Goal: Task Accomplishment & Management: Complete application form

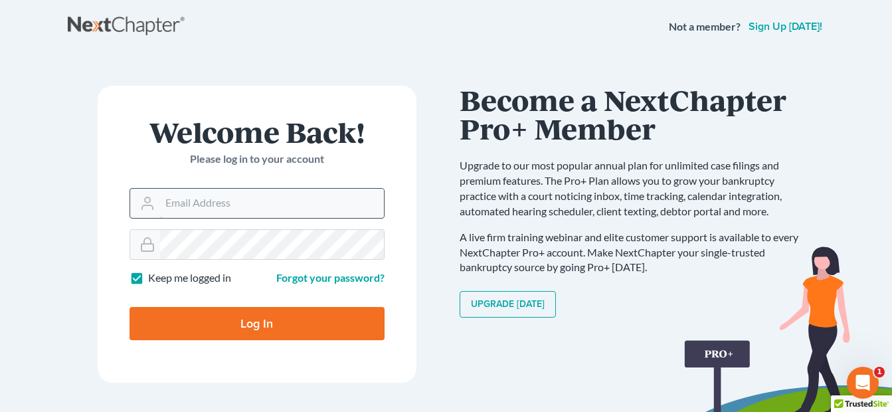
click at [280, 197] on input "Email Address" at bounding box center [272, 203] width 224 height 29
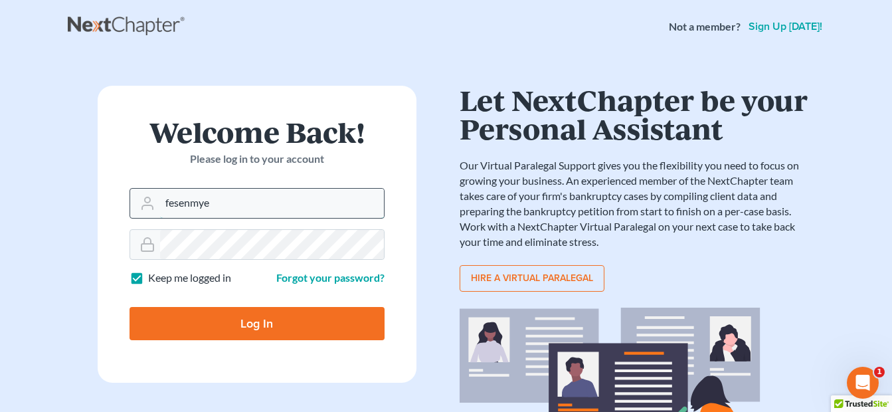
type input "fesenmye"
click at [130, 307] on input "Log In" at bounding box center [257, 323] width 255 height 33
type input "Thinking..."
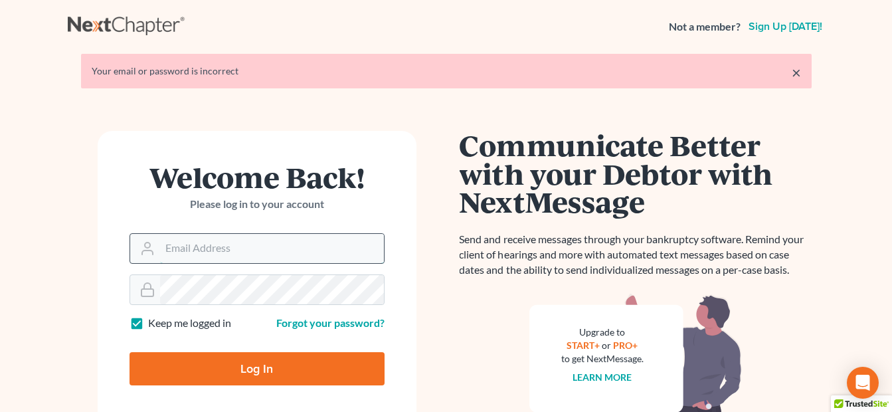
click at [278, 254] on input "Email Address" at bounding box center [272, 248] width 224 height 29
type input "[EMAIL_ADDRESS][DOMAIN_NAME]"
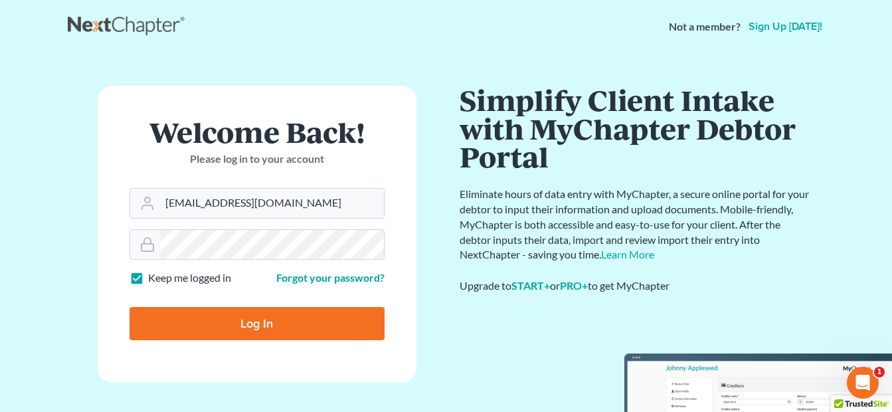
click at [253, 315] on input "Log In" at bounding box center [257, 323] width 255 height 33
type input "Thinking..."
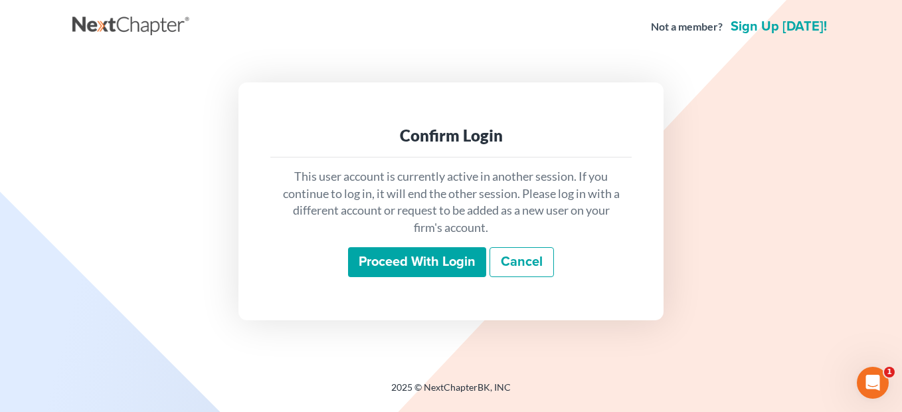
click at [412, 278] on div "Proceed with login Cancel" at bounding box center [451, 262] width 340 height 31
click at [416, 266] on input "Proceed with login" at bounding box center [417, 262] width 138 height 31
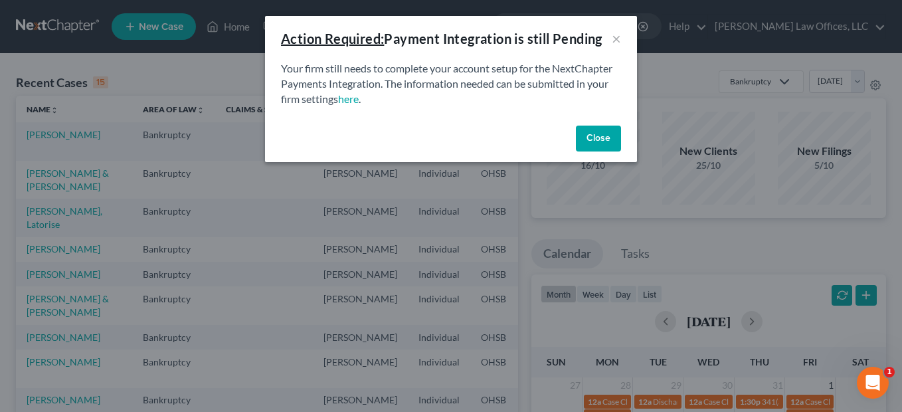
click at [592, 137] on button "Close" at bounding box center [598, 139] width 45 height 27
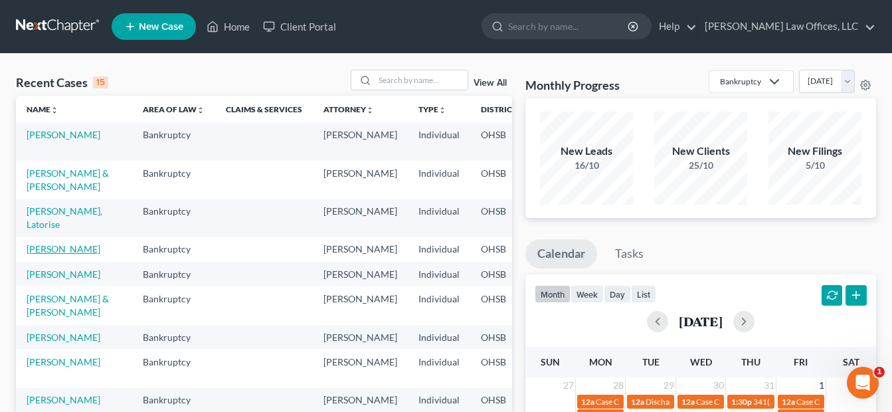
click at [43, 254] on link "Koepnick, Deborah" at bounding box center [64, 248] width 74 height 11
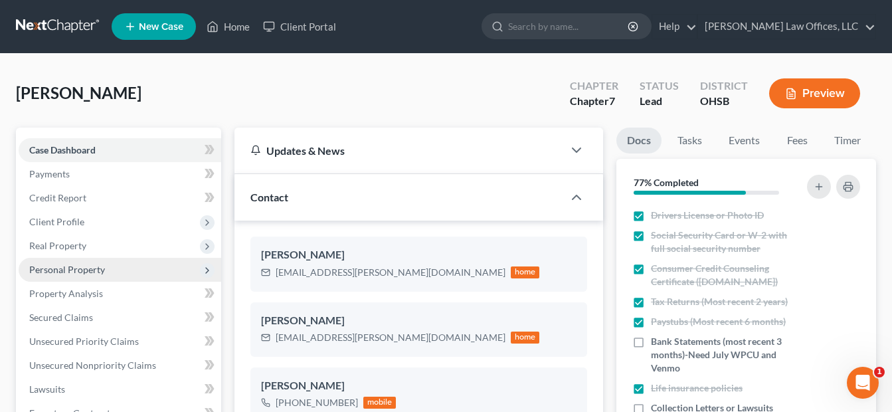
click at [57, 269] on span "Personal Property" at bounding box center [67, 269] width 76 height 11
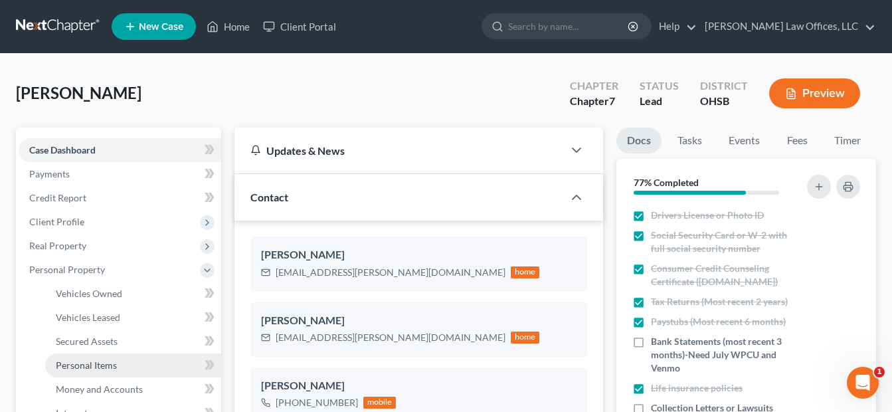
click at [92, 363] on span "Personal Items" at bounding box center [86, 364] width 61 height 11
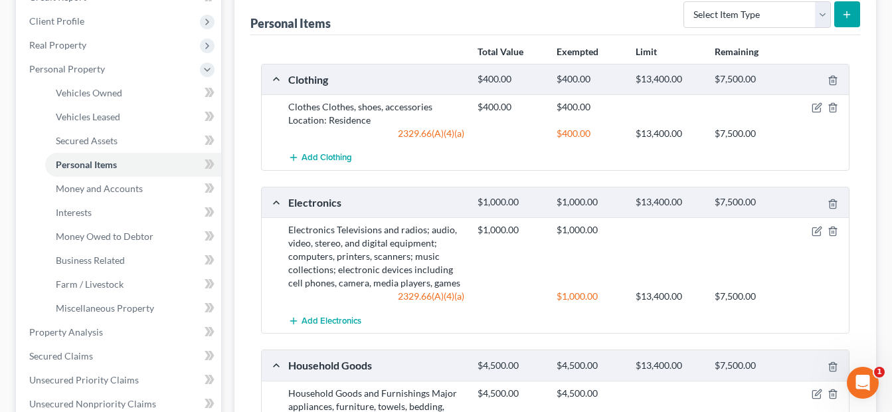
scroll to position [199, 0]
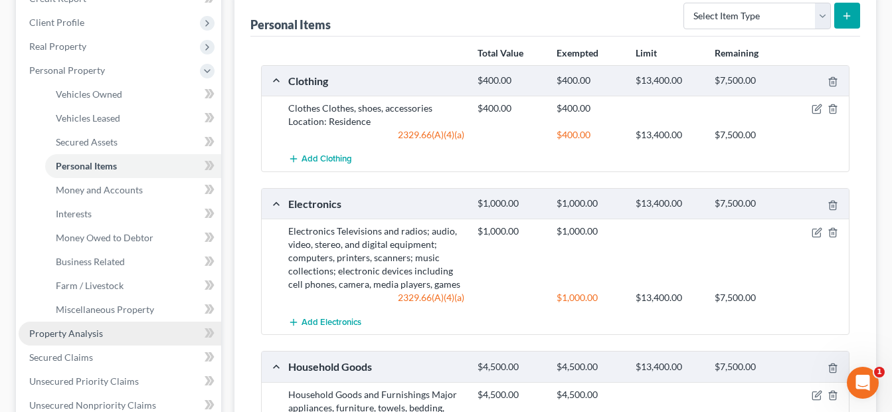
click at [102, 337] on link "Property Analysis" at bounding box center [120, 333] width 203 height 24
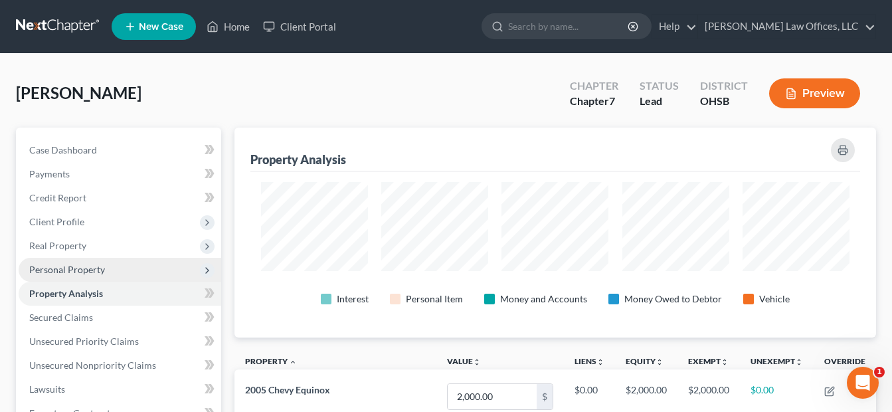
click at [102, 272] on span "Personal Property" at bounding box center [67, 269] width 76 height 11
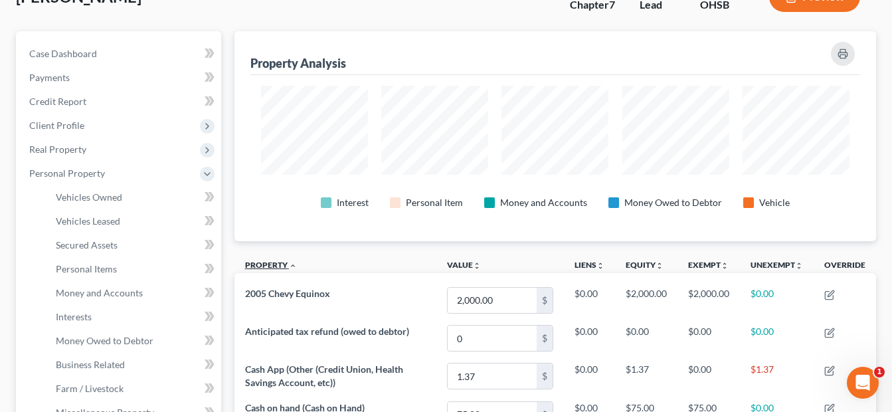
scroll to position [133, 0]
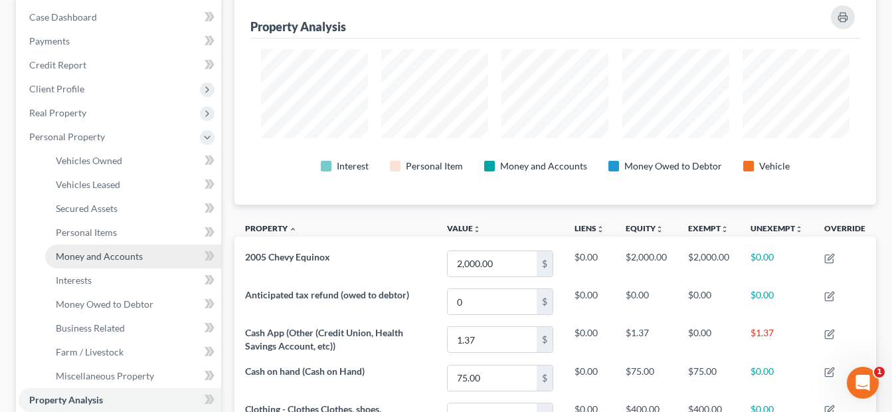
click at [131, 260] on span "Money and Accounts" at bounding box center [99, 255] width 87 height 11
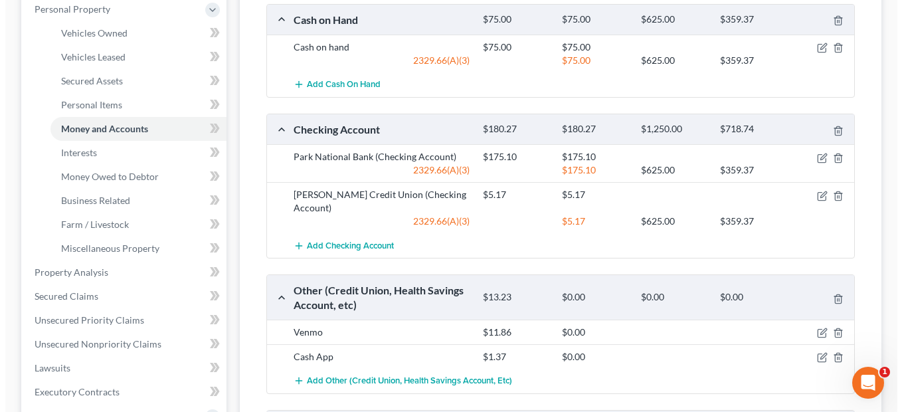
scroll to position [332, 0]
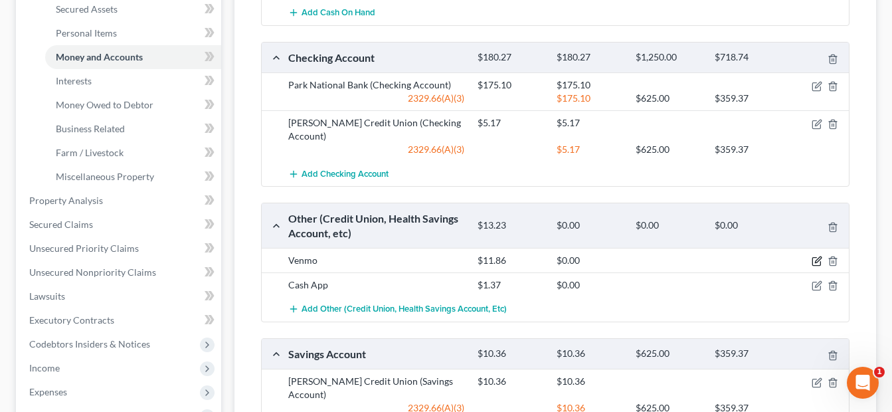
click at [814, 258] on icon "button" at bounding box center [817, 261] width 11 height 11
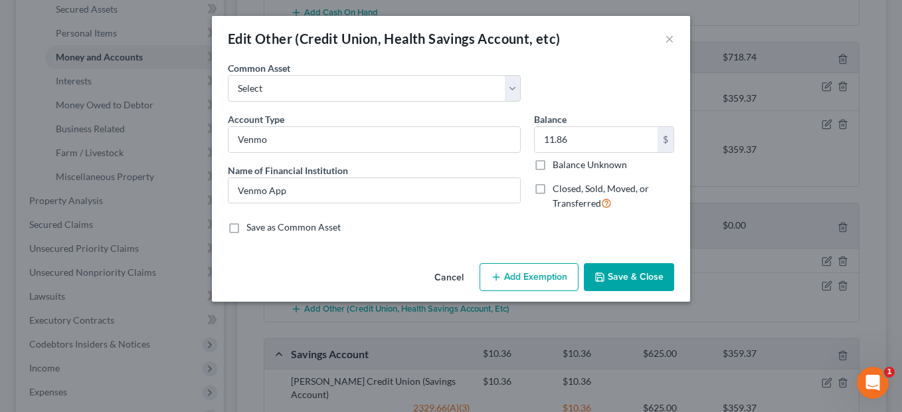
click at [532, 270] on button "Add Exemption" at bounding box center [529, 277] width 99 height 28
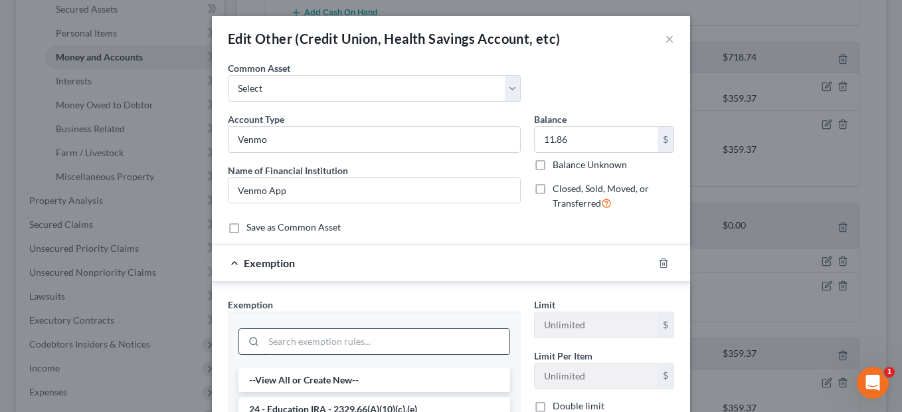
click at [315, 343] on input "search" at bounding box center [387, 341] width 246 height 25
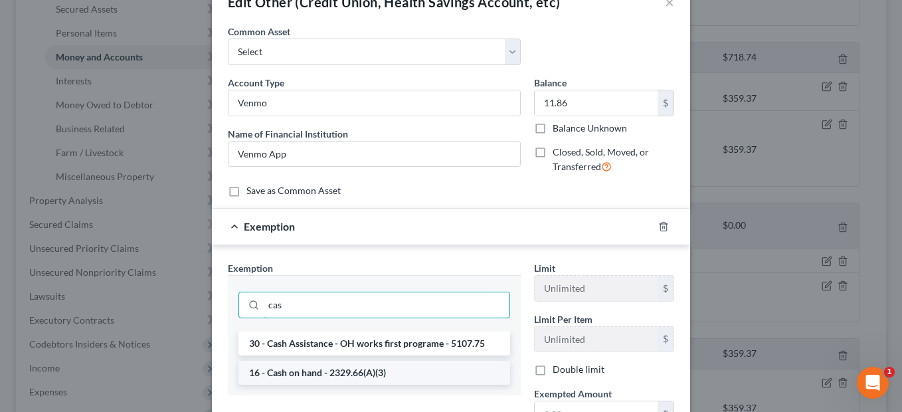
scroll to position [66, 0]
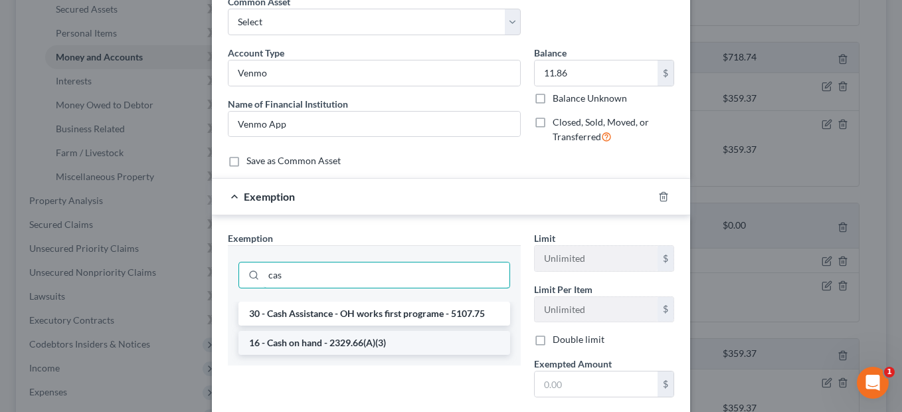
type input "cas"
click at [313, 345] on li "16 - Cash on hand - 2329.66(A)(3)" at bounding box center [374, 343] width 272 height 24
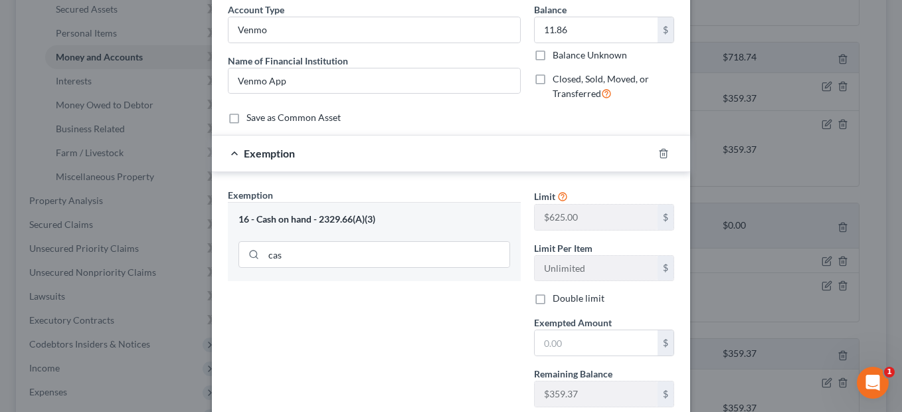
scroll to position [133, 0]
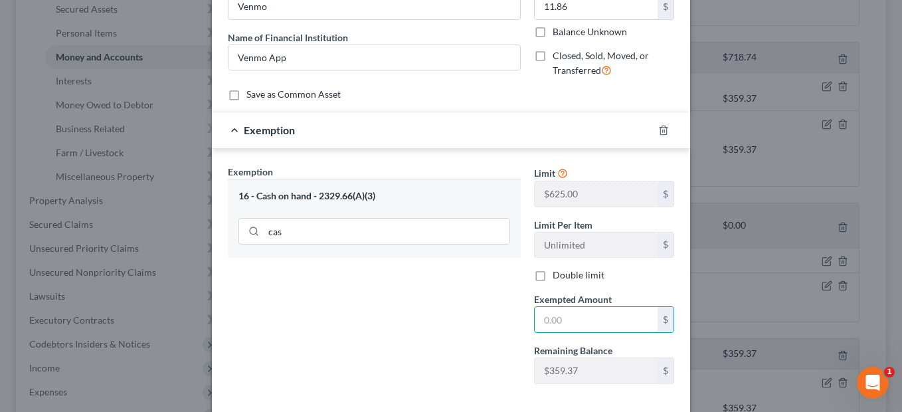
drag, startPoint x: 569, startPoint y: 319, endPoint x: 527, endPoint y: 319, distance: 42.5
click at [527, 319] on div "Exempted Amount * $" at bounding box center [603, 312] width 153 height 41
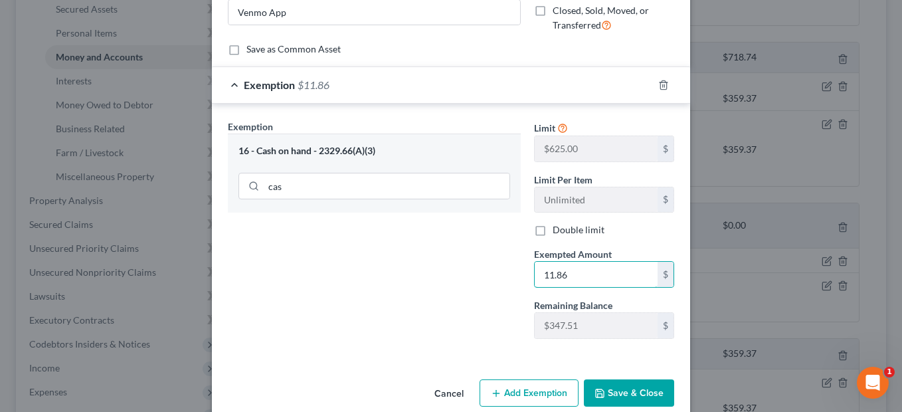
scroll to position [199, 0]
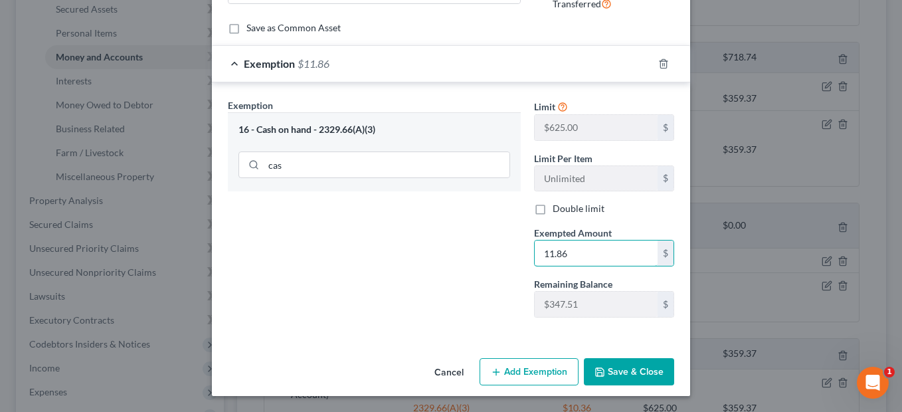
type input "11.86"
click at [630, 375] on button "Save & Close" at bounding box center [629, 372] width 90 height 28
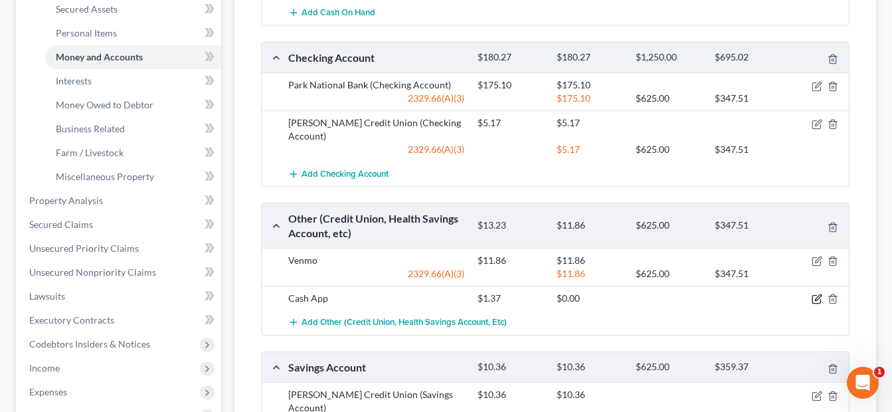
click at [812, 295] on icon "button" at bounding box center [817, 299] width 11 height 11
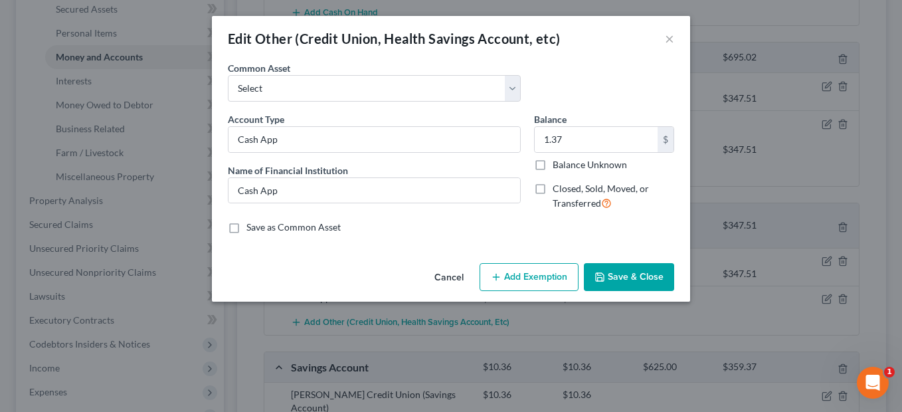
click at [492, 268] on button "Add Exemption" at bounding box center [529, 277] width 99 height 28
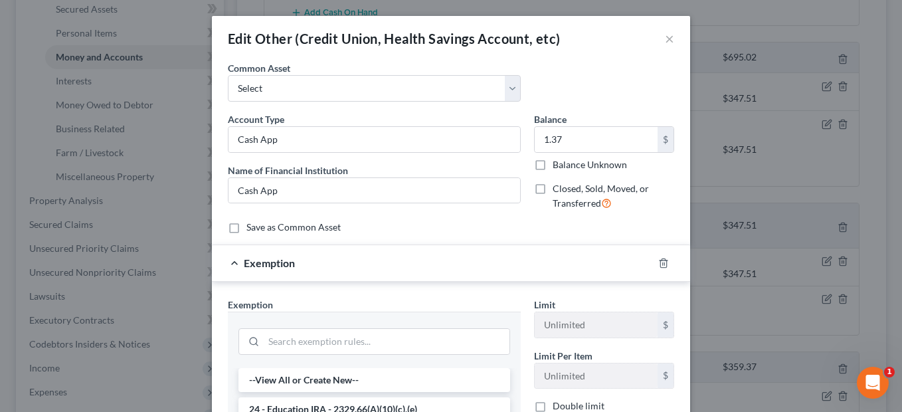
click at [511, 269] on div "Exemption" at bounding box center [432, 262] width 441 height 35
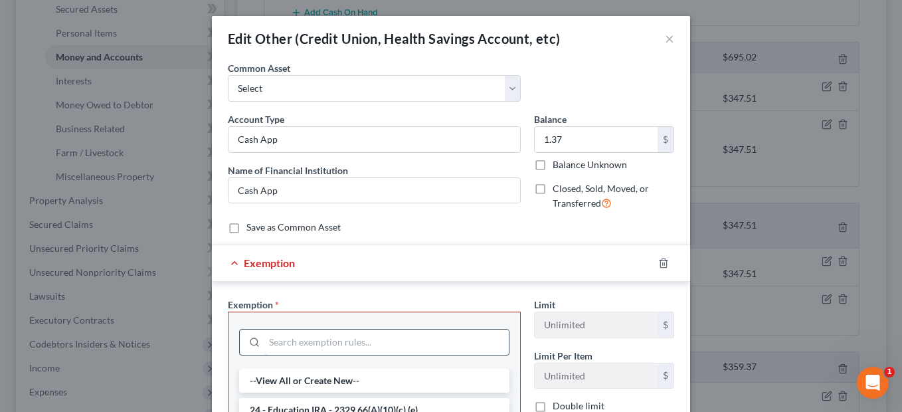
click at [329, 337] on input "search" at bounding box center [386, 341] width 244 height 25
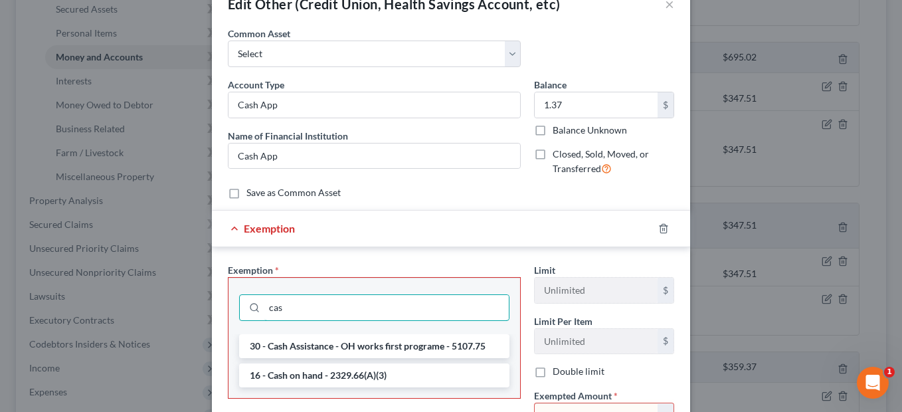
scroll to position [66, 0]
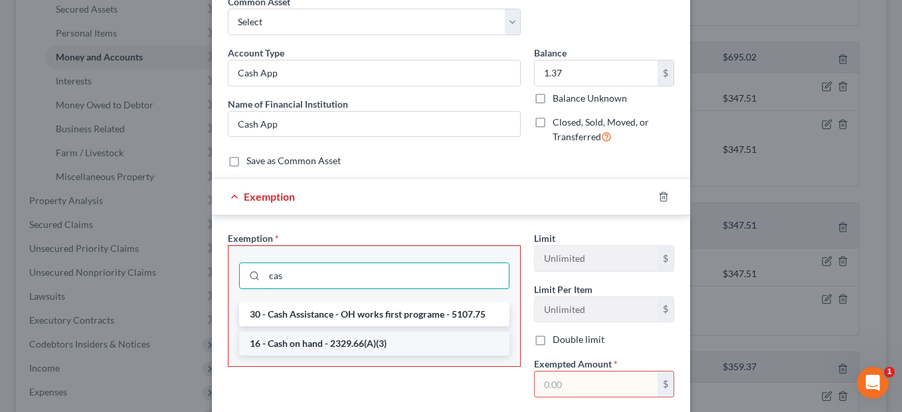
type input "cas"
click at [325, 346] on li "16 - Cash on hand - 2329.66(A)(3)" at bounding box center [374, 343] width 270 height 24
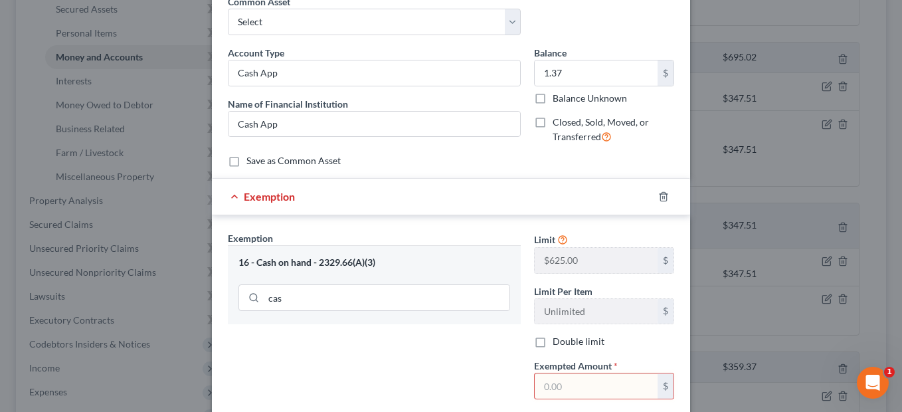
drag, startPoint x: 563, startPoint y: 385, endPoint x: 535, endPoint y: 385, distance: 27.9
click at [535, 385] on input "text" at bounding box center [596, 385] width 123 height 25
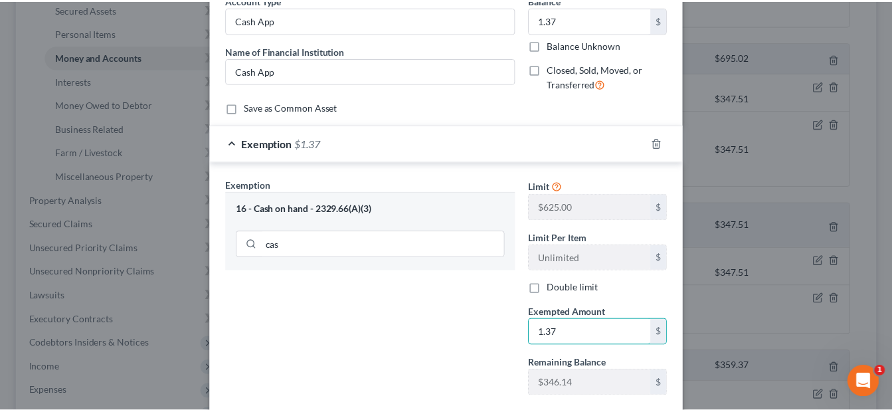
scroll to position [199, 0]
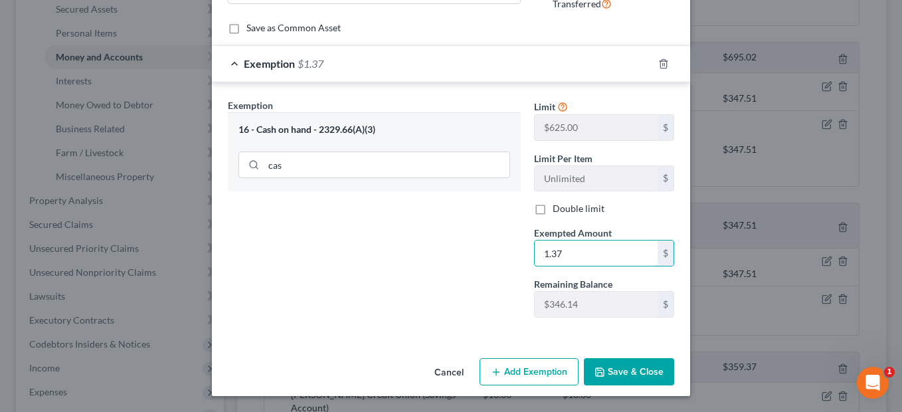
type input "1.37"
click at [607, 367] on button "Save & Close" at bounding box center [629, 372] width 90 height 28
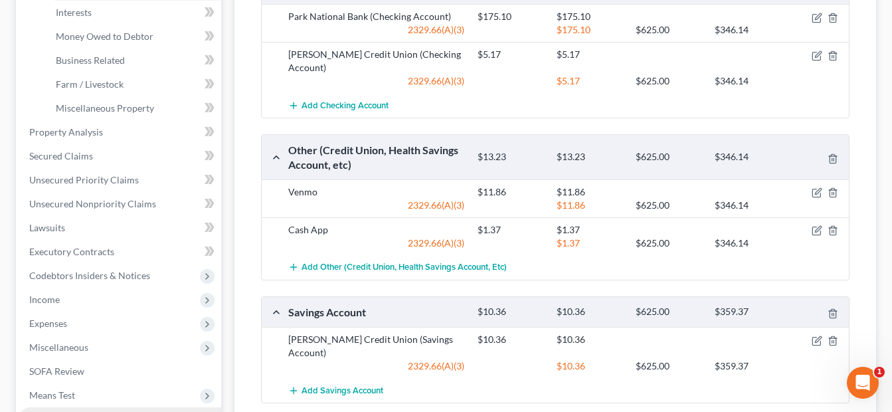
scroll to position [465, 0]
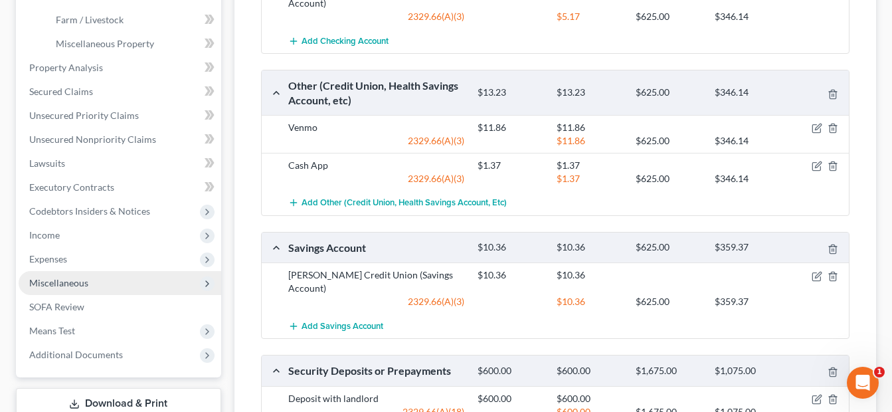
click at [80, 286] on span "Miscellaneous" at bounding box center [58, 282] width 59 height 11
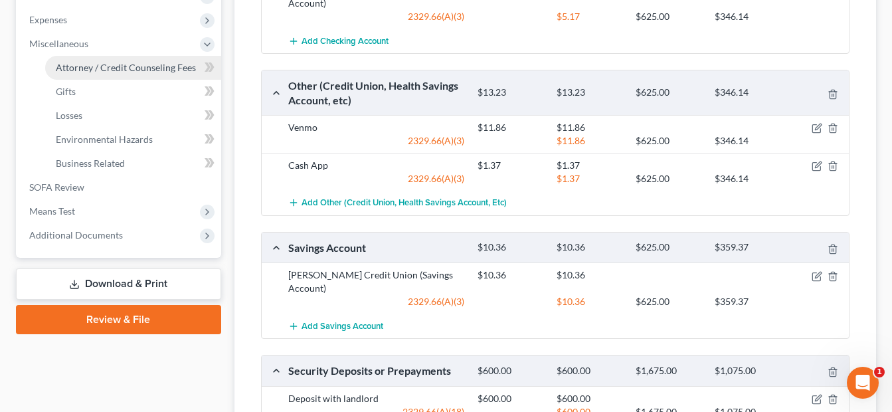
click at [134, 72] on span "Attorney / Credit Counseling Fees" at bounding box center [126, 67] width 140 height 11
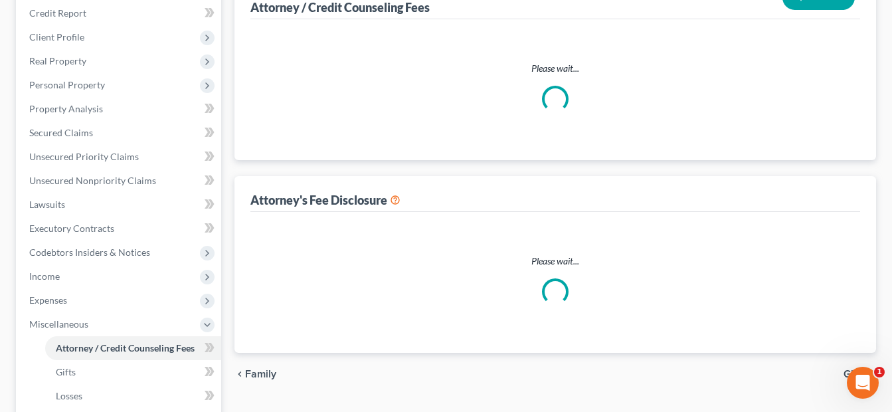
scroll to position [9, 0]
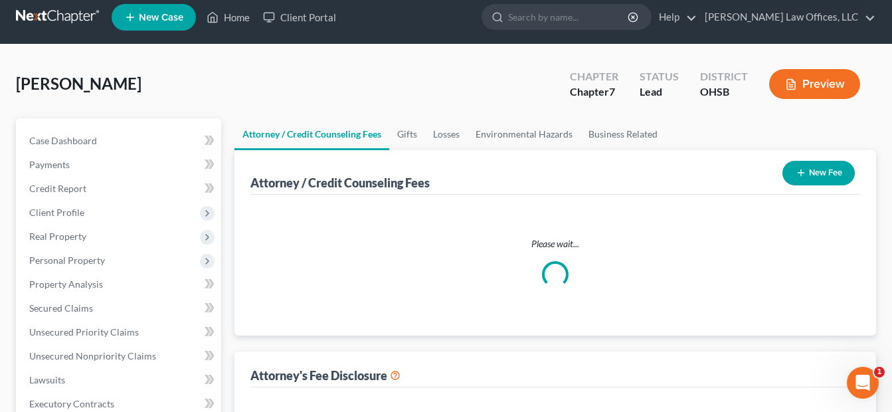
select select "1"
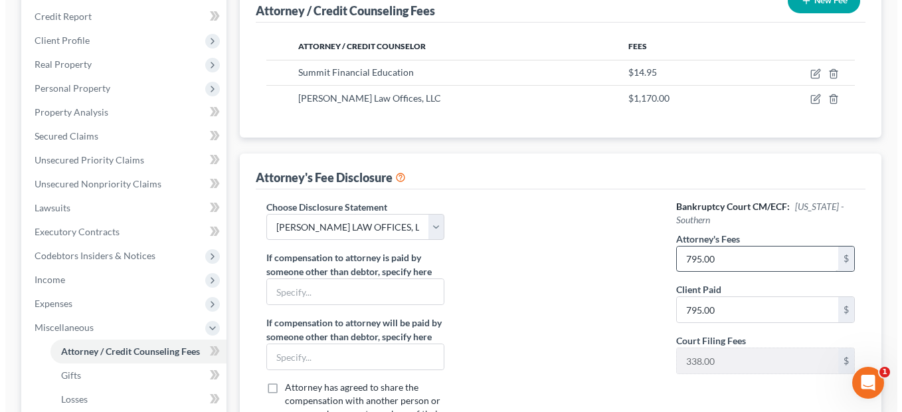
scroll to position [199, 0]
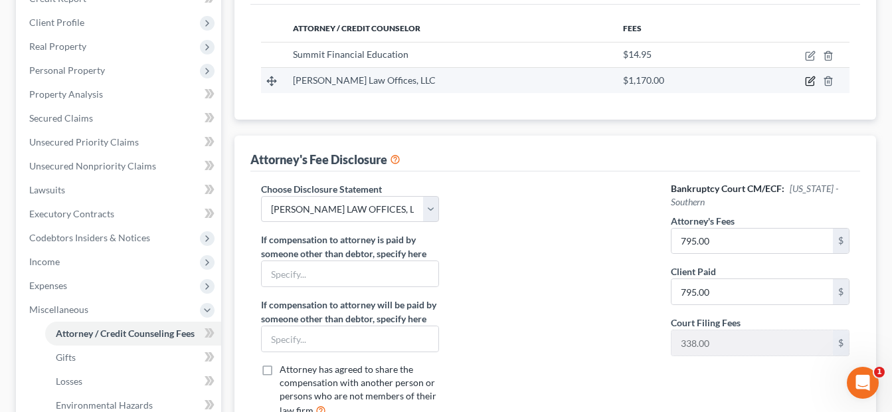
click at [806, 82] on icon "button" at bounding box center [810, 82] width 8 height 8
select select "36"
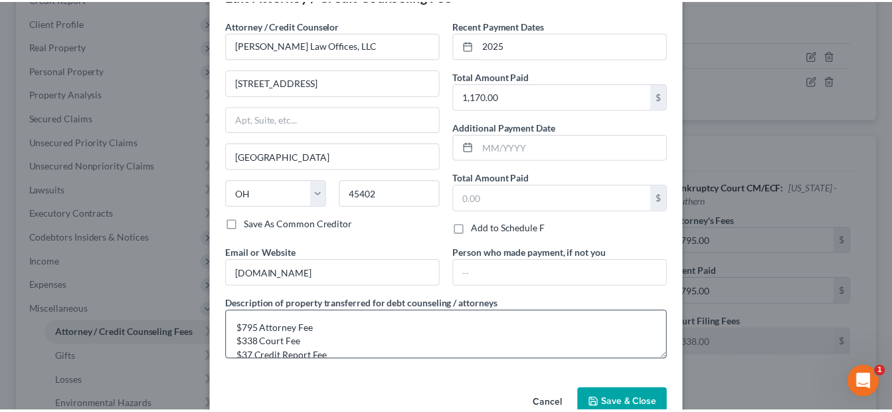
scroll to position [66, 0]
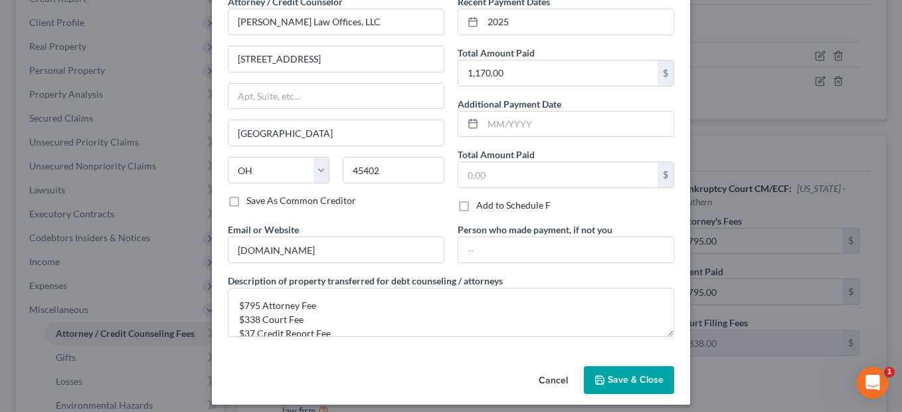
click at [632, 381] on span "Save & Close" at bounding box center [636, 379] width 56 height 11
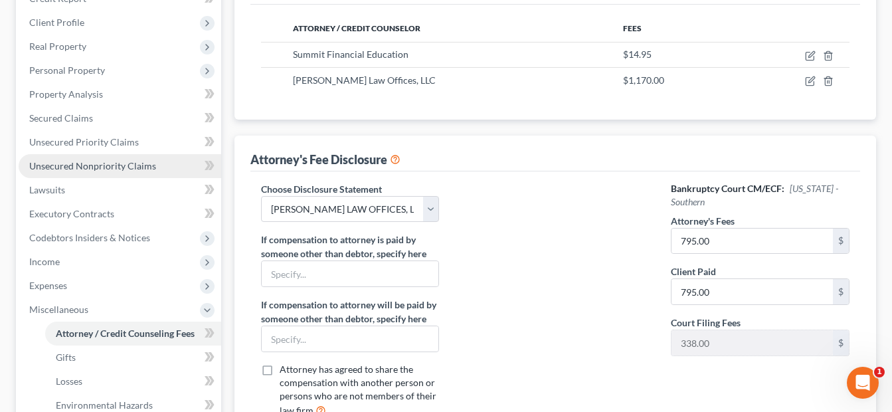
click at [97, 167] on span "Unsecured Nonpriority Claims" at bounding box center [92, 165] width 127 height 11
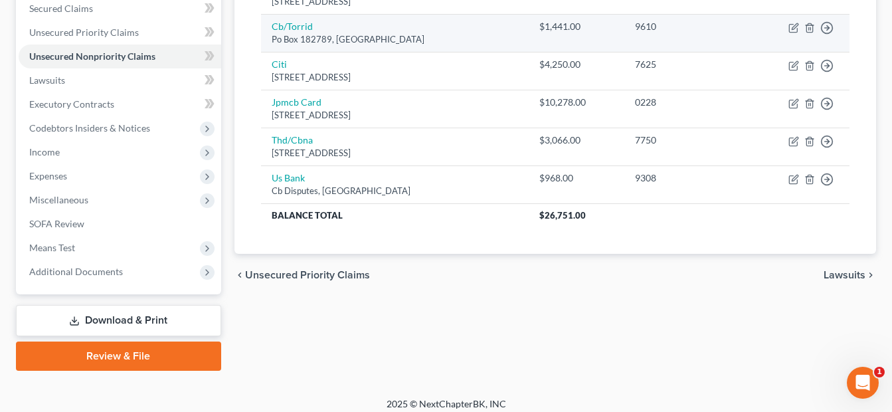
scroll to position [318, 0]
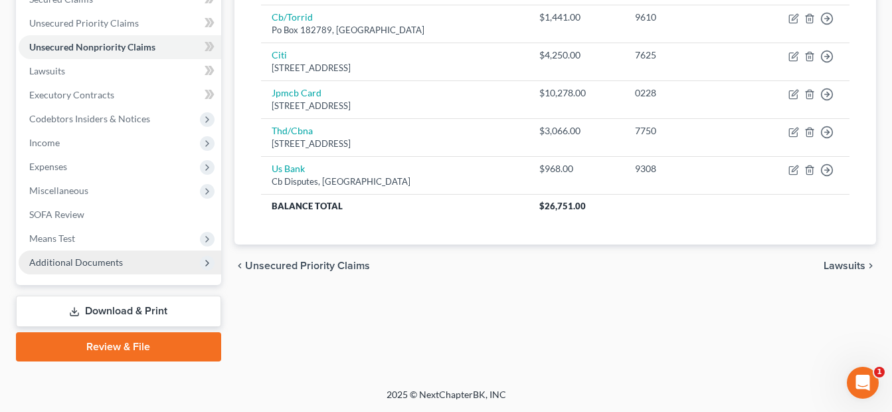
click at [126, 262] on span "Additional Documents" at bounding box center [120, 262] width 203 height 24
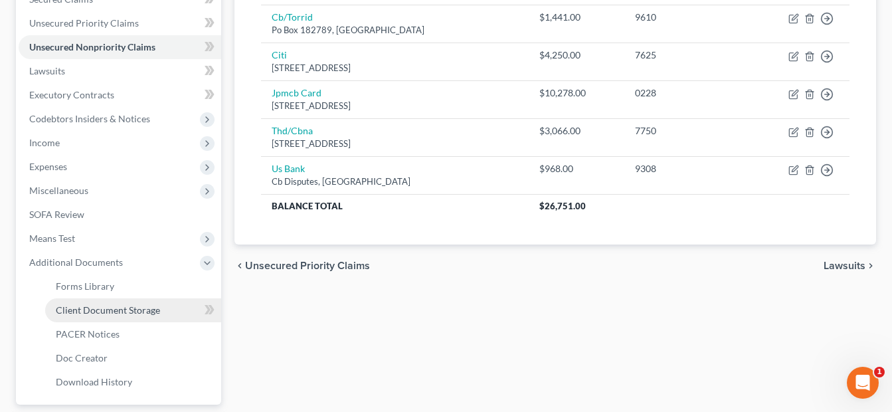
click at [137, 302] on link "Client Document Storage" at bounding box center [133, 310] width 176 height 24
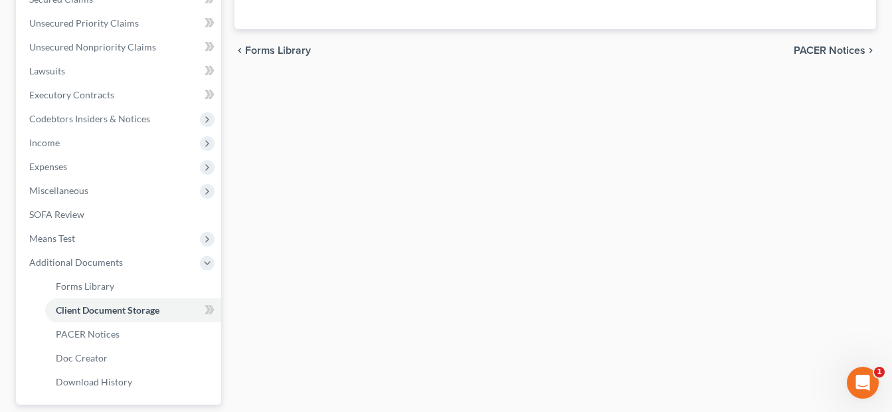
scroll to position [250, 0]
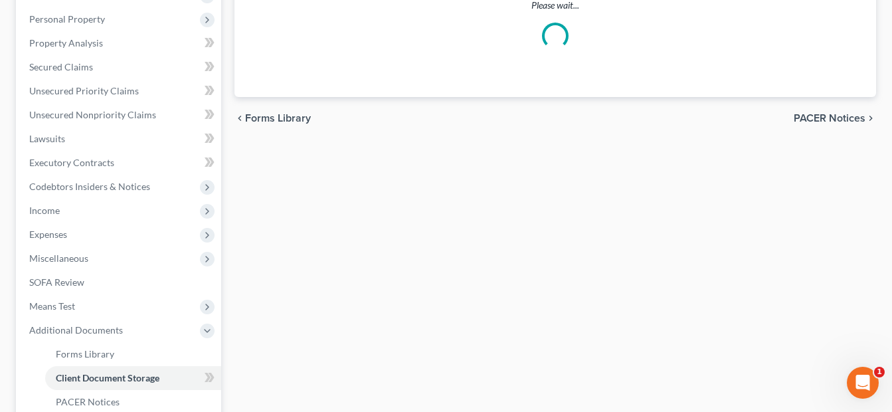
select select "7"
select select "52"
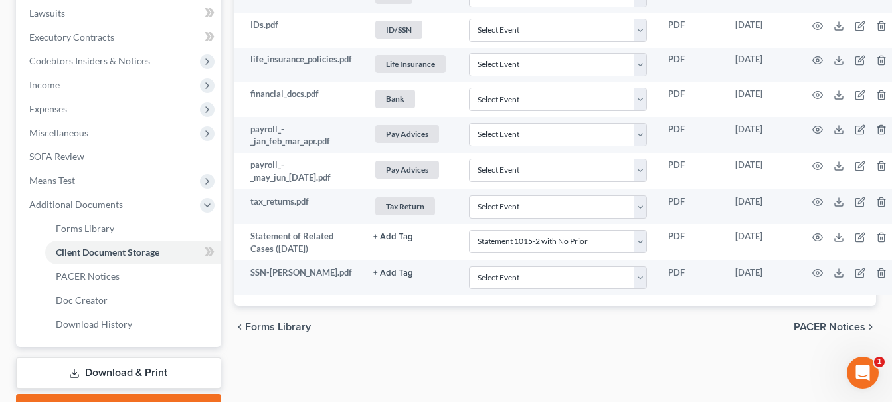
scroll to position [448, 0]
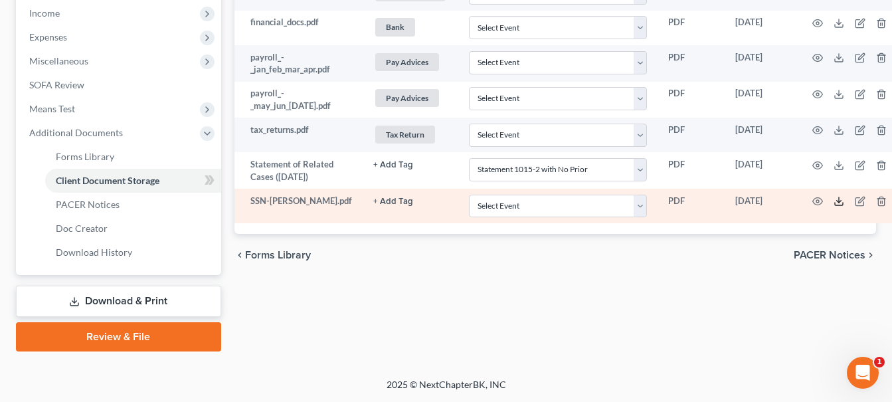
click at [842, 201] on polyline at bounding box center [839, 202] width 5 height 2
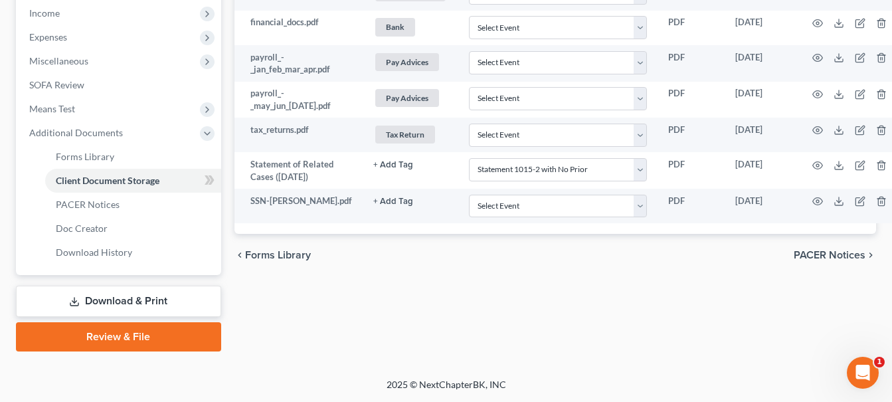
drag, startPoint x: 131, startPoint y: 337, endPoint x: 301, endPoint y: 226, distance: 203.0
click at [131, 337] on link "Review & File" at bounding box center [118, 336] width 205 height 29
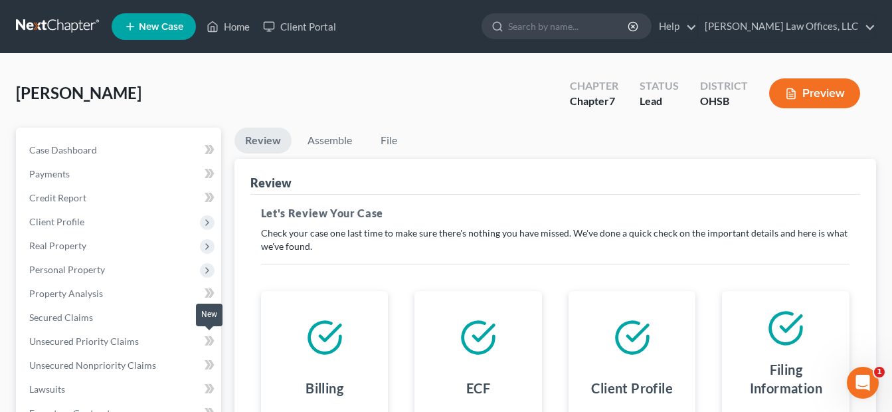
scroll to position [266, 0]
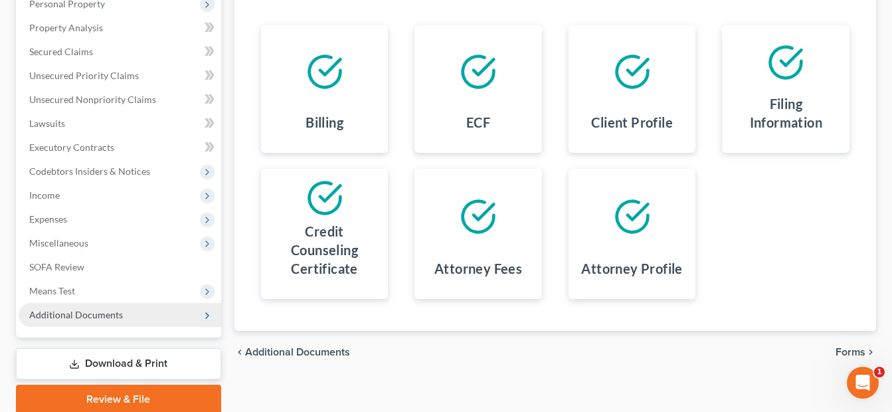
click at [116, 313] on span "Additional Documents" at bounding box center [76, 314] width 94 height 11
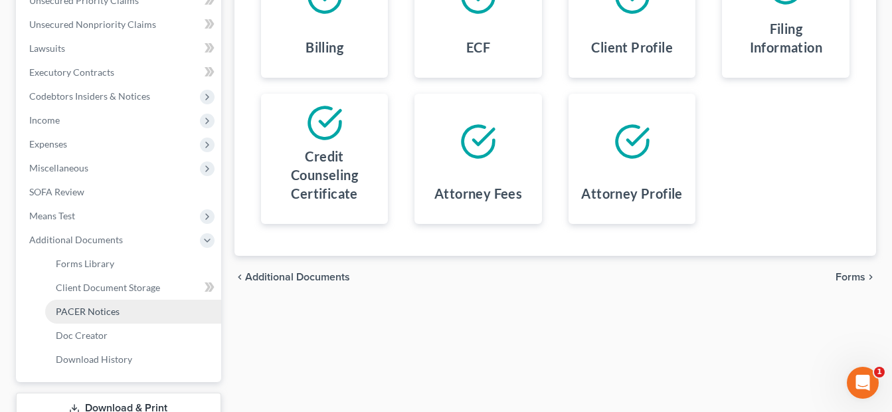
scroll to position [399, 0]
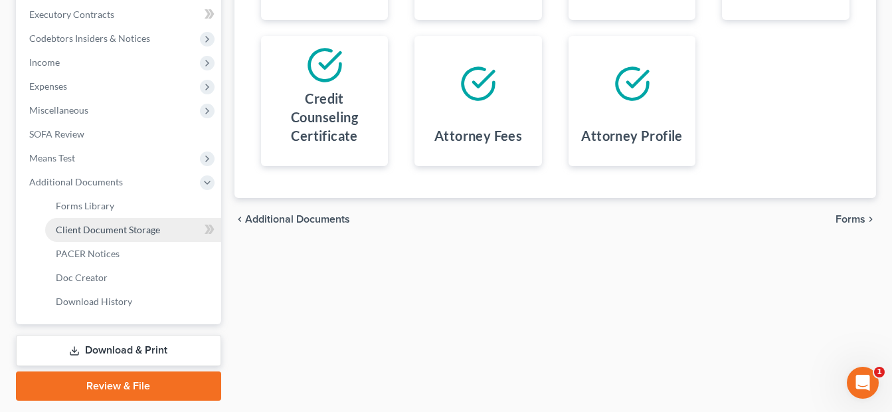
click at [155, 233] on span "Client Document Storage" at bounding box center [108, 229] width 104 height 11
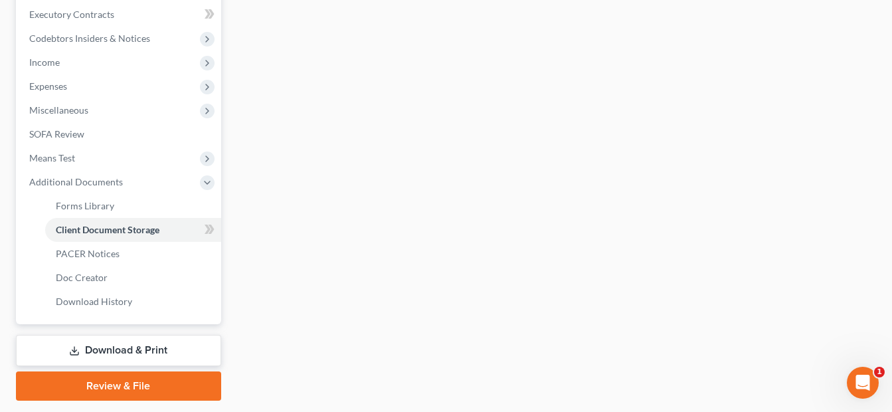
select select "7"
select select "52"
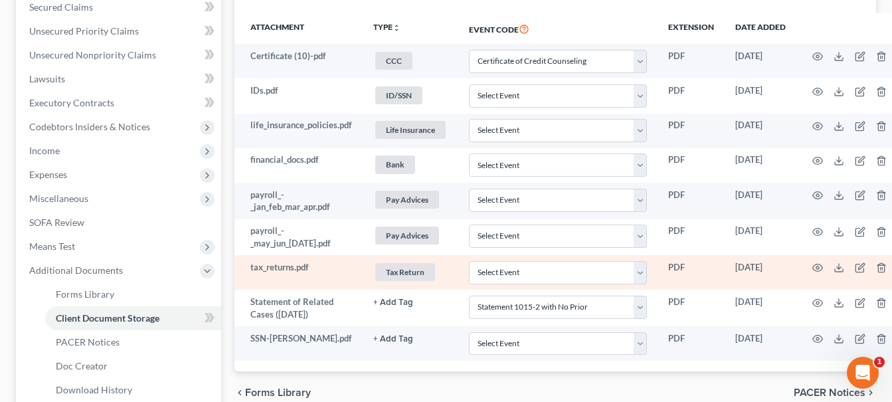
scroll to position [332, 0]
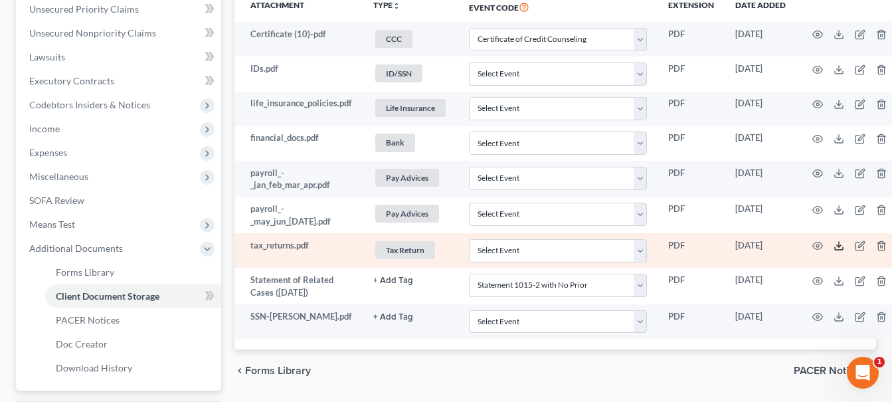
click at [841, 242] on icon at bounding box center [839, 245] width 11 height 11
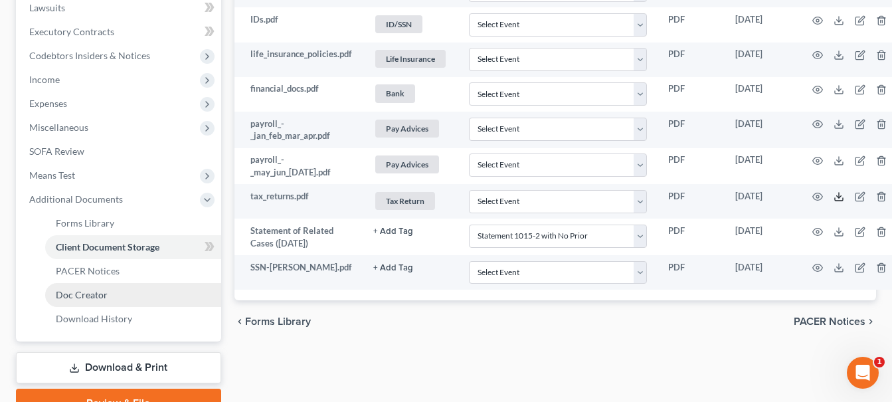
scroll to position [448, 0]
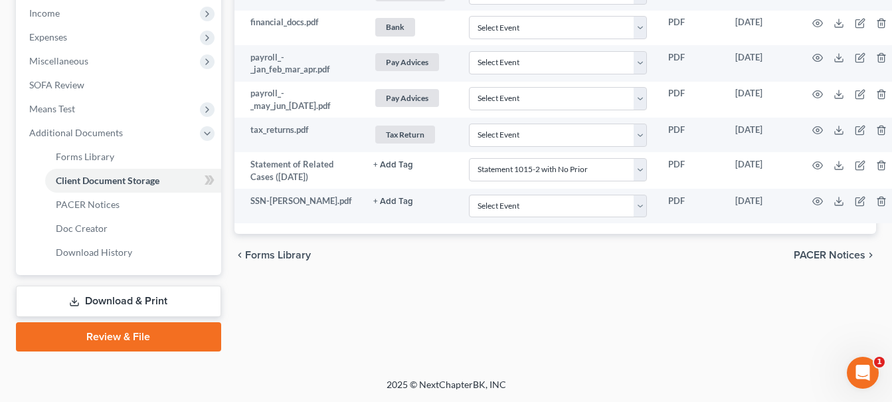
drag, startPoint x: 134, startPoint y: 337, endPoint x: 463, endPoint y: 184, distance: 363.1
click at [134, 337] on link "Review & File" at bounding box center [118, 336] width 205 height 29
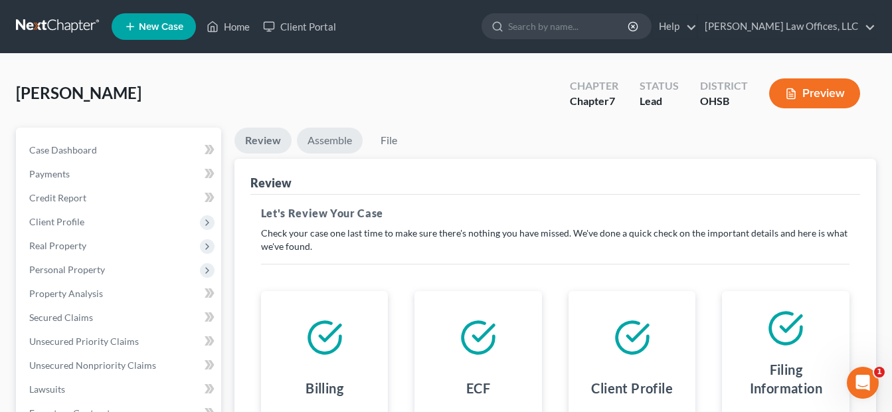
click at [337, 143] on link "Assemble" at bounding box center [330, 141] width 66 height 26
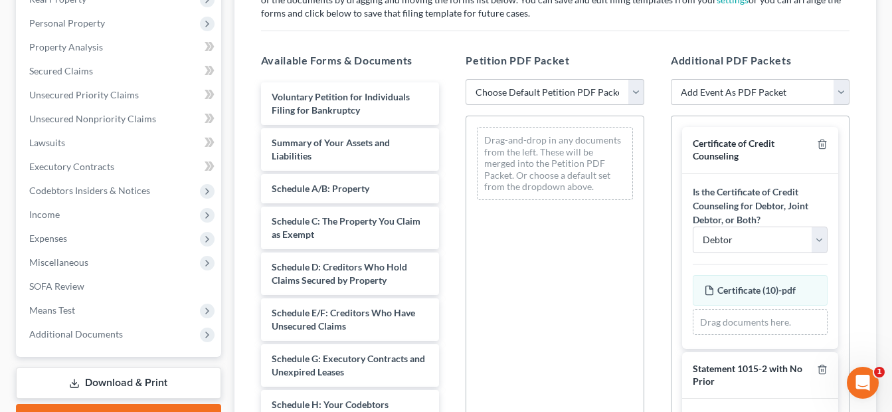
scroll to position [266, 0]
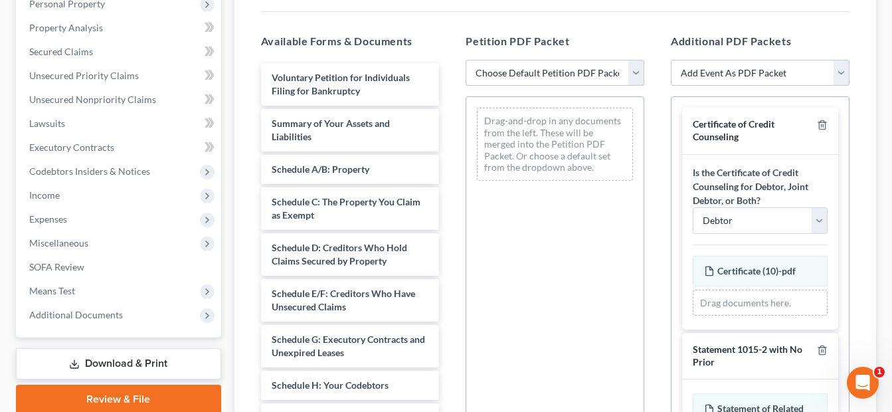
click at [642, 76] on select "Choose Default Petition PDF Packet Emergency Filing (Voluntary Petition and Cre…" at bounding box center [555, 73] width 179 height 27
select select "4"
click at [466, 60] on select "Choose Default Petition PDF Packet Emergency Filing (Voluntary Petition and Cre…" at bounding box center [555, 73] width 179 height 27
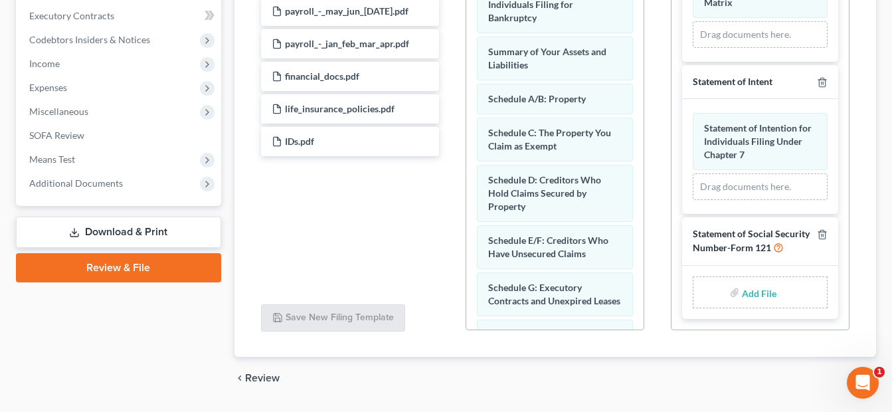
scroll to position [399, 0]
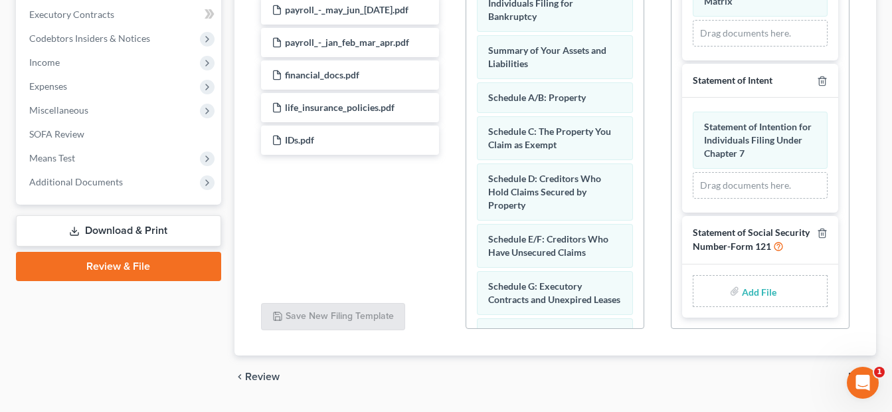
click at [748, 292] on input "file" at bounding box center [758, 291] width 32 height 24
type input "C:\fakepath\Wall.SSN.pdf"
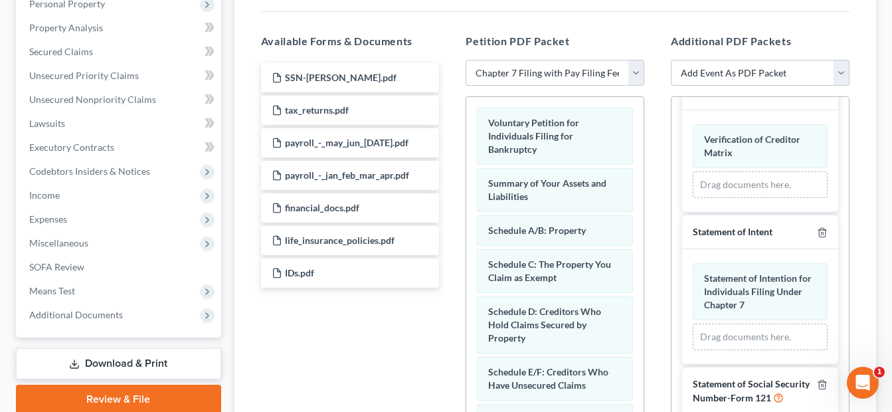
scroll to position [66, 0]
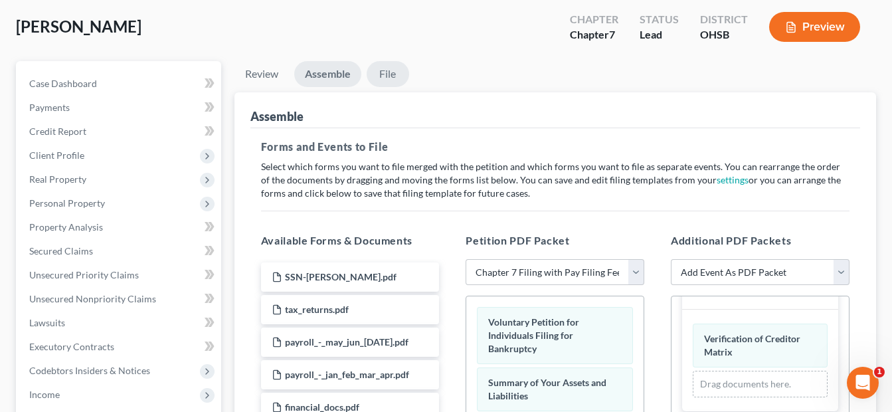
click at [394, 78] on link "File" at bounding box center [388, 74] width 43 height 26
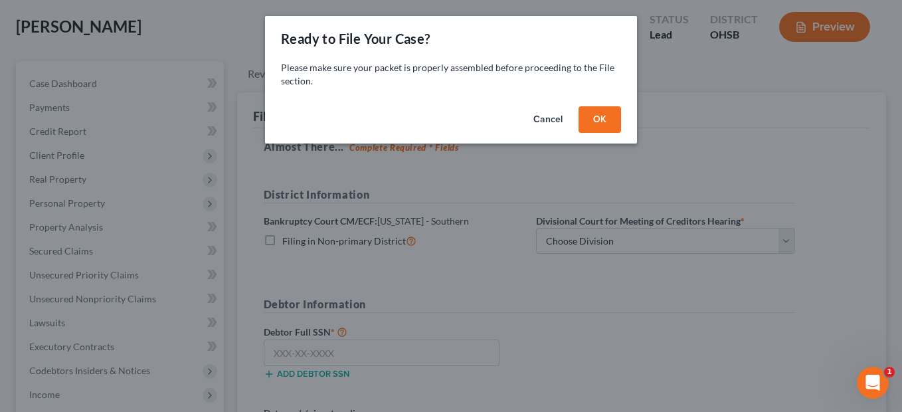
click at [596, 116] on button "OK" at bounding box center [600, 119] width 43 height 27
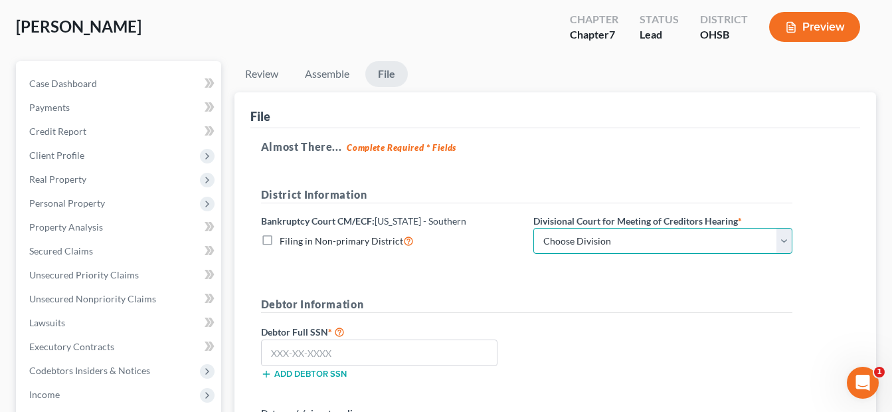
click at [782, 240] on select "Choose Division Cincinnati Columbus Dayton" at bounding box center [662, 241] width 259 height 27
select select "2"
click at [533, 228] on select "Choose Division Cincinnati Columbus Dayton" at bounding box center [662, 241] width 259 height 27
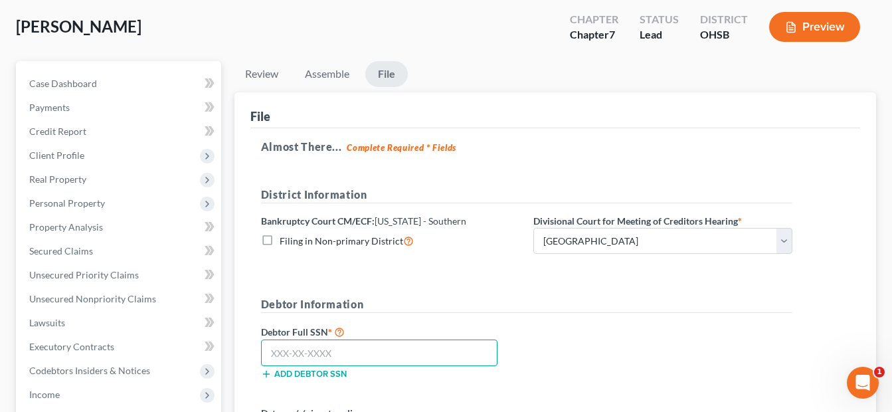
click at [343, 351] on input "text" at bounding box center [379, 352] width 236 height 27
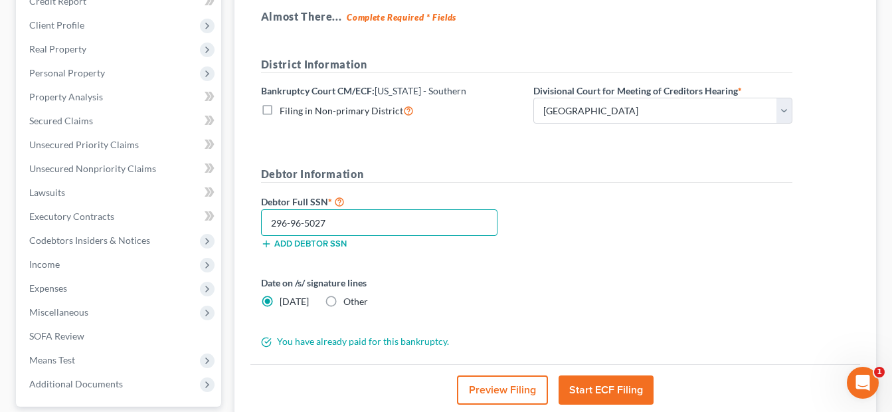
scroll to position [199, 0]
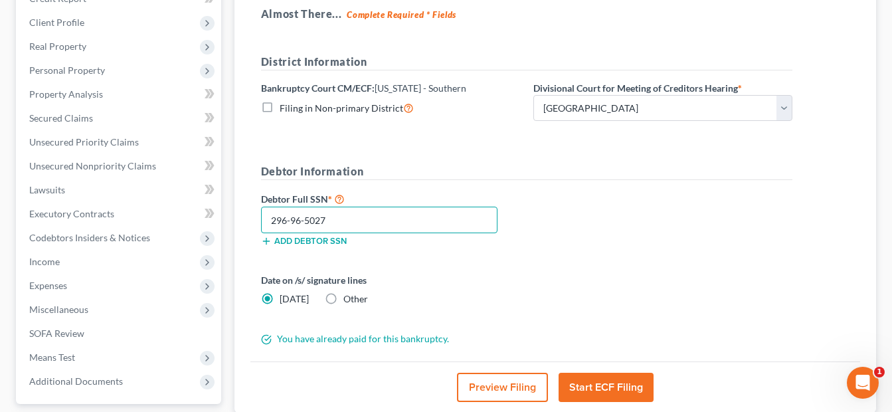
type input "296-96-5027"
click at [590, 387] on button "Start ECF Filing" at bounding box center [606, 387] width 95 height 29
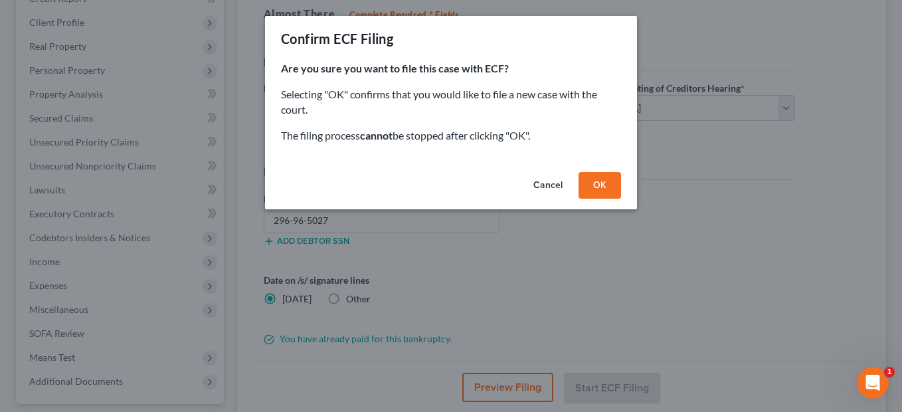
click at [599, 187] on button "OK" at bounding box center [600, 185] width 43 height 27
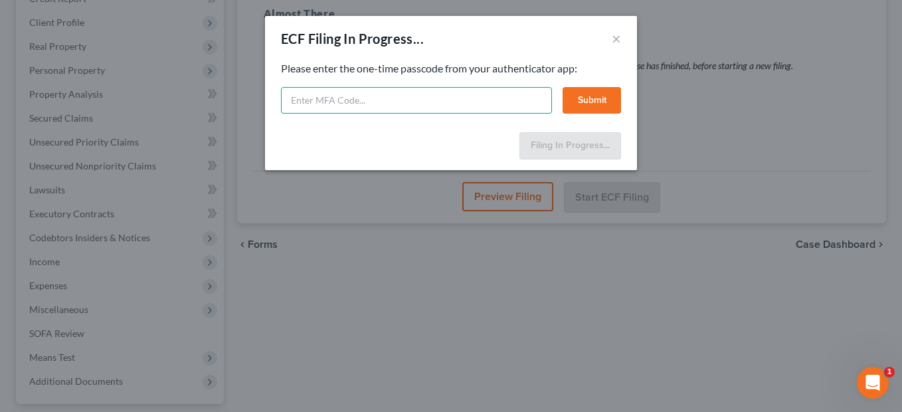
click at [403, 101] on input "text" at bounding box center [416, 100] width 271 height 27
type input "637678"
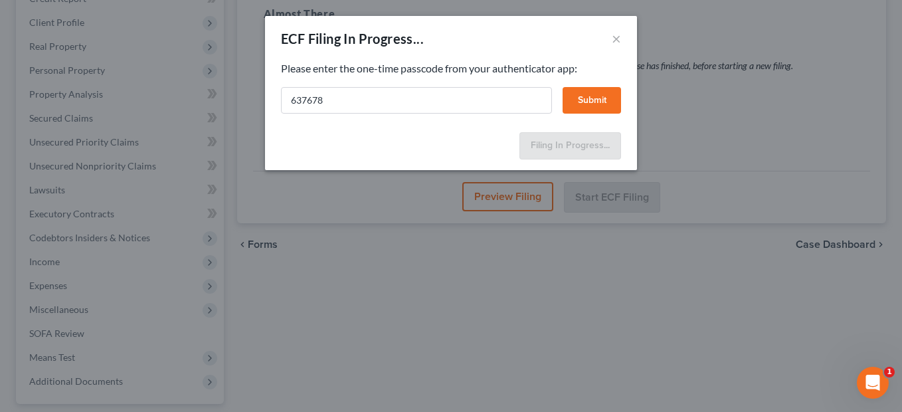
click at [582, 99] on button "Submit" at bounding box center [592, 100] width 58 height 27
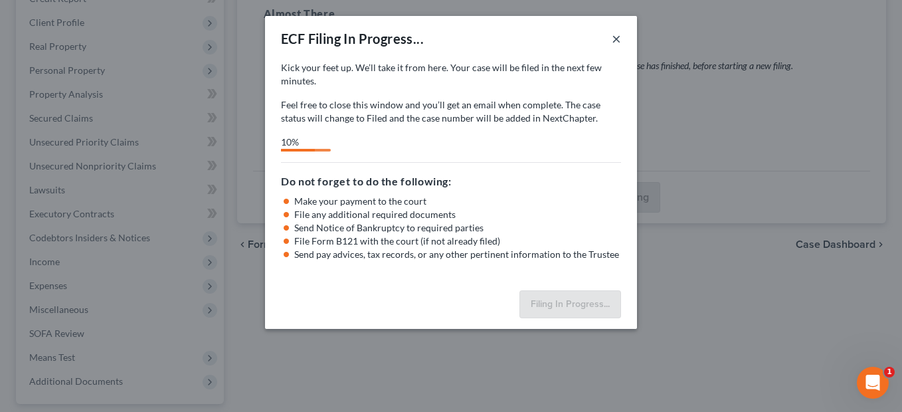
click at [614, 42] on button "×" at bounding box center [616, 39] width 9 height 16
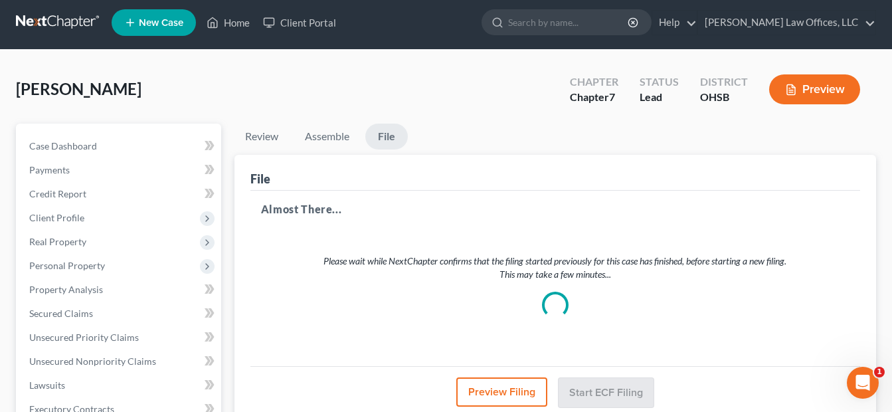
scroll to position [0, 0]
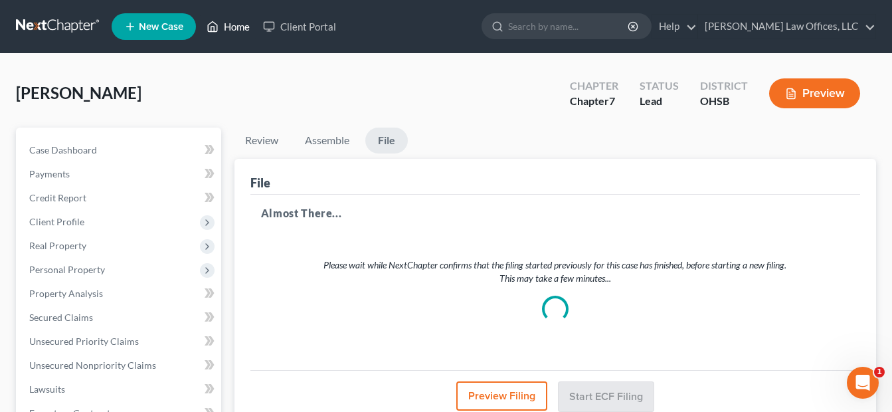
click at [248, 27] on link "Home" at bounding box center [228, 27] width 56 height 24
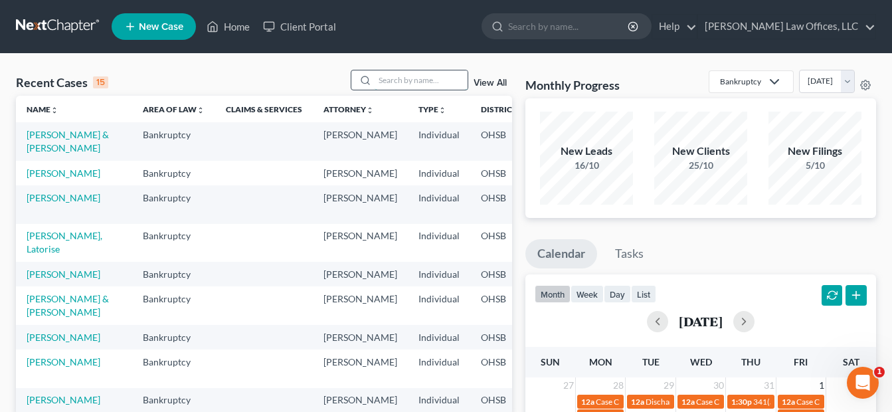
click at [404, 86] on input "search" at bounding box center [421, 79] width 93 height 19
type input "farmer"
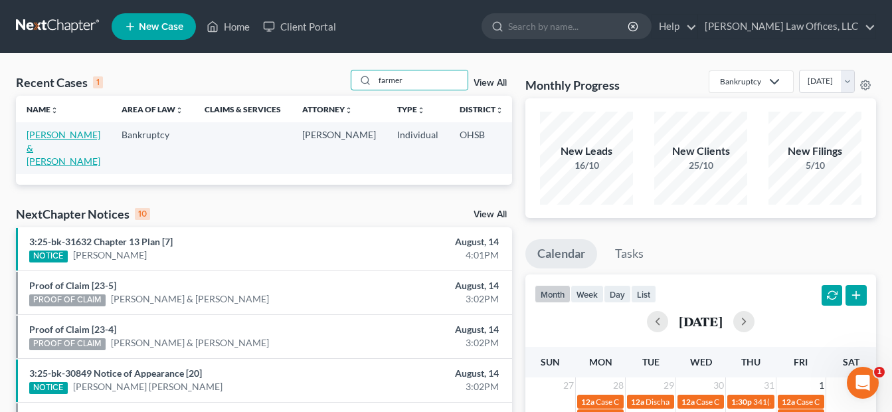
click at [39, 150] on link "[PERSON_NAME] & [PERSON_NAME]" at bounding box center [64, 148] width 74 height 38
select select "3"
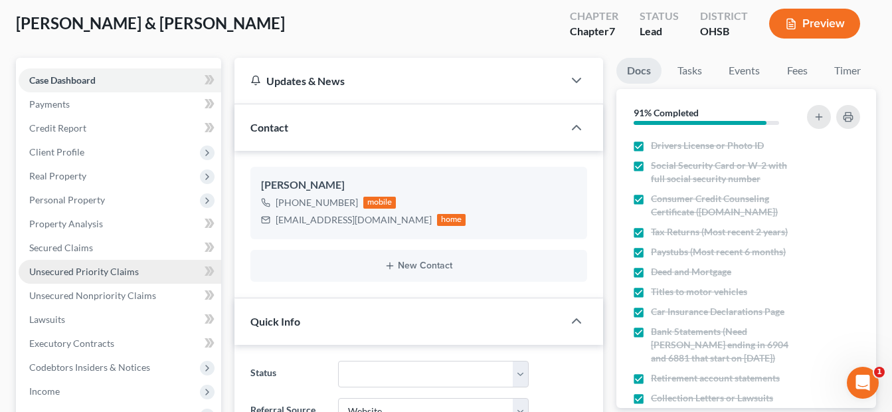
scroll to position [133, 0]
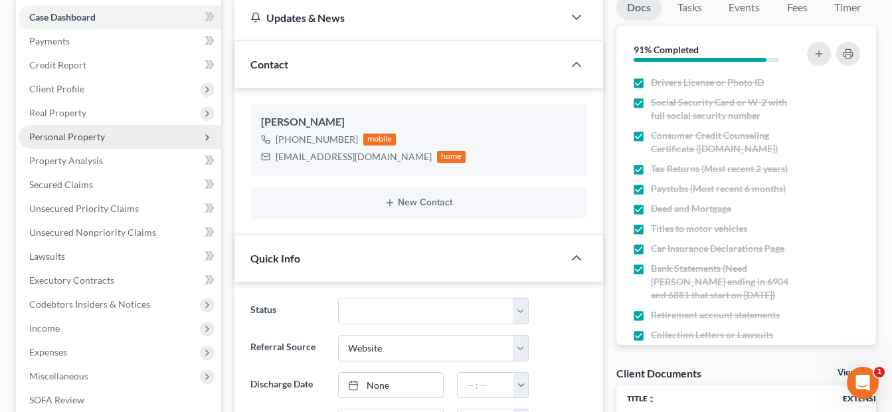
click at [94, 139] on span "Personal Property" at bounding box center [67, 136] width 76 height 11
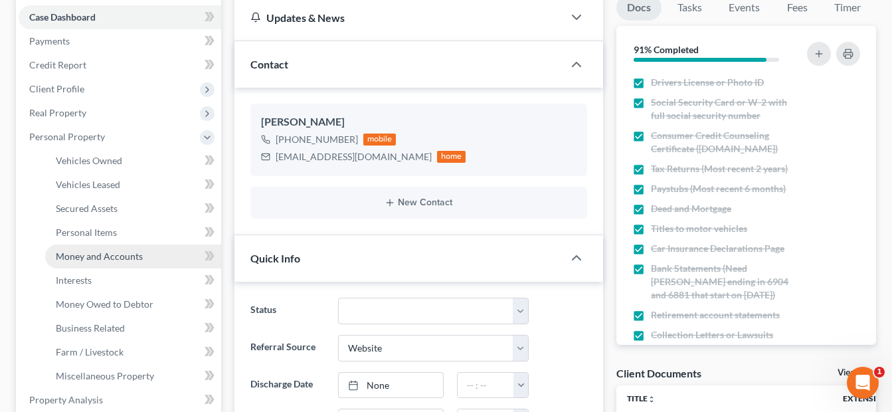
click at [106, 252] on span "Money and Accounts" at bounding box center [99, 255] width 87 height 11
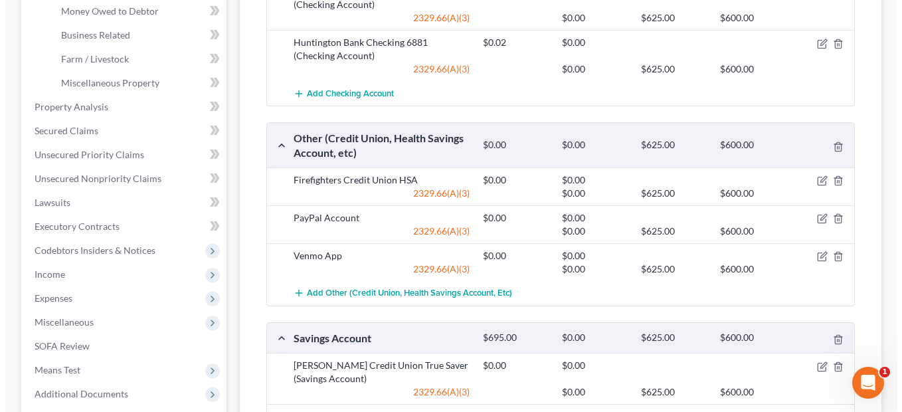
scroll to position [399, 0]
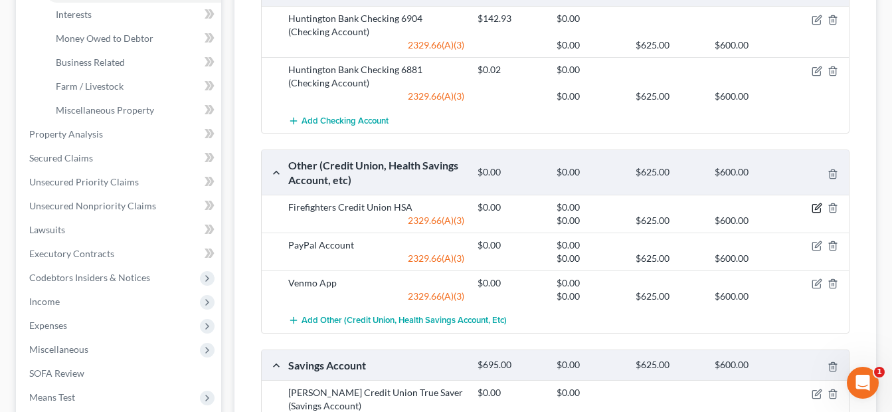
click at [812, 207] on icon "button" at bounding box center [817, 208] width 11 height 11
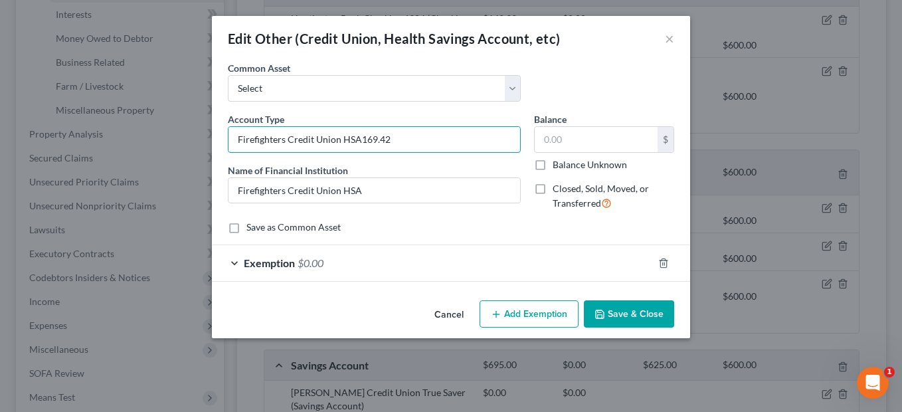
type input "Firefighters Credit Union HSA169.42"
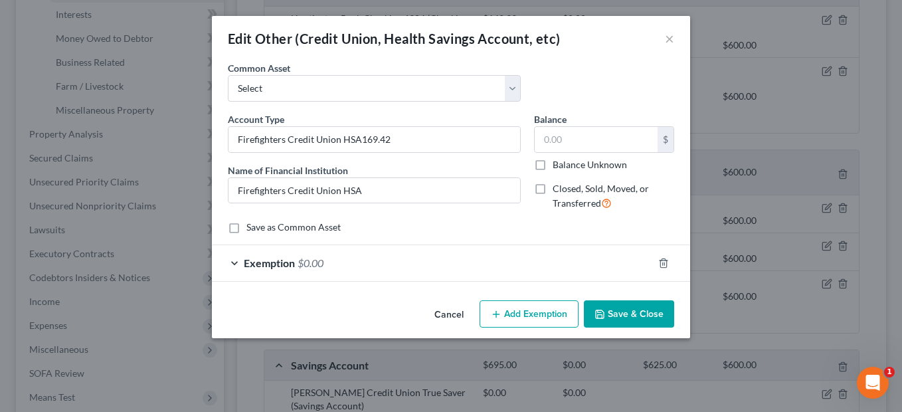
click at [527, 268] on div "Exemption $0.00" at bounding box center [432, 262] width 441 height 35
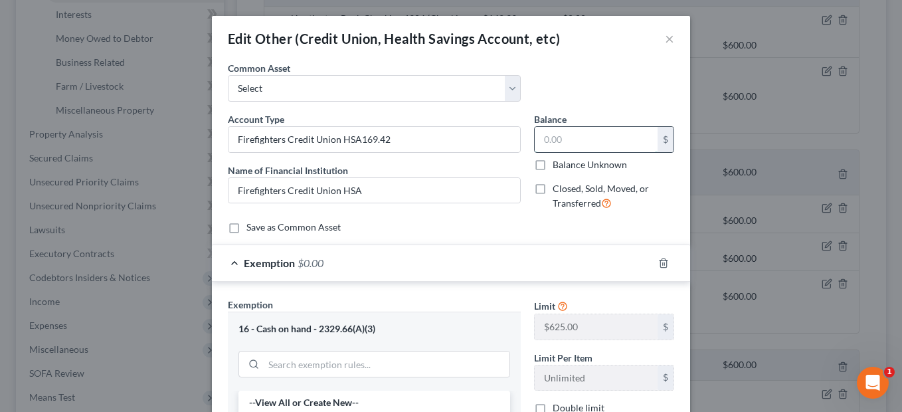
click at [583, 143] on input "text" at bounding box center [596, 139] width 123 height 25
type input "169.42"
click at [405, 135] on input "Firefighters Credit Union HSA169.42" at bounding box center [374, 139] width 292 height 25
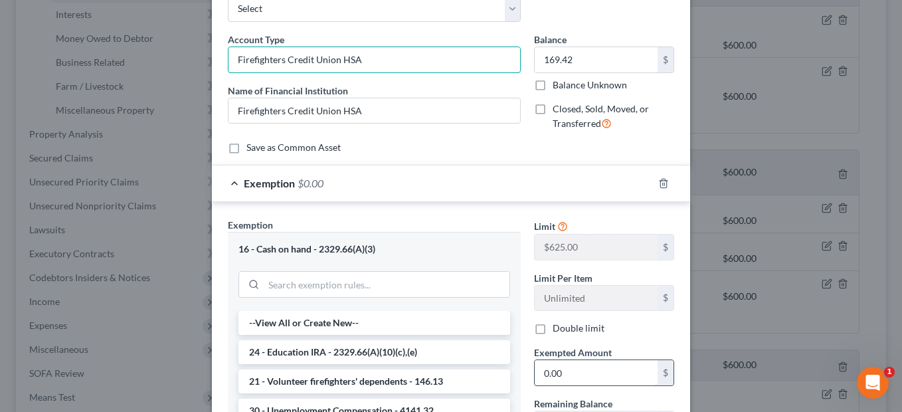
scroll to position [199, 0]
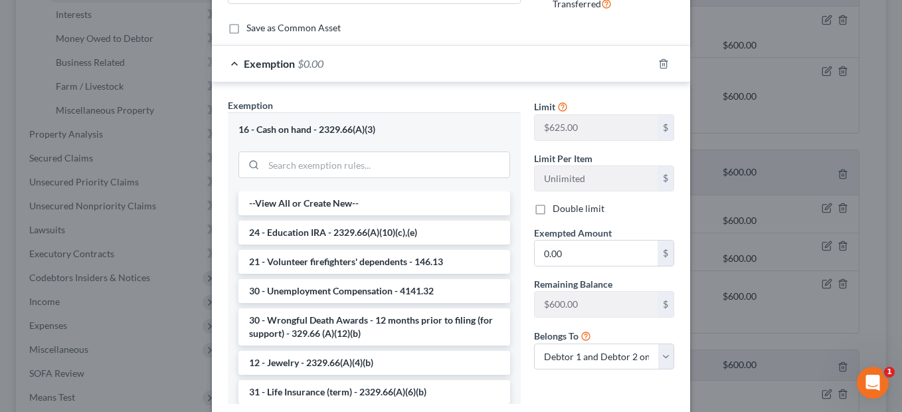
type input "Firefighters Credit Union HSA"
click at [553, 215] on label "Double limit" at bounding box center [579, 208] width 52 height 13
click at [558, 211] on input "Double limit" at bounding box center [562, 206] width 9 height 9
checkbox input "true"
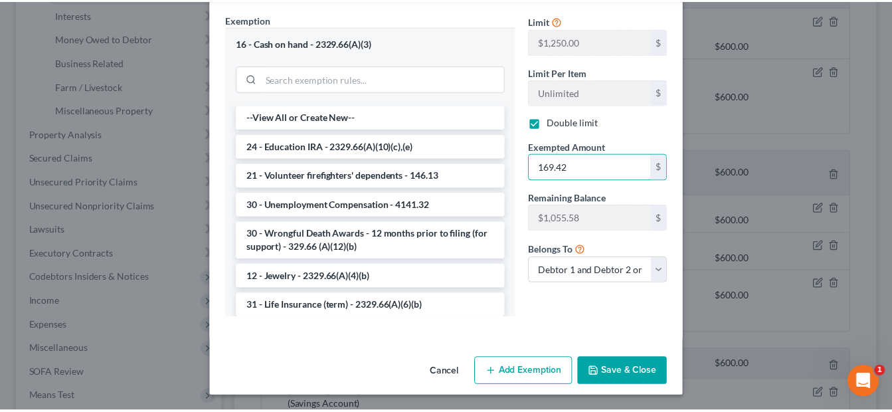
scroll to position [286, 0]
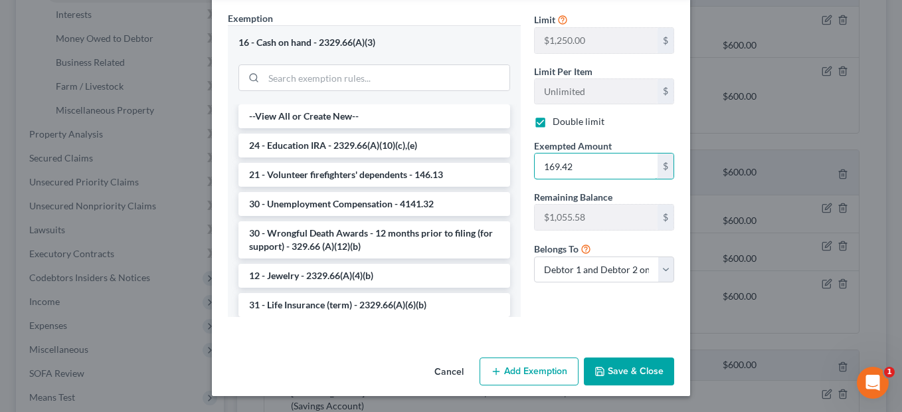
type input "169.42"
drag, startPoint x: 608, startPoint y: 363, endPoint x: 617, endPoint y: 355, distance: 12.2
click at [609, 364] on button "Save & Close" at bounding box center [629, 371] width 90 height 28
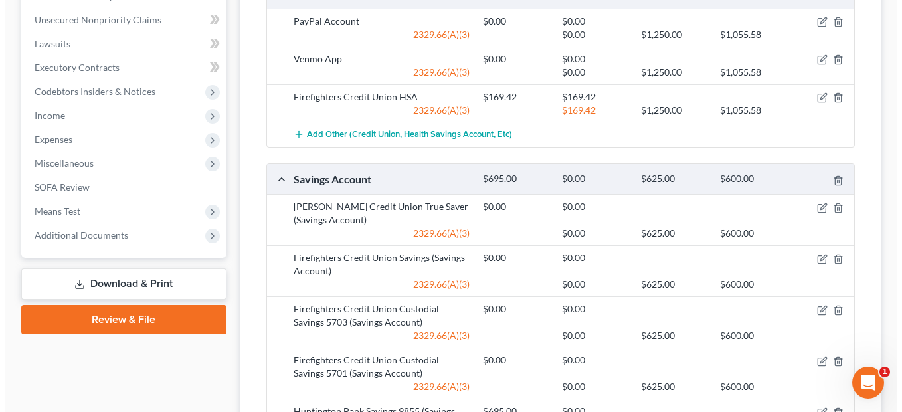
scroll to position [664, 0]
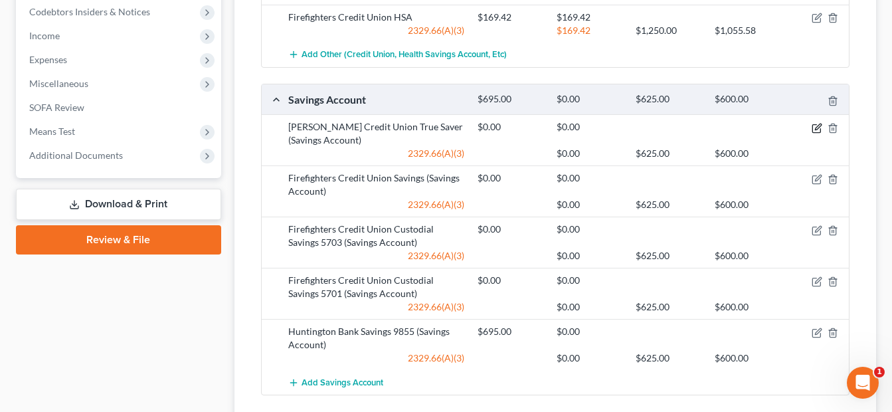
click at [812, 126] on icon "button" at bounding box center [817, 128] width 11 height 11
select select "2"
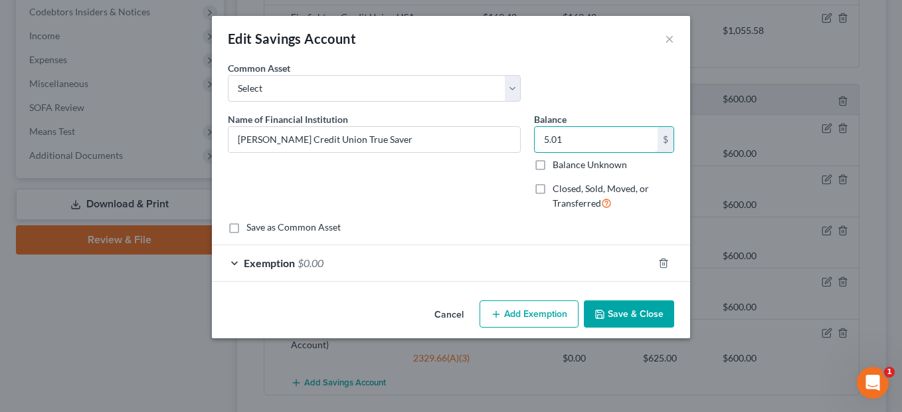
type input "5.01"
click at [517, 249] on div "Exemption $0.00" at bounding box center [432, 262] width 441 height 35
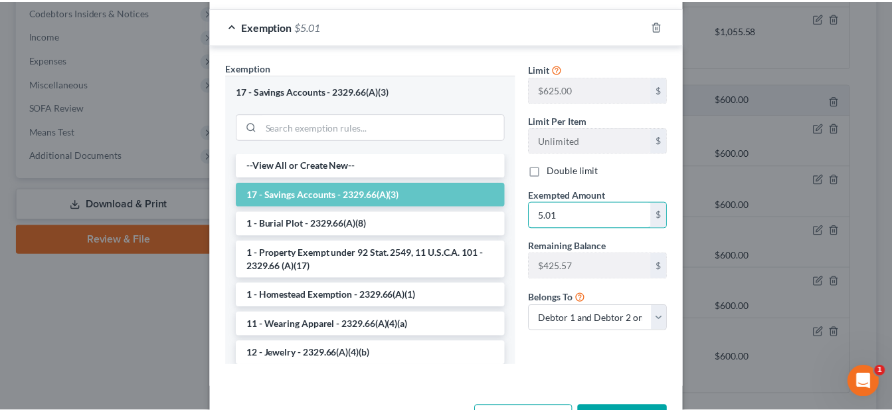
scroll to position [286, 0]
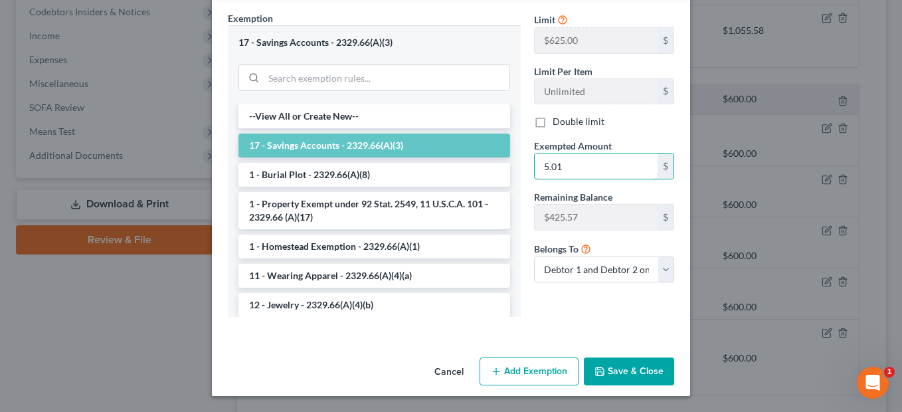
type input "5.01"
click at [622, 366] on button "Save & Close" at bounding box center [629, 371] width 90 height 28
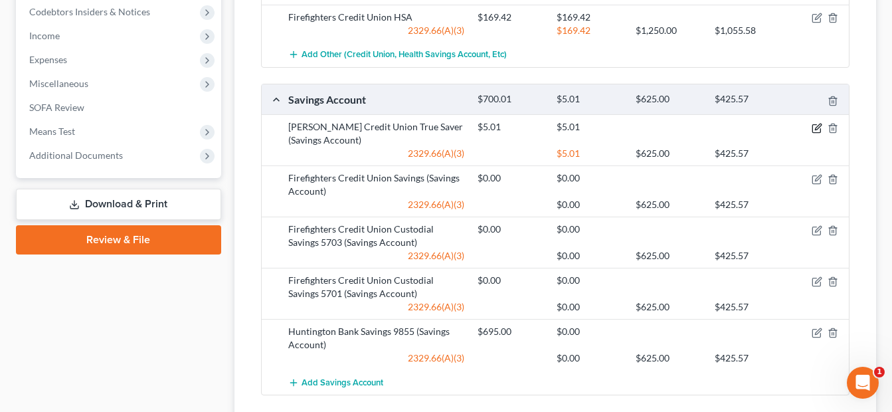
click at [812, 128] on icon "button" at bounding box center [816, 128] width 8 height 8
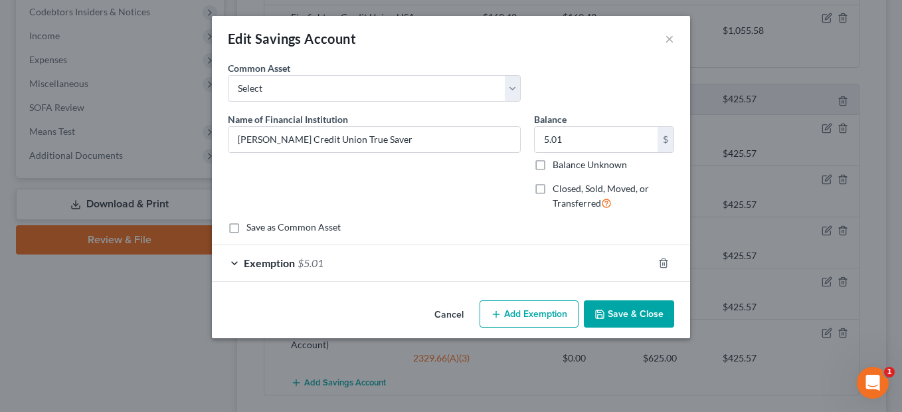
click at [647, 309] on button "Save & Close" at bounding box center [629, 314] width 90 height 28
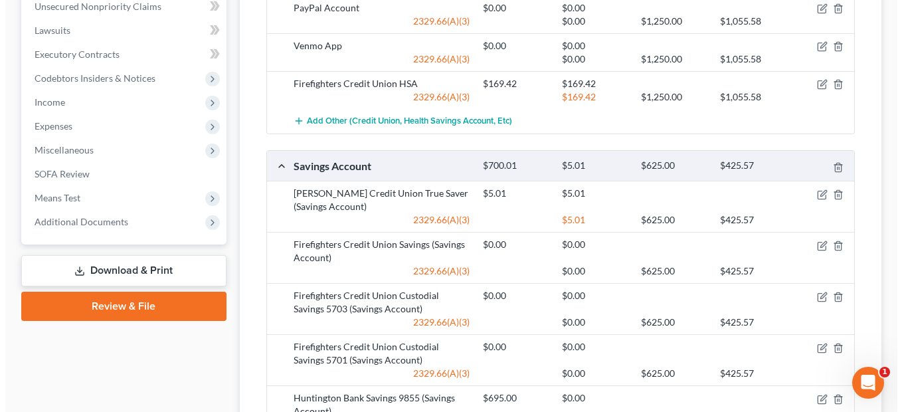
scroll to position [664, 0]
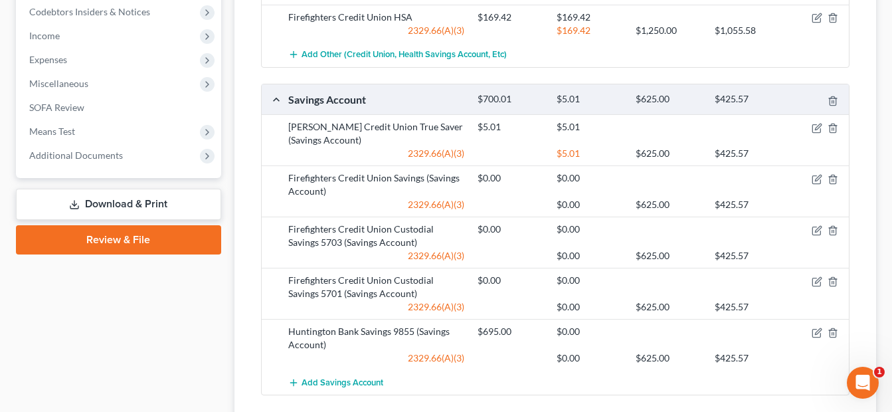
drag, startPoint x: 571, startPoint y: 400, endPoint x: 579, endPoint y: 396, distance: 8.3
click at [572, 400] on div "Total Value Exempted Limit Remaining Cash on Hand $25.00 $25.00 $1,250.00 $1,05…" at bounding box center [555, 0] width 610 height 856
click at [814, 177] on icon "button" at bounding box center [817, 179] width 11 height 11
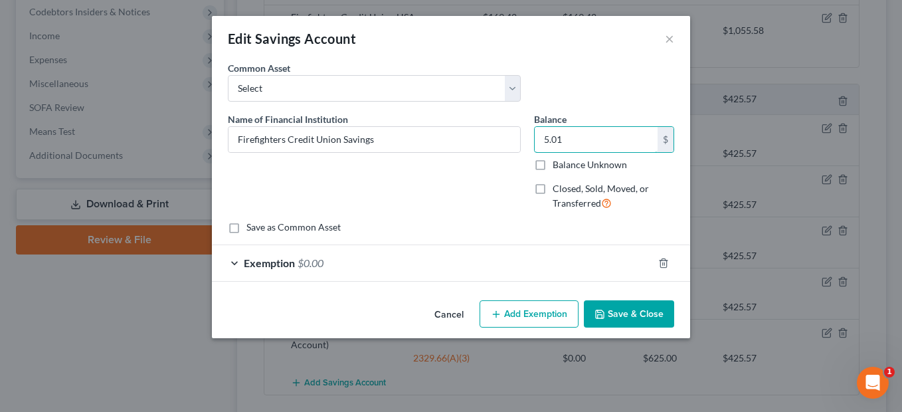
type input "5.01"
click at [496, 266] on div "Exemption $0.00" at bounding box center [432, 262] width 441 height 35
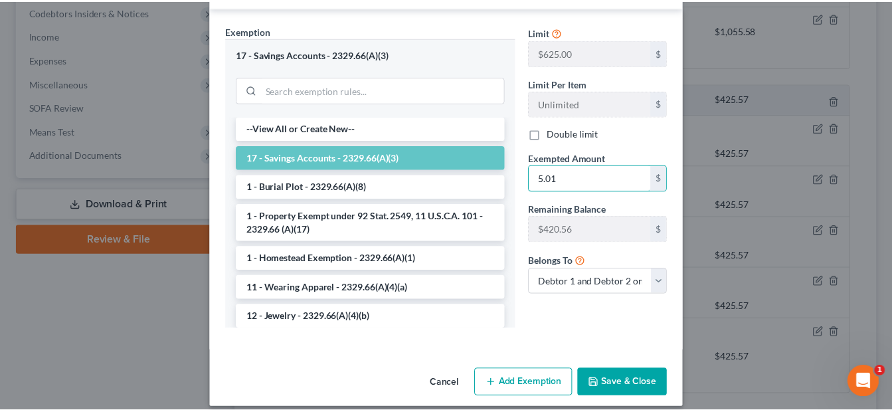
scroll to position [286, 0]
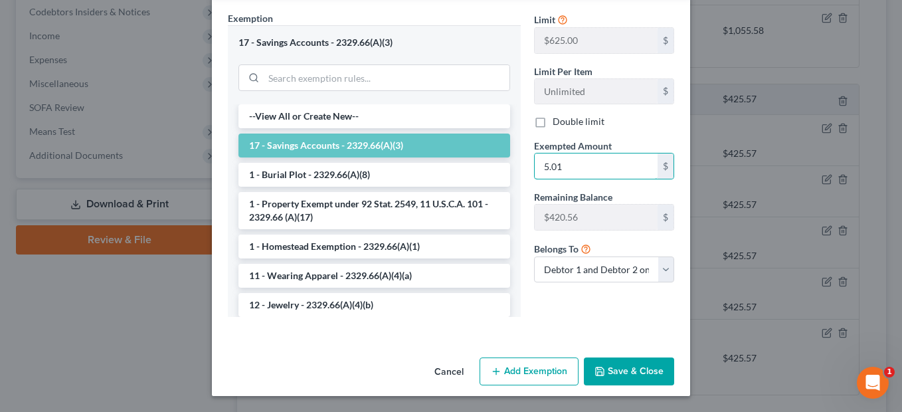
type input "5.01"
click at [610, 372] on button "Save & Close" at bounding box center [629, 371] width 90 height 28
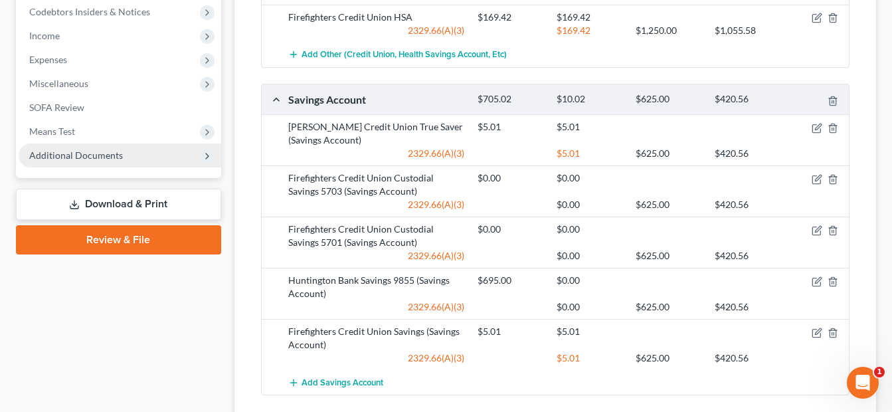
click at [118, 157] on span "Additional Documents" at bounding box center [76, 154] width 94 height 11
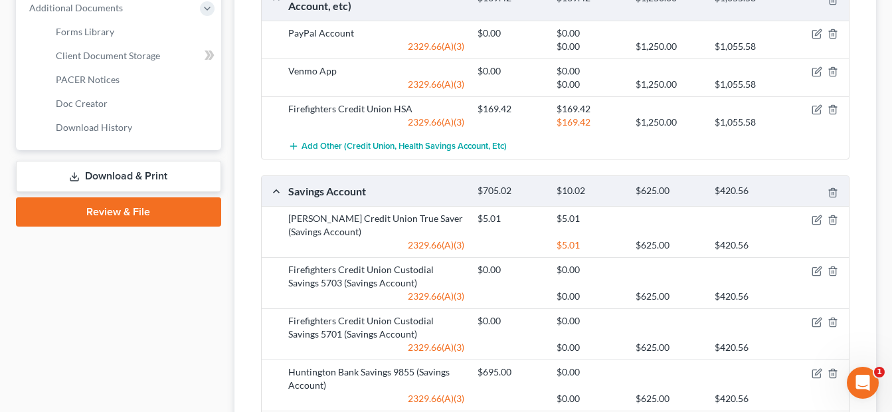
scroll to position [492, 0]
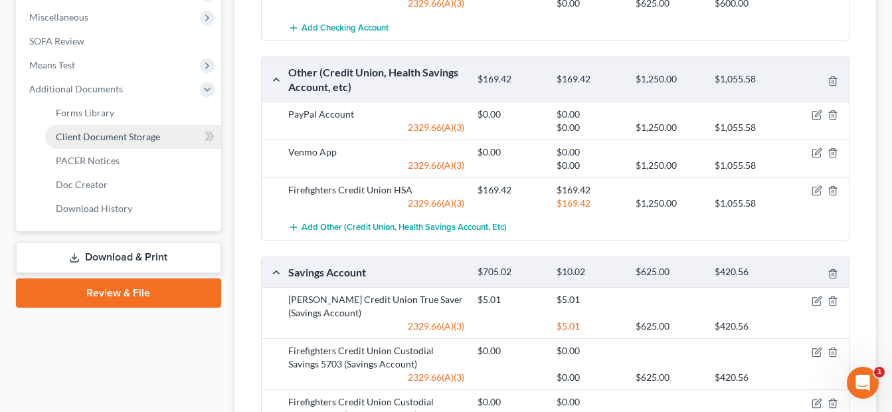
click at [155, 136] on span "Client Document Storage" at bounding box center [108, 136] width 104 height 11
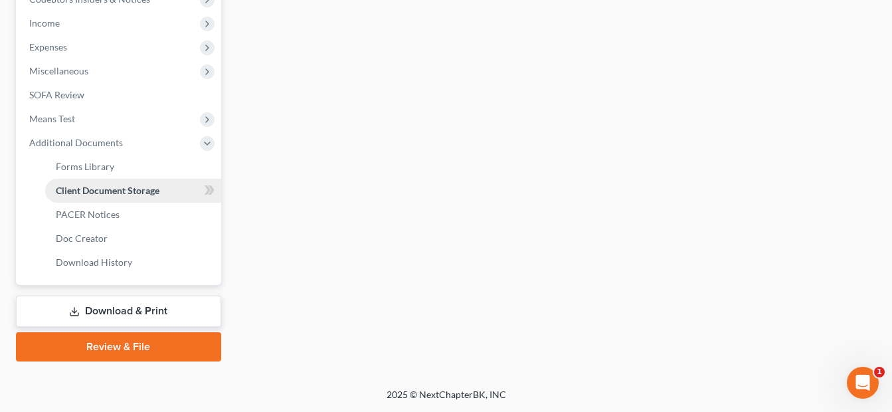
scroll to position [370, 0]
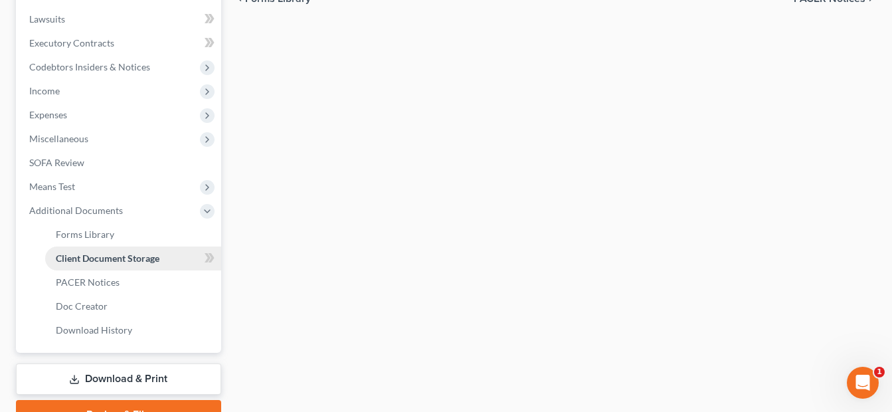
select select "7"
select select "52"
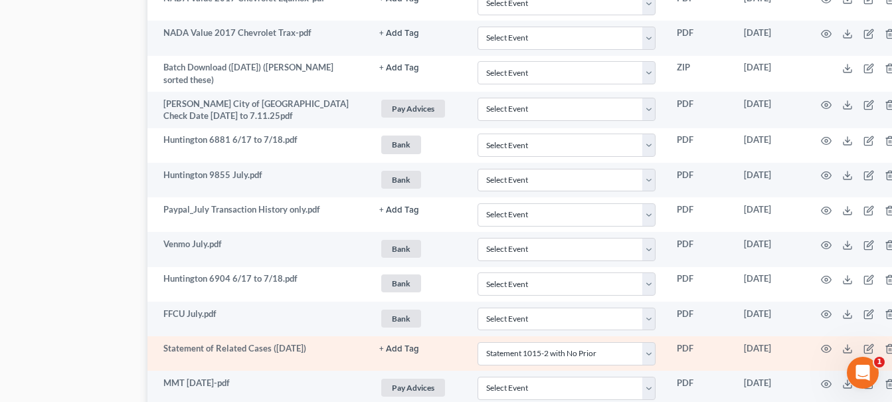
scroll to position [1860, 91]
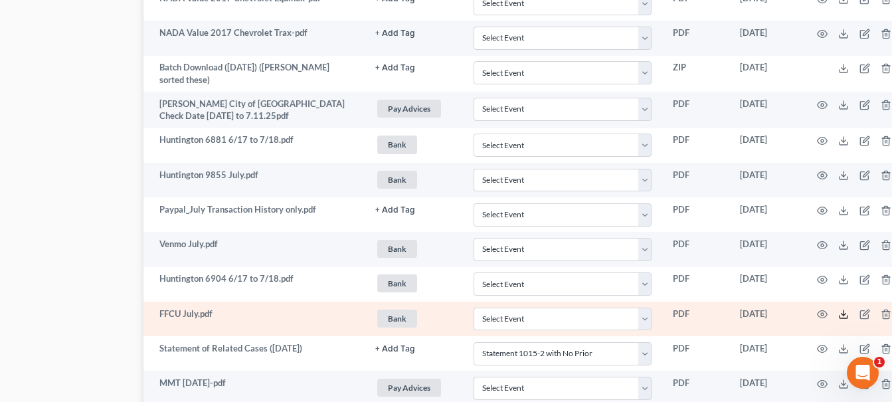
click at [842, 317] on icon at bounding box center [844, 316] width 8 height 3
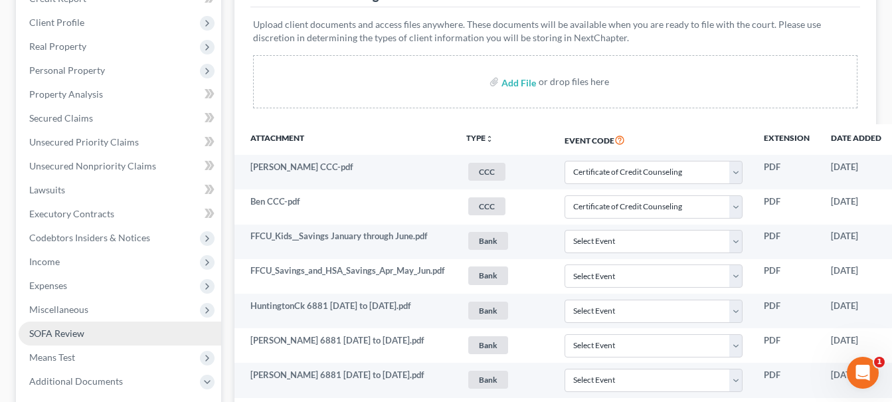
scroll to position [11, 0]
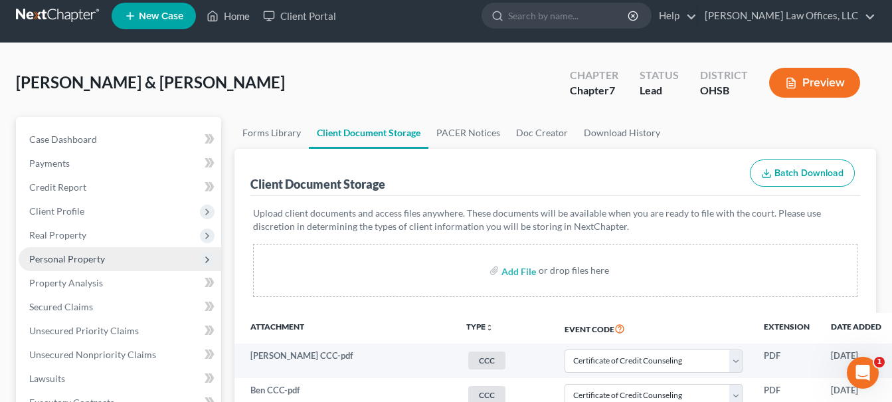
click at [82, 258] on span "Personal Property" at bounding box center [67, 258] width 76 height 11
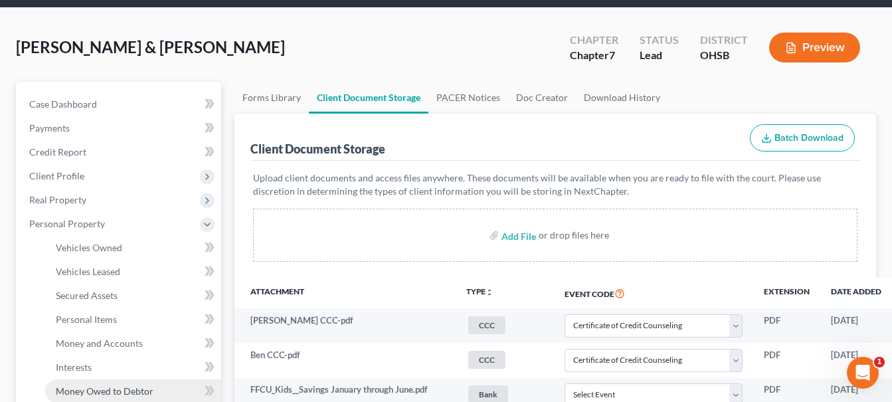
scroll to position [77, 0]
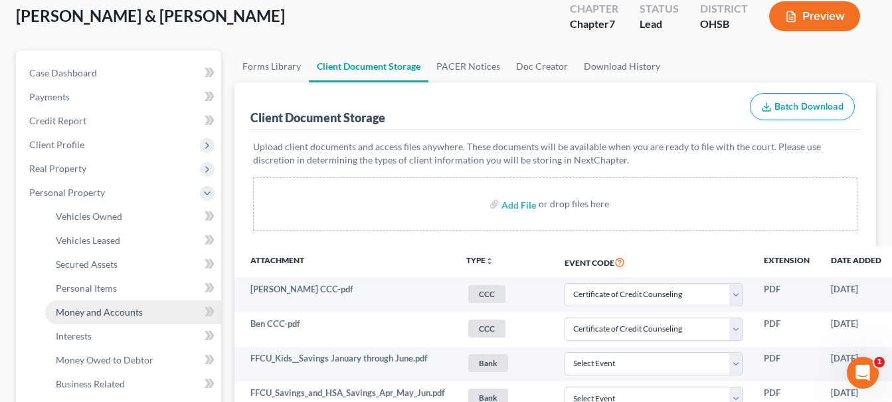
click at [113, 312] on span "Money and Accounts" at bounding box center [99, 311] width 87 height 11
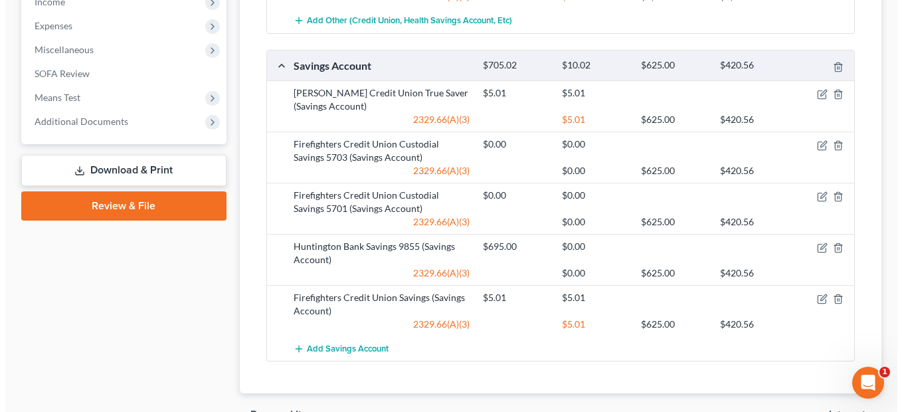
scroll to position [731, 0]
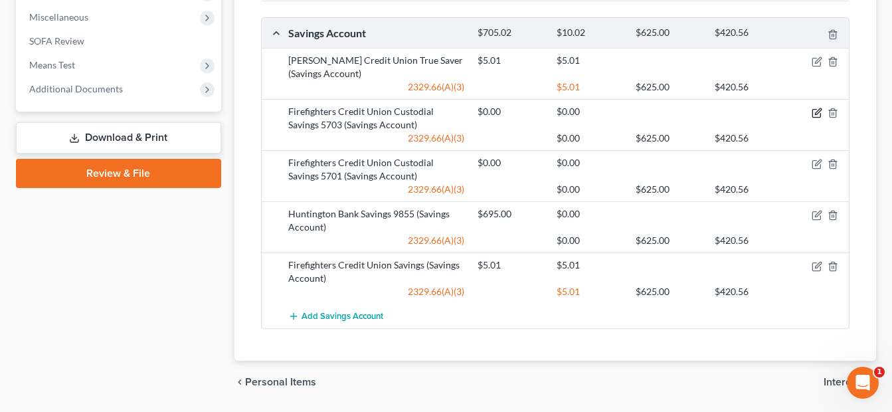
click at [818, 112] on icon "button" at bounding box center [817, 113] width 11 height 11
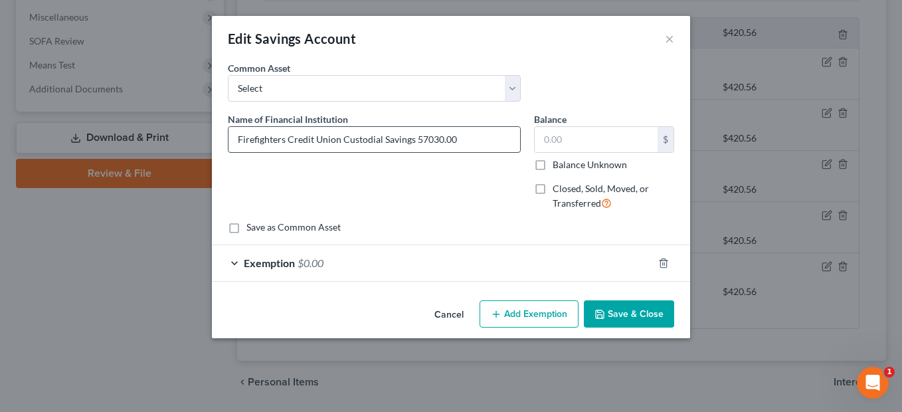
click at [473, 139] on input "Firefighters Credit Union Custodial Savings 57030.00" at bounding box center [374, 139] width 292 height 25
click at [456, 139] on input "Firefighters Credit Union Custodial Savings 57030.00" at bounding box center [374, 139] width 292 height 25
drag, startPoint x: 416, startPoint y: 139, endPoint x: 480, endPoint y: 139, distance: 63.8
click at [480, 139] on input "Firefighters Credit Union Custodial Savings 57030.00" at bounding box center [374, 139] width 292 height 25
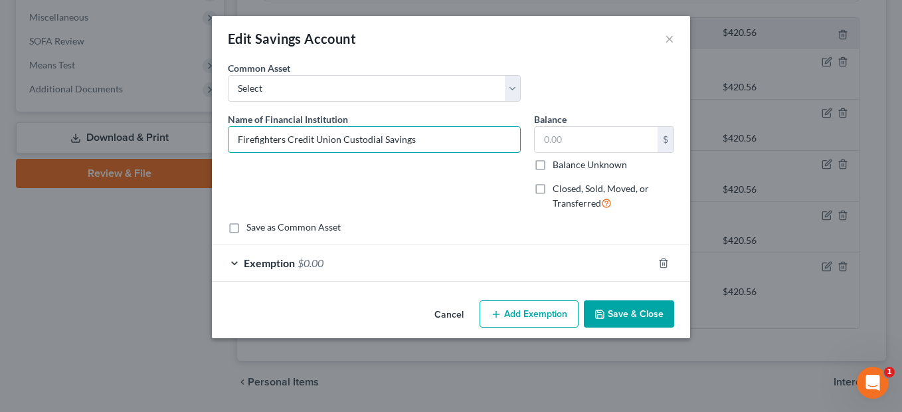
type input "Firefighters Credit Union Custodial Savings"
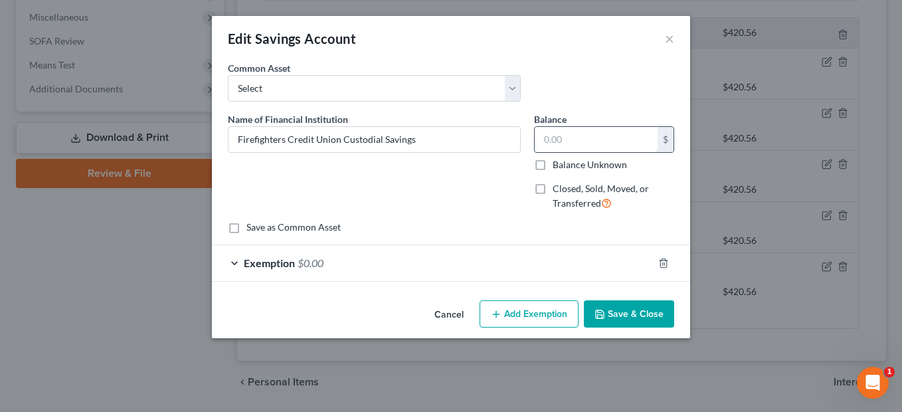
drag, startPoint x: 571, startPoint y: 146, endPoint x: 538, endPoint y: 146, distance: 32.5
click at [538, 146] on input "text" at bounding box center [596, 139] width 123 height 25
type input "160.14"
click at [515, 256] on div "Exemption $0.00" at bounding box center [432, 262] width 441 height 35
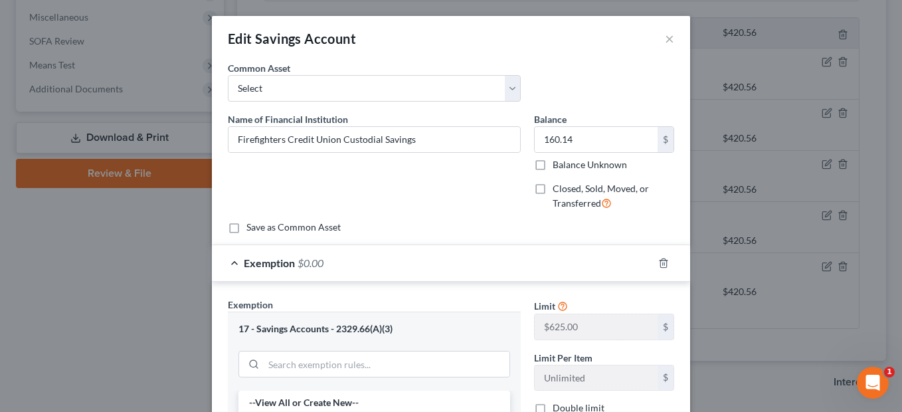
scroll to position [199, 0]
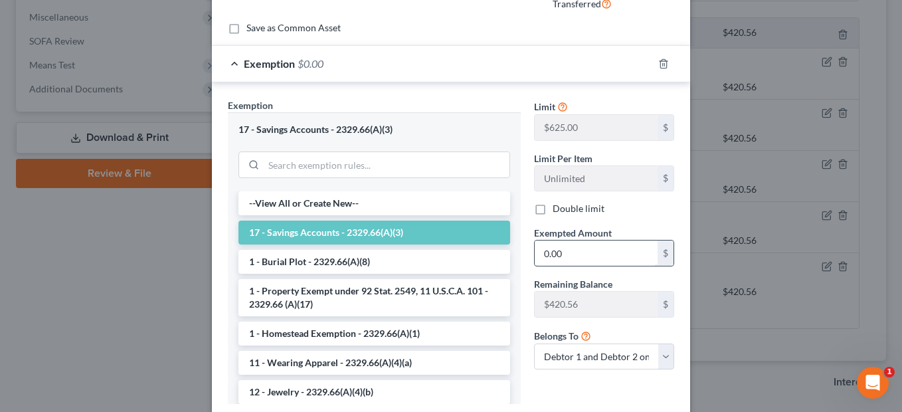
click at [569, 256] on input "0.00" at bounding box center [596, 252] width 123 height 25
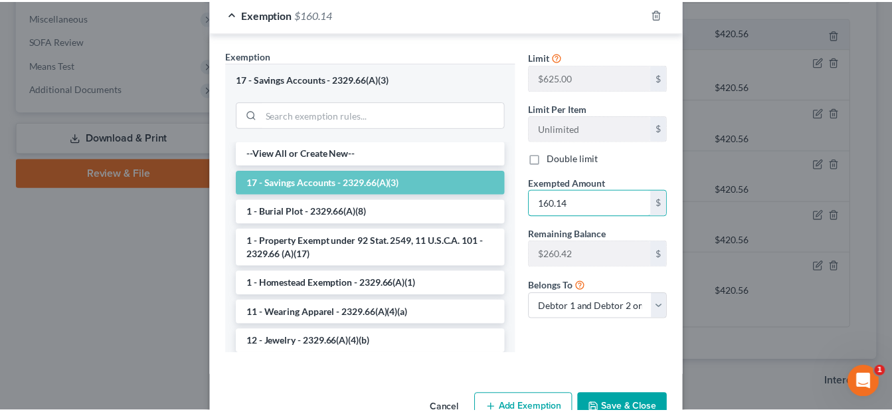
scroll to position [286, 0]
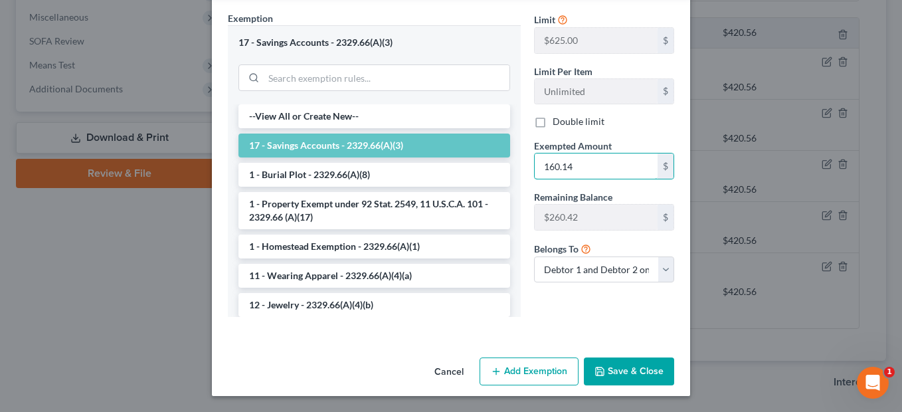
type input "160.14"
click at [624, 366] on button "Save & Close" at bounding box center [629, 371] width 90 height 28
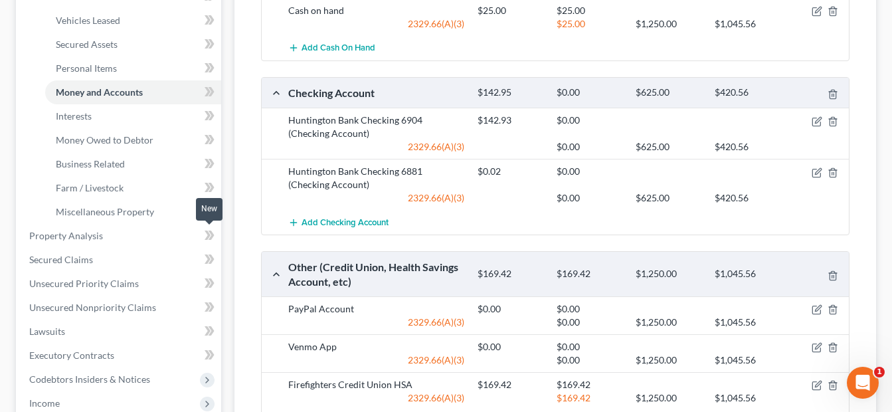
scroll to position [266, 0]
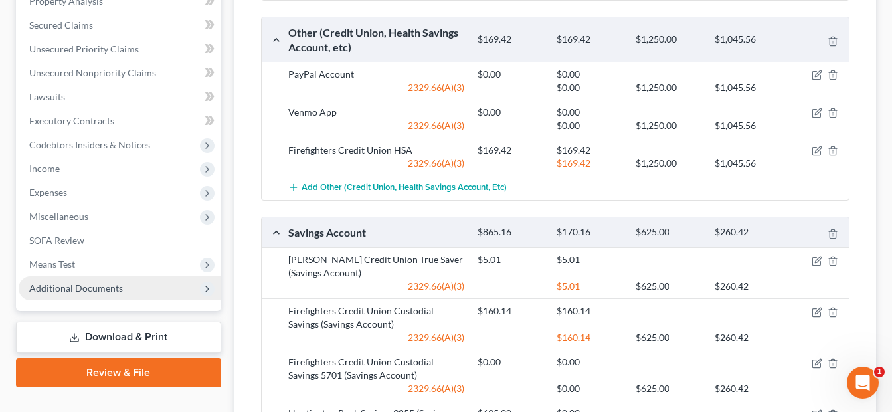
click at [135, 283] on span "Additional Documents" at bounding box center [120, 288] width 203 height 24
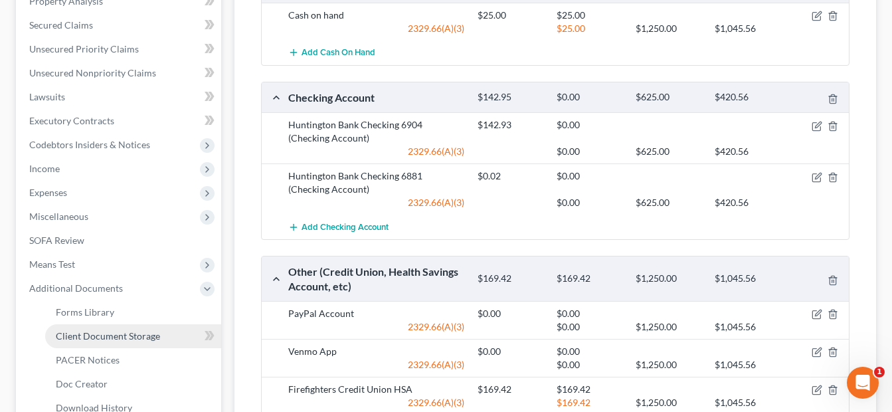
click at [135, 335] on span "Client Document Storage" at bounding box center [108, 335] width 104 height 11
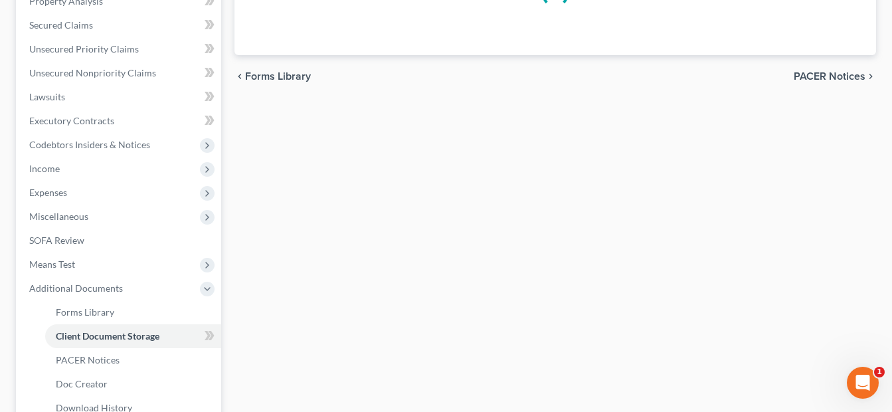
scroll to position [204, 0]
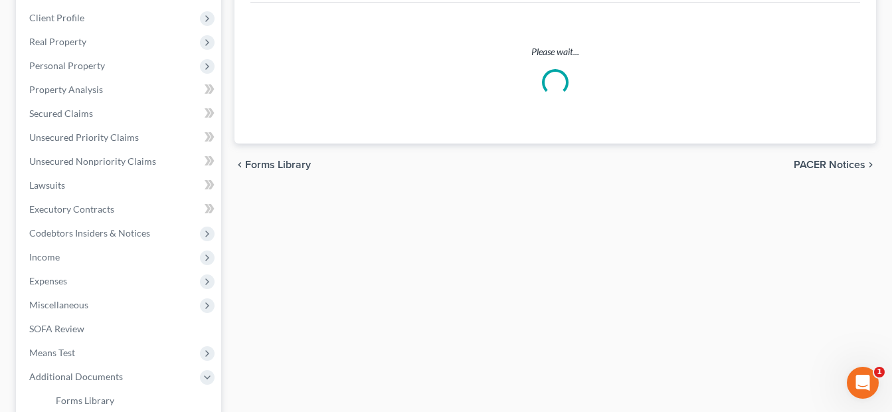
select select "7"
select select "52"
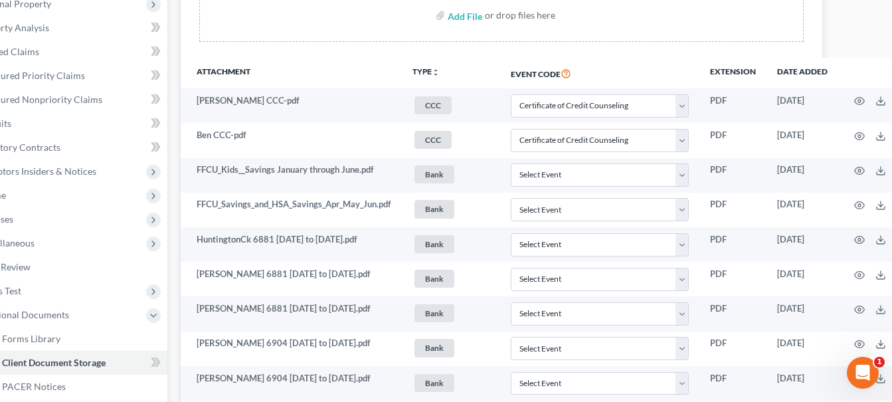
scroll to position [266, 76]
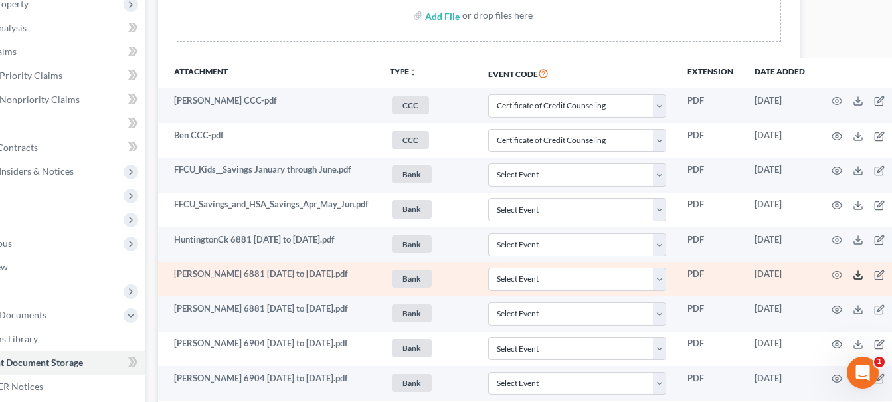
click at [859, 272] on icon at bounding box center [858, 275] width 11 height 11
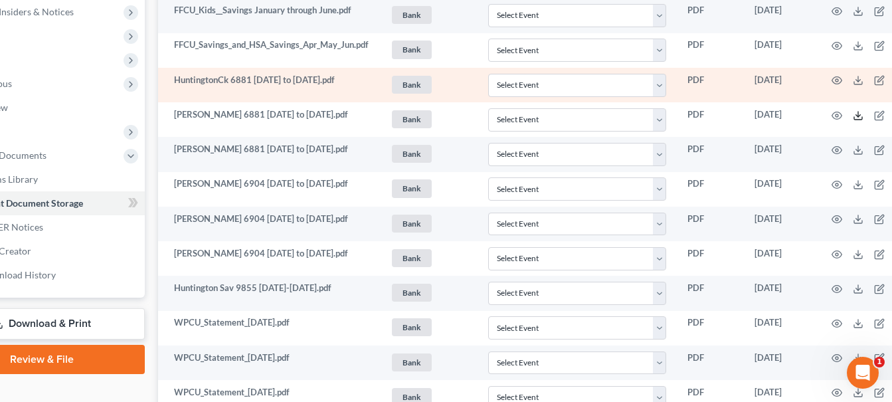
scroll to position [465, 76]
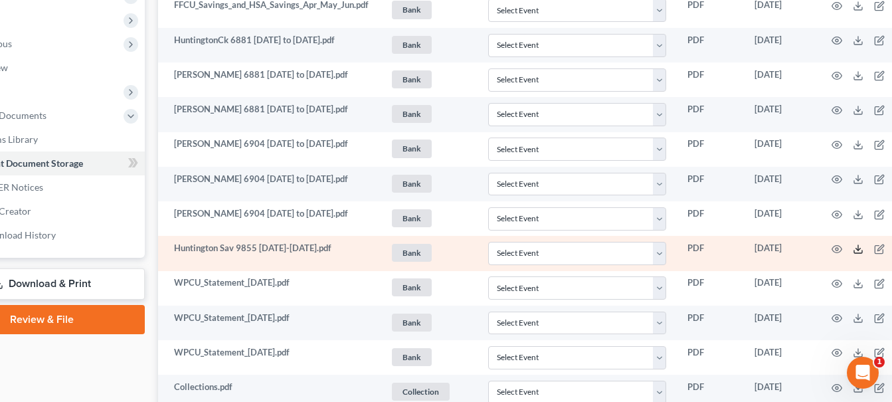
drag, startPoint x: 861, startPoint y: 246, endPoint x: 814, endPoint y: 246, distance: 46.5
click at [858, 246] on line at bounding box center [858, 247] width 0 height 5
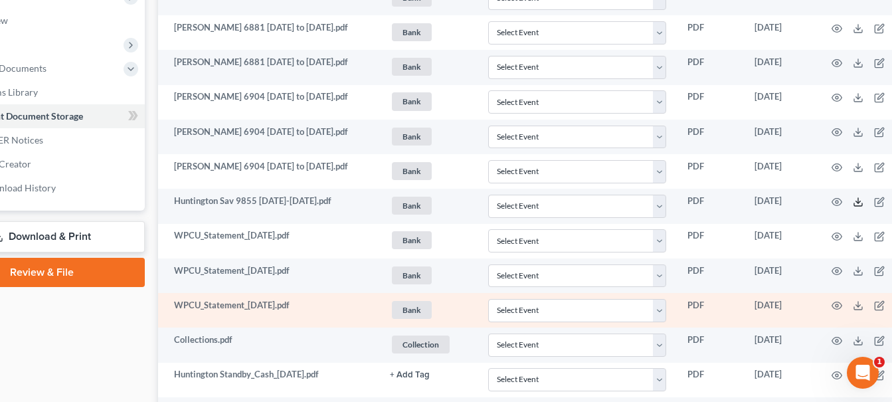
scroll to position [664, 76]
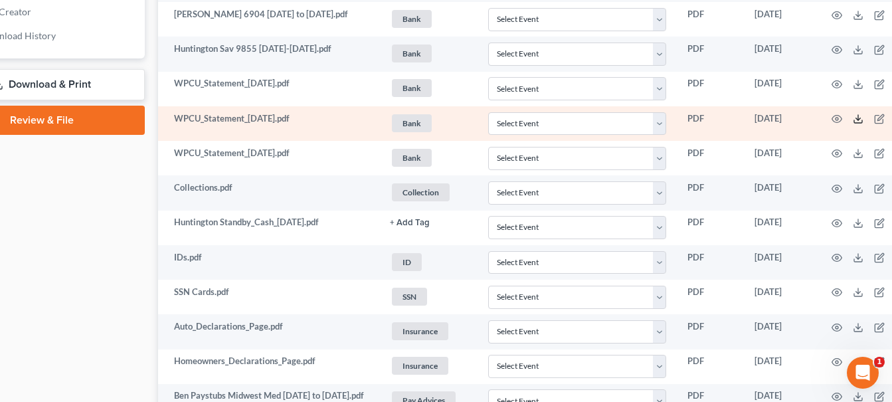
click at [861, 122] on icon at bounding box center [858, 119] width 11 height 11
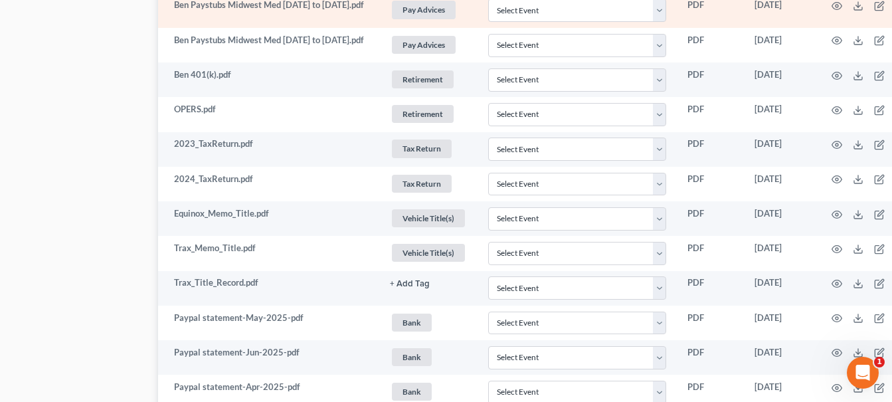
scroll to position [1063, 76]
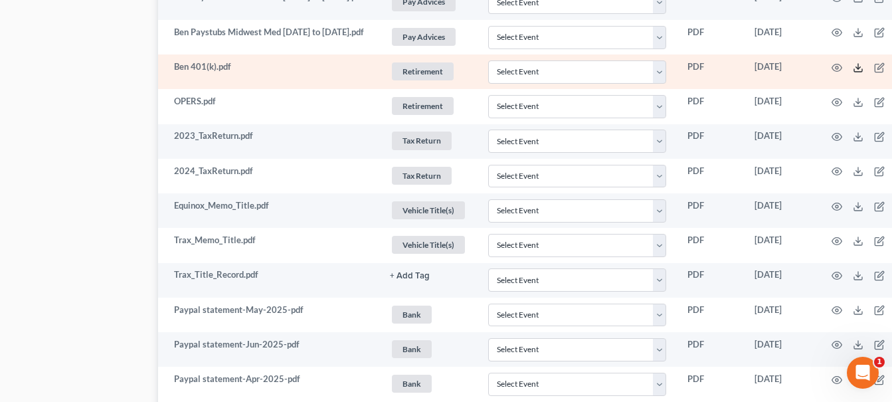
drag, startPoint x: 859, startPoint y: 71, endPoint x: 850, endPoint y: 70, distance: 8.7
click at [859, 71] on icon at bounding box center [858, 67] width 11 height 11
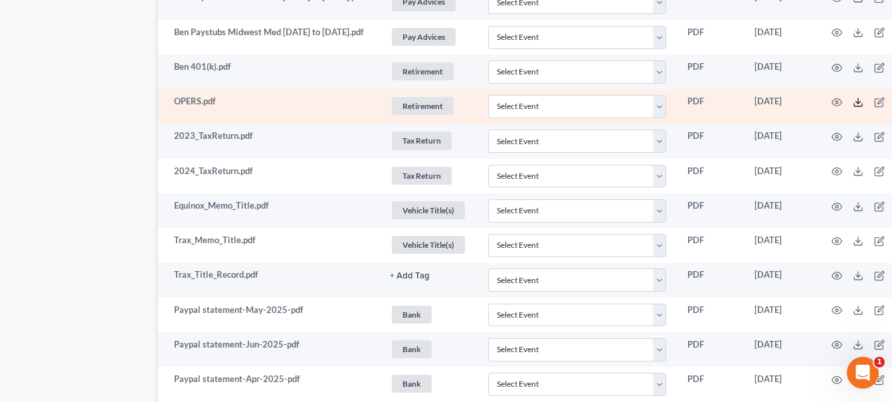
click at [857, 105] on icon at bounding box center [858, 102] width 11 height 11
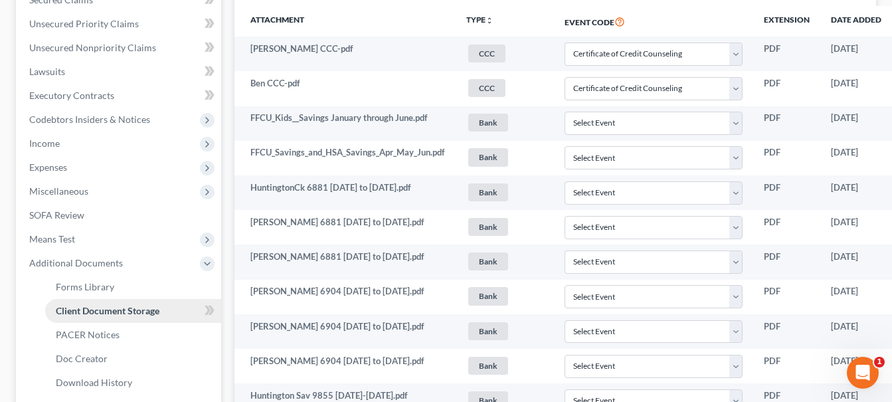
scroll to position [199, 0]
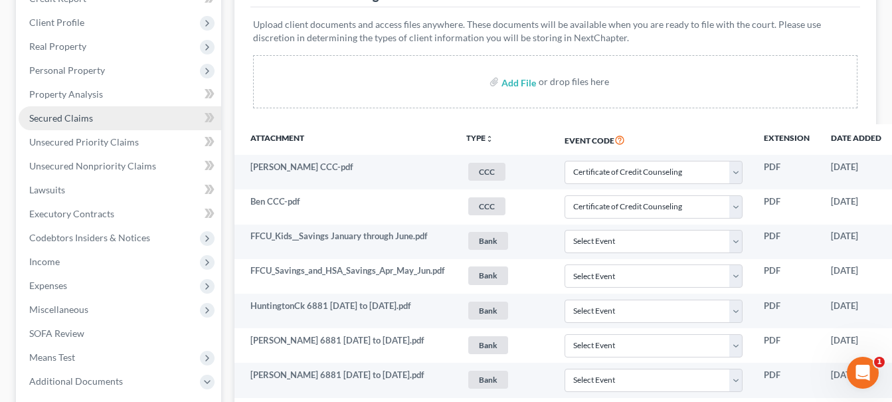
drag, startPoint x: 98, startPoint y: 73, endPoint x: 155, endPoint y: 129, distance: 79.8
click at [98, 73] on span "Personal Property" at bounding box center [67, 69] width 76 height 11
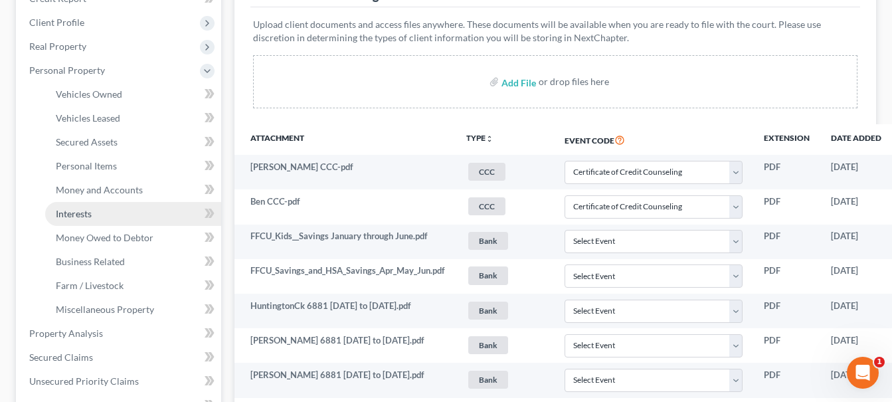
click at [101, 217] on link "Interests" at bounding box center [133, 214] width 176 height 24
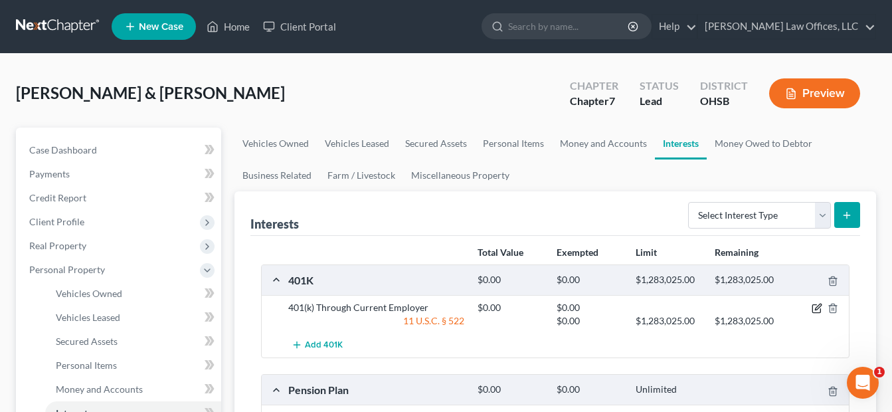
click at [814, 310] on icon "button" at bounding box center [817, 308] width 11 height 11
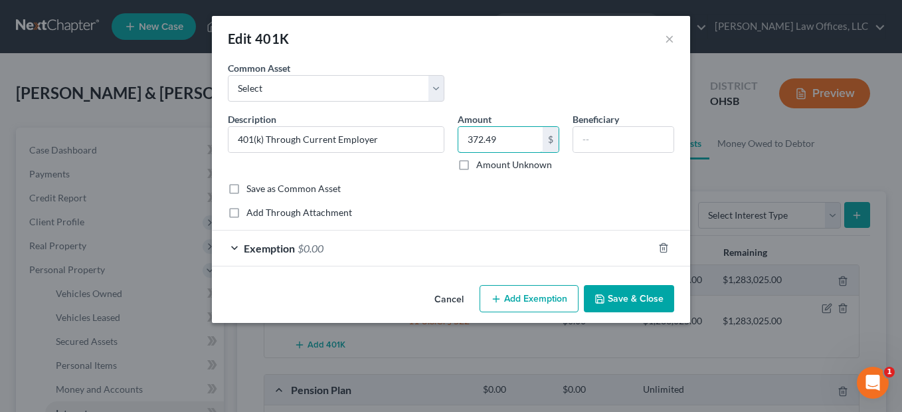
type input "372.49"
click at [456, 254] on div "Exemption $0.00" at bounding box center [432, 247] width 441 height 35
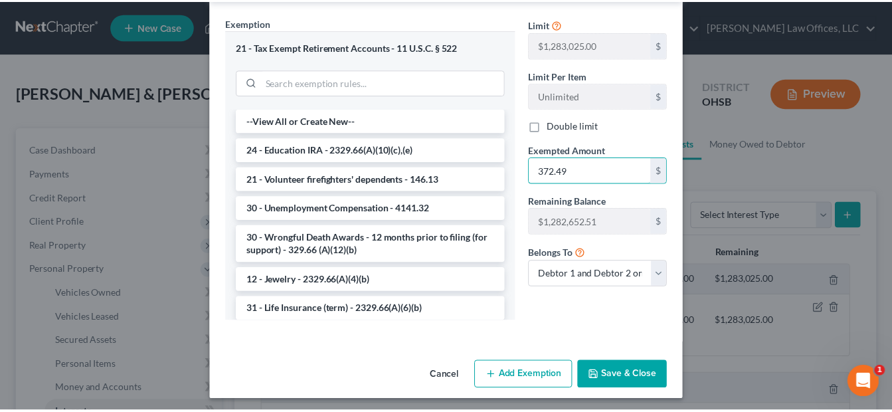
scroll to position [271, 0]
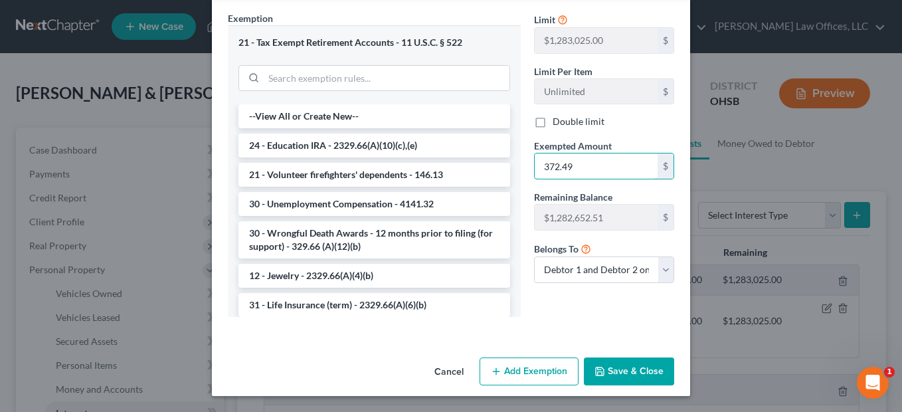
type input "372.49"
click at [601, 361] on button "Save & Close" at bounding box center [629, 371] width 90 height 28
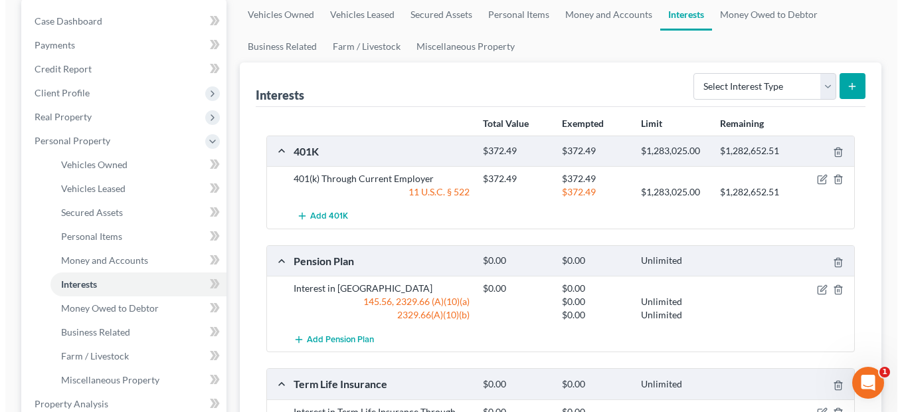
scroll to position [133, 0]
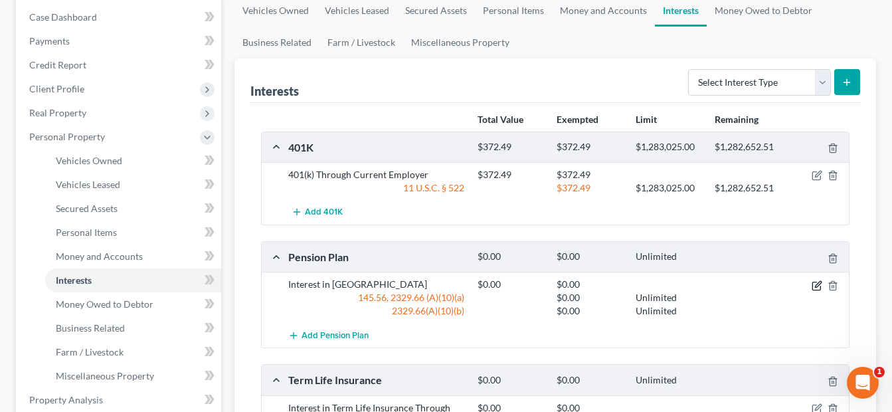
click at [814, 287] on icon "button" at bounding box center [817, 285] width 11 height 11
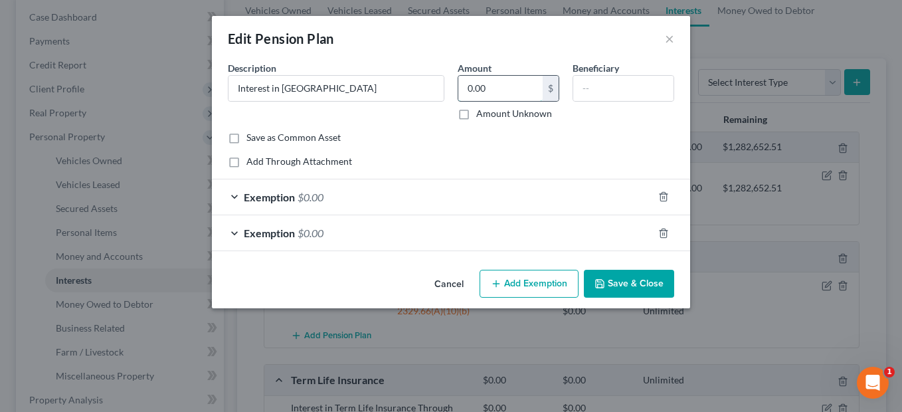
paste input "39,233.02"
type input "39,233.02"
click at [576, 187] on div "Exemption $0.00" at bounding box center [432, 196] width 441 height 35
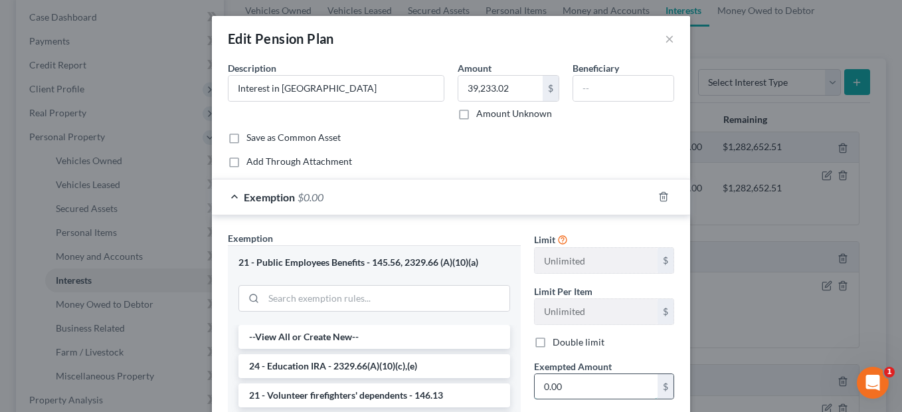
paste input "39,233.02"
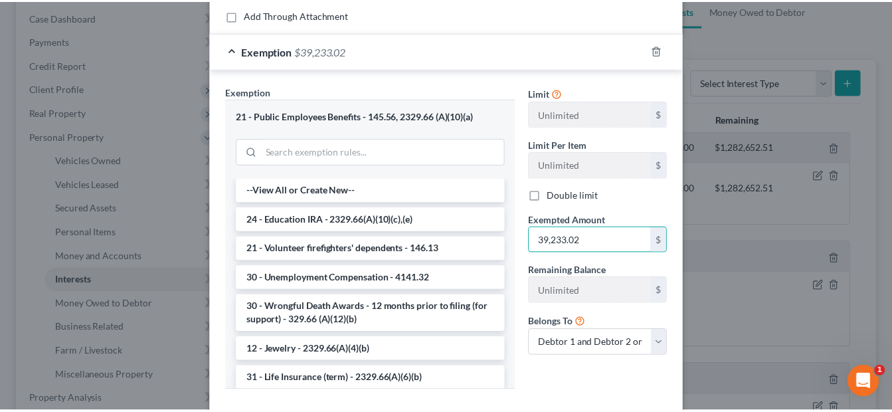
scroll to position [256, 0]
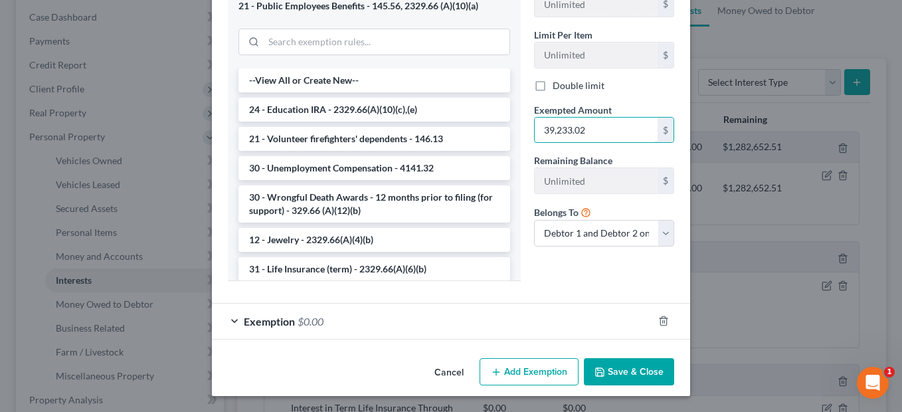
type input "39,233.02"
click at [633, 378] on button "Save & Close" at bounding box center [629, 372] width 90 height 28
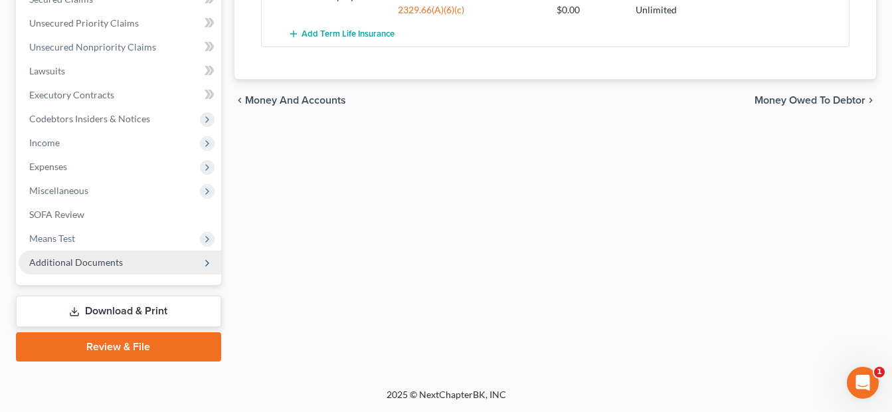
click at [114, 258] on span "Additional Documents" at bounding box center [76, 261] width 94 height 11
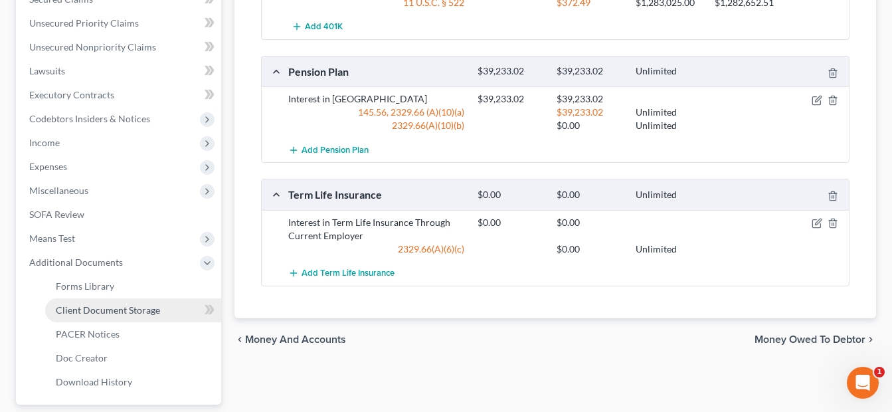
click at [150, 304] on span "Client Document Storage" at bounding box center [108, 309] width 104 height 11
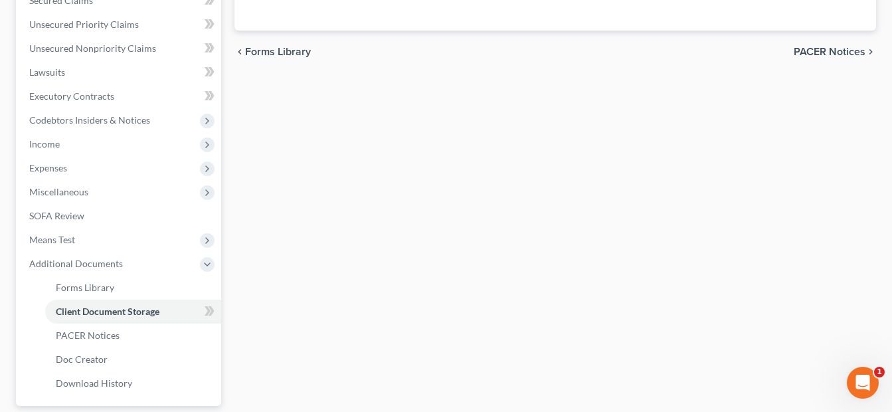
scroll to position [207, 0]
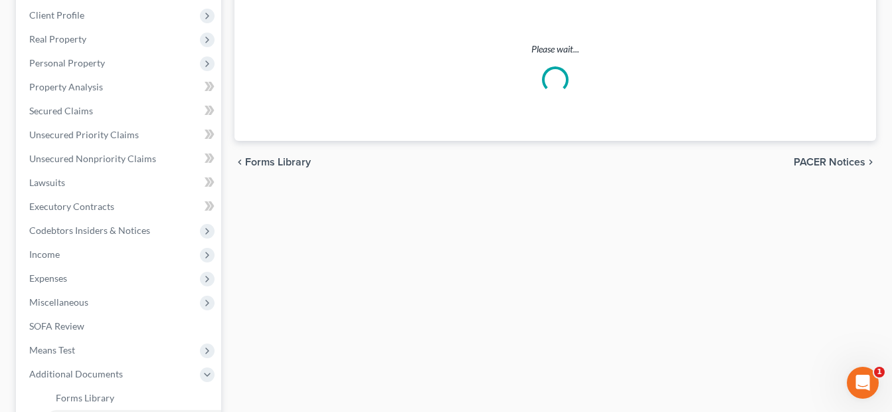
select select "7"
select select "52"
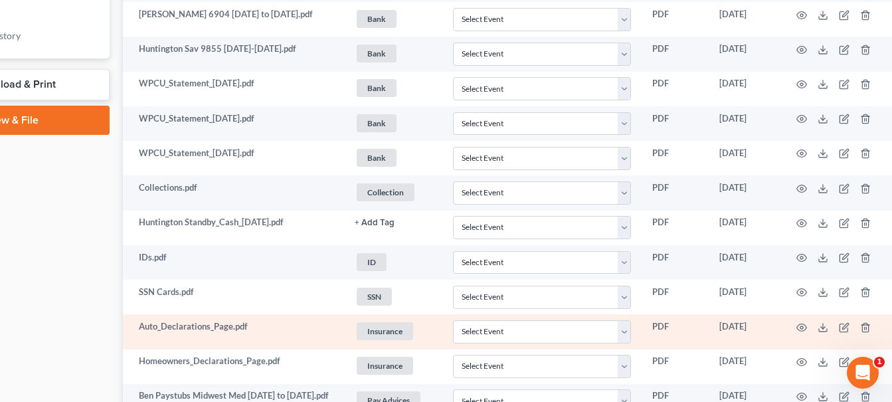
scroll to position [664, 114]
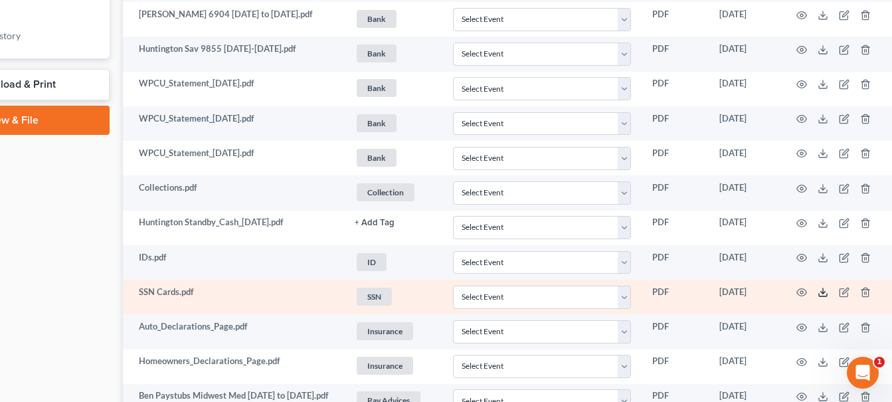
click at [823, 291] on line at bounding box center [823, 290] width 0 height 5
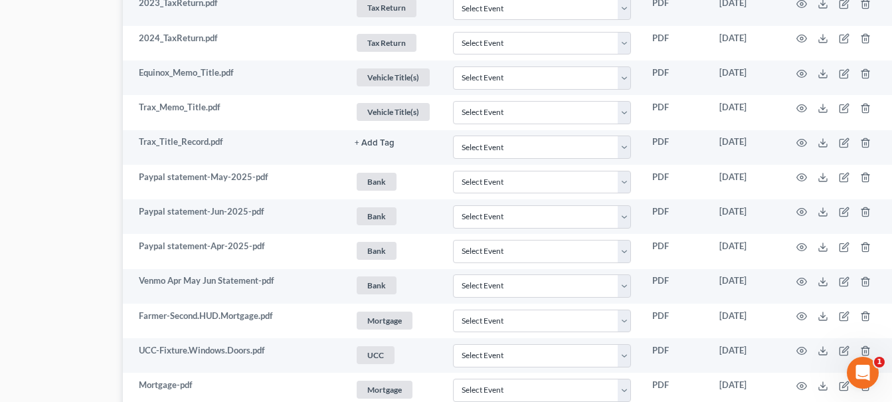
scroll to position [1262, 114]
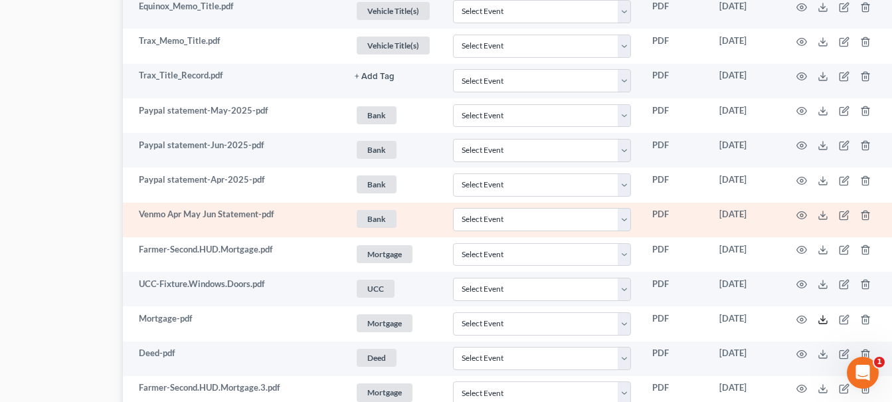
drag, startPoint x: 822, startPoint y: 323, endPoint x: 658, endPoint y: 217, distance: 195.1
click at [822, 320] on polyline at bounding box center [823, 319] width 5 height 2
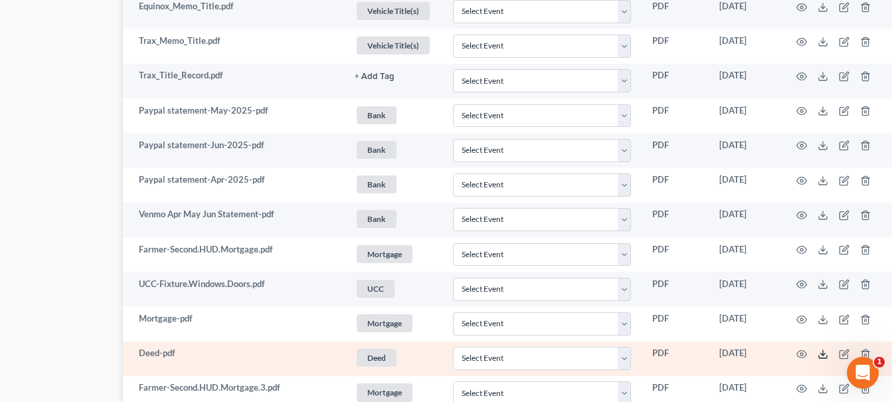
click at [823, 355] on line at bounding box center [823, 352] width 0 height 5
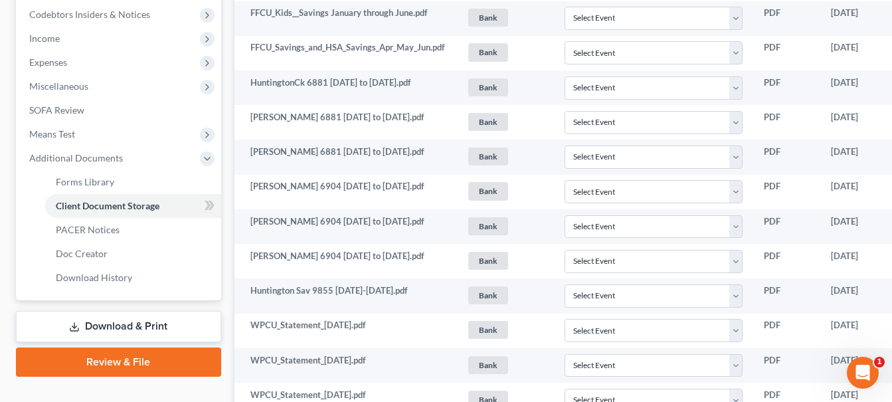
scroll to position [399, 0]
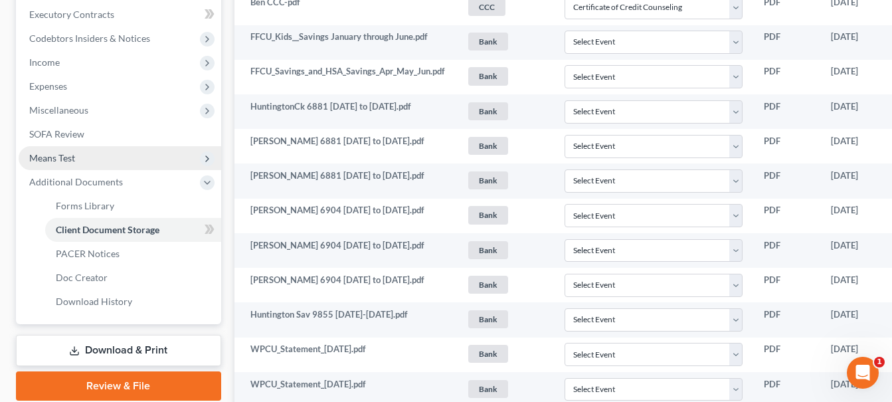
click at [92, 149] on span "Means Test" at bounding box center [120, 158] width 203 height 24
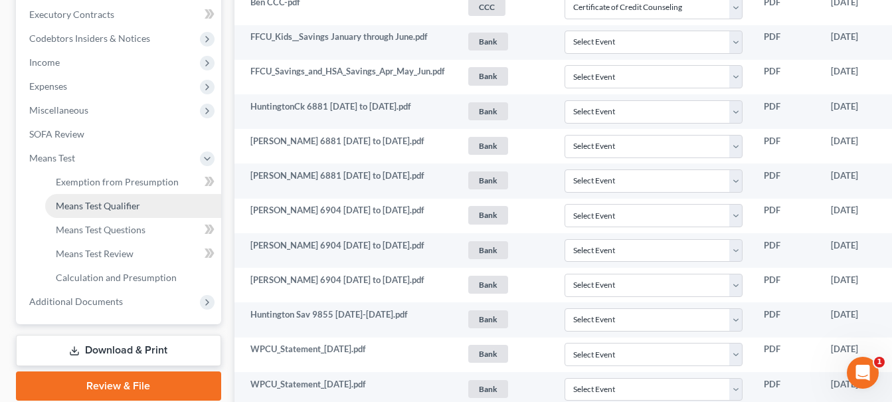
click at [105, 209] on span "Means Test Qualifier" at bounding box center [98, 205] width 84 height 11
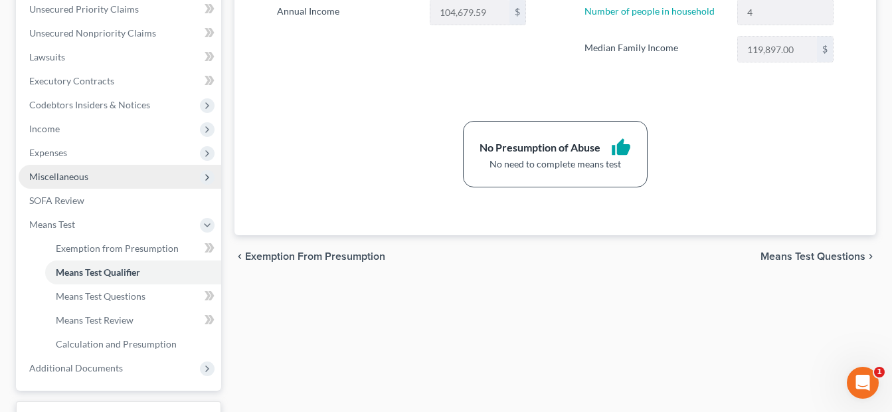
scroll to position [438, 0]
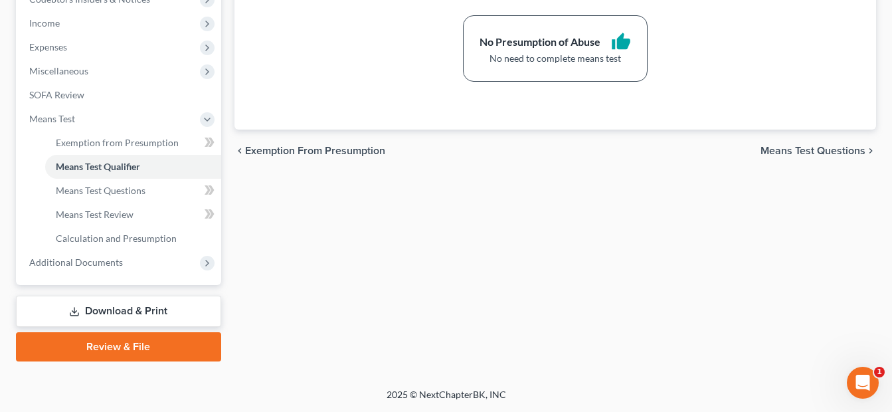
click at [132, 308] on link "Download & Print" at bounding box center [118, 311] width 205 height 31
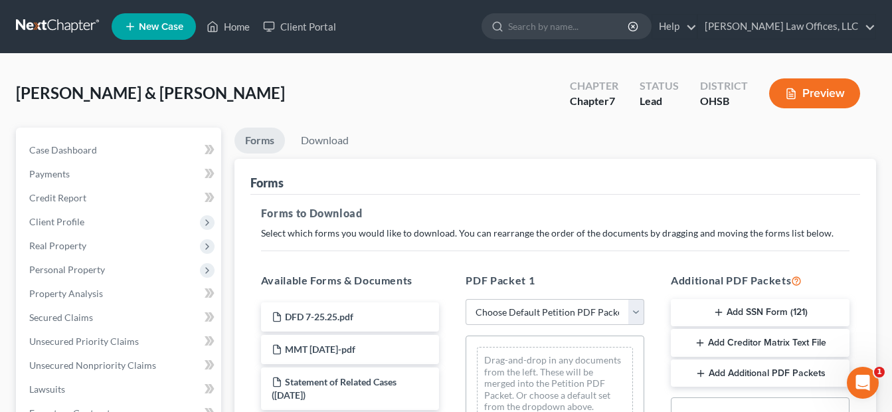
click at [794, 306] on button "Add SSN Form (121)" at bounding box center [760, 313] width 179 height 28
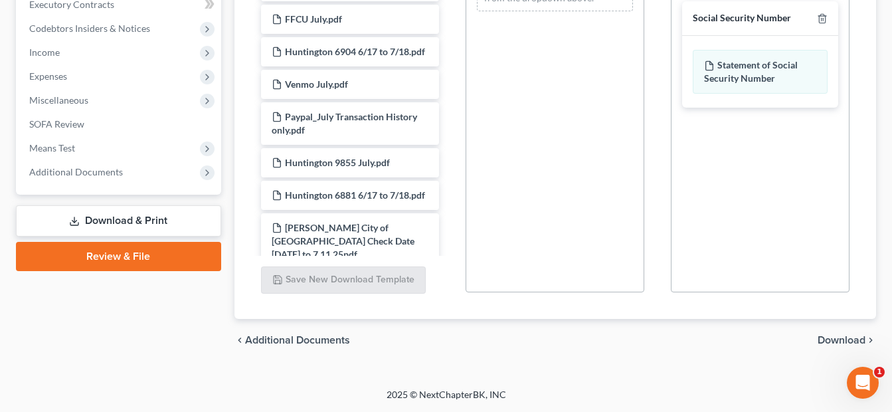
click at [831, 343] on span "Download" at bounding box center [842, 340] width 48 height 11
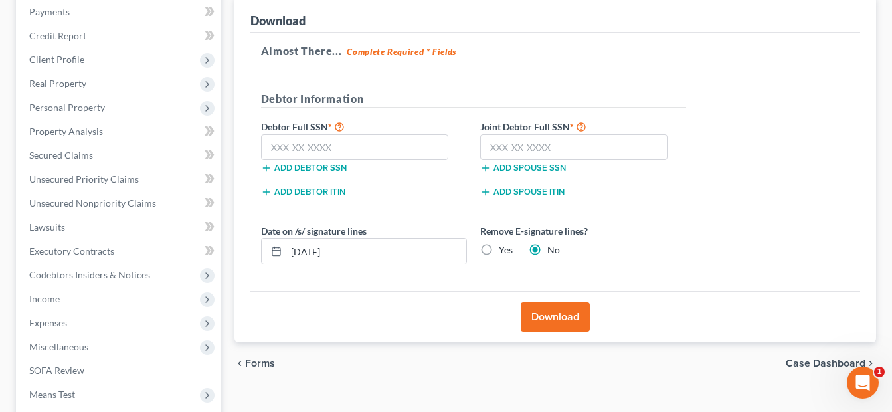
scroll to position [119, 0]
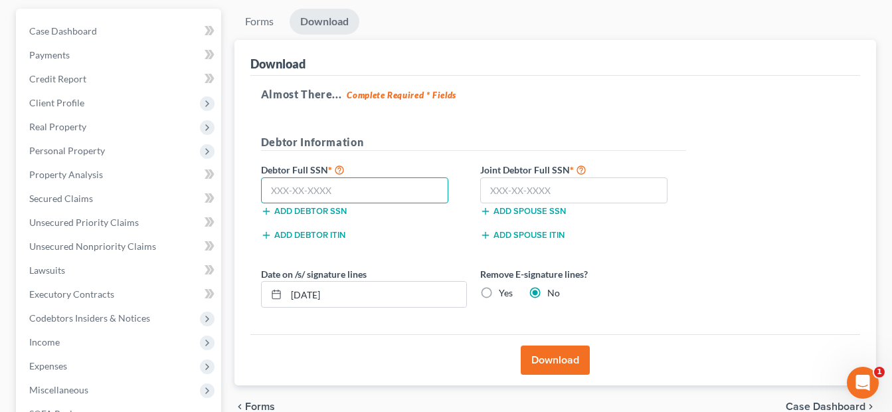
click at [342, 187] on input "text" at bounding box center [355, 190] width 188 height 27
type input "591-62-5837"
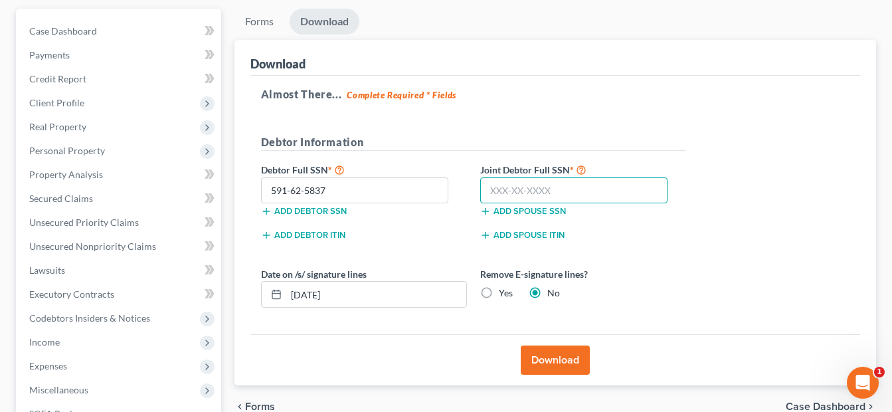
click at [504, 186] on input "text" at bounding box center [574, 190] width 188 height 27
type input "269-78-7374"
click at [552, 359] on button "Download" at bounding box center [555, 359] width 69 height 29
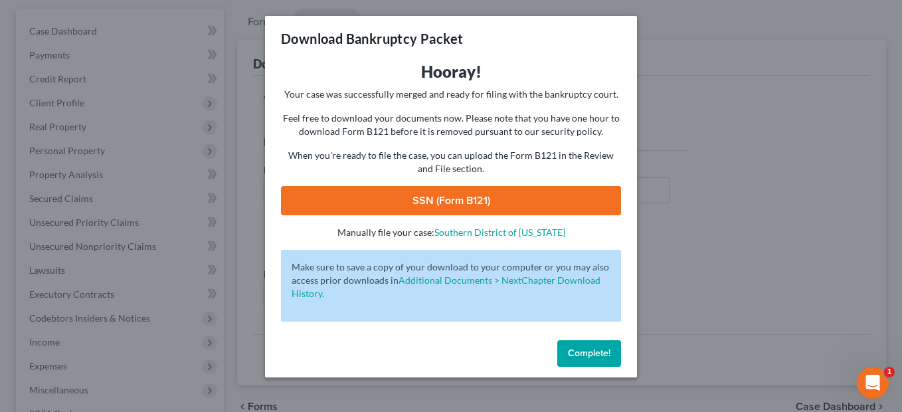
click at [509, 196] on link "SSN (Form B121)" at bounding box center [451, 200] width 340 height 29
click at [579, 353] on span "Complete!" at bounding box center [589, 352] width 43 height 11
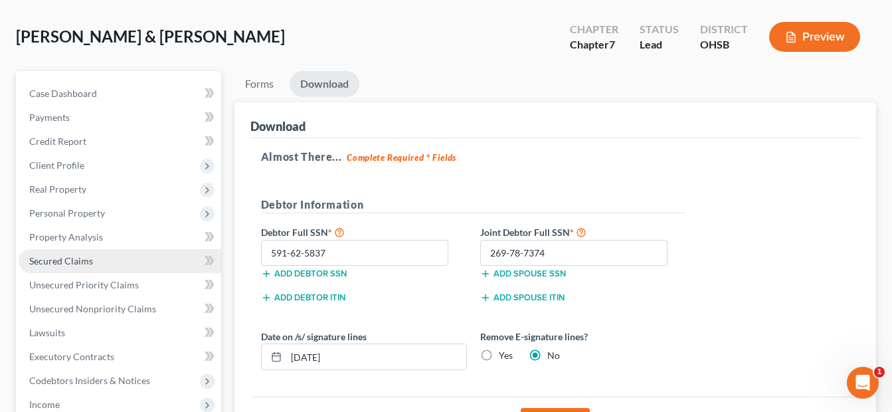
scroll to position [133, 0]
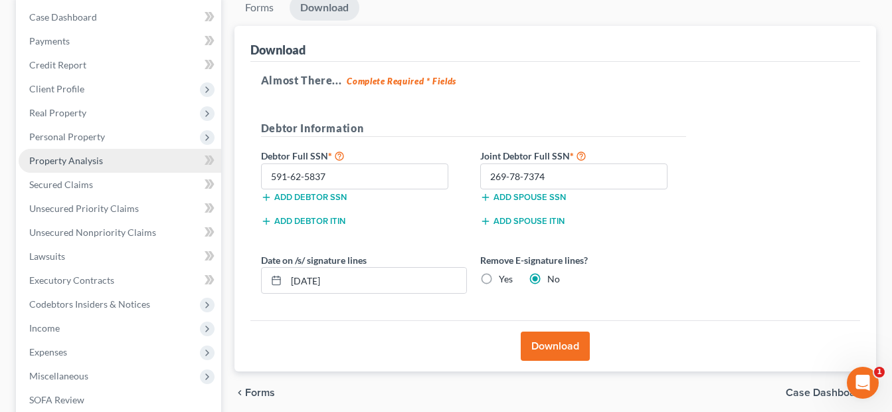
click at [104, 157] on link "Property Analysis" at bounding box center [120, 161] width 203 height 24
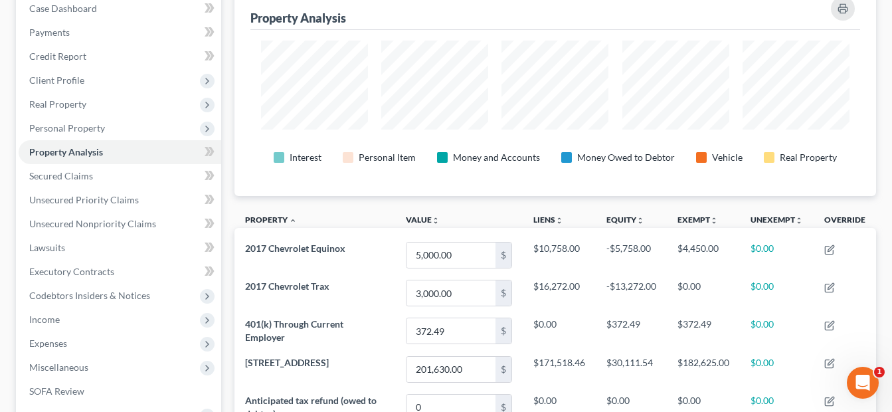
scroll to position [13, 0]
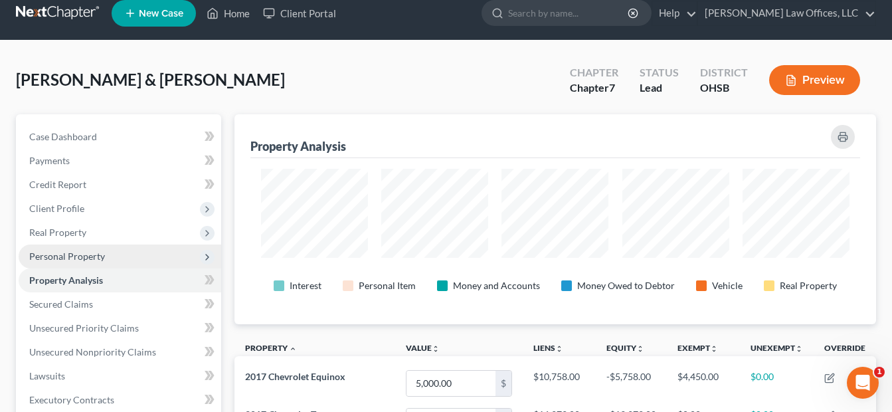
click at [106, 258] on span "Personal Property" at bounding box center [120, 256] width 203 height 24
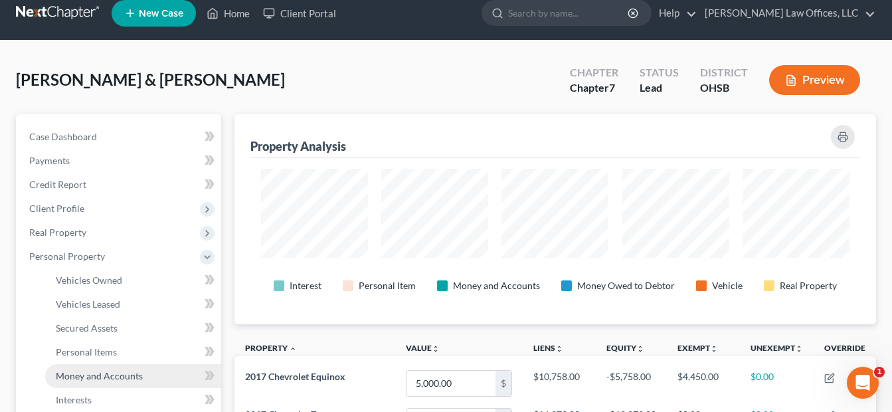
click at [108, 367] on link "Money and Accounts" at bounding box center [133, 376] width 176 height 24
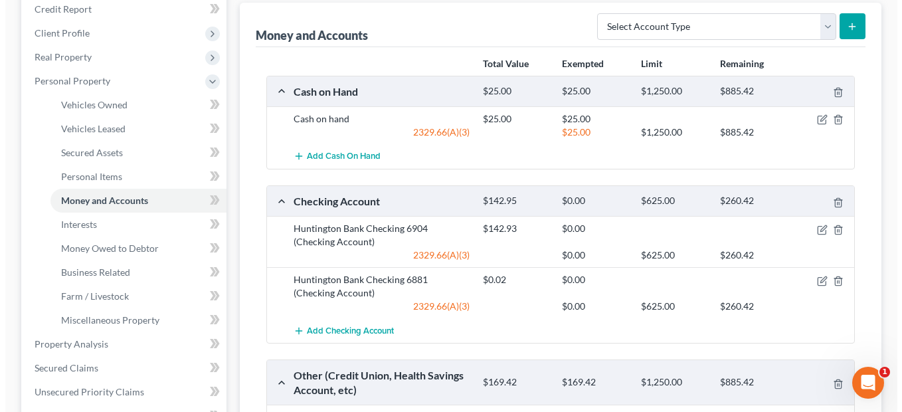
scroll to position [199, 0]
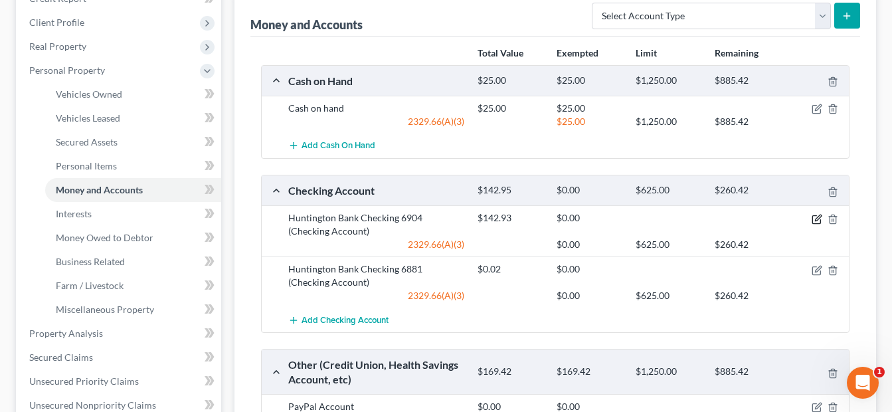
click at [814, 219] on icon "button" at bounding box center [817, 219] width 11 height 11
select select "2"
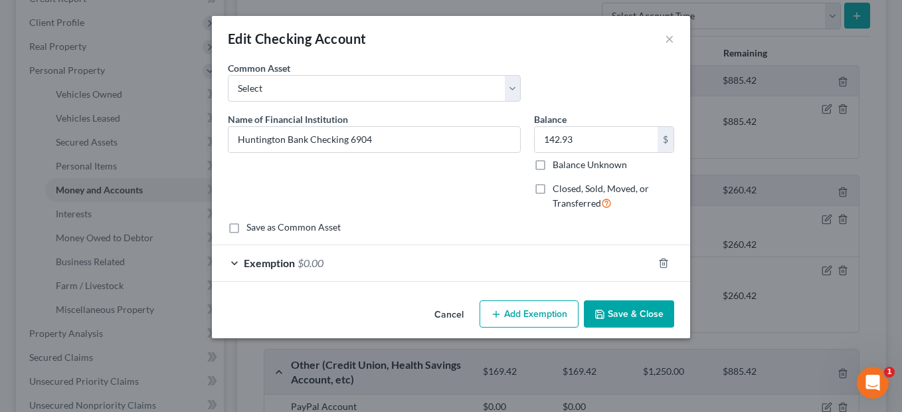
click at [524, 254] on div "Exemption $0.00" at bounding box center [432, 262] width 441 height 35
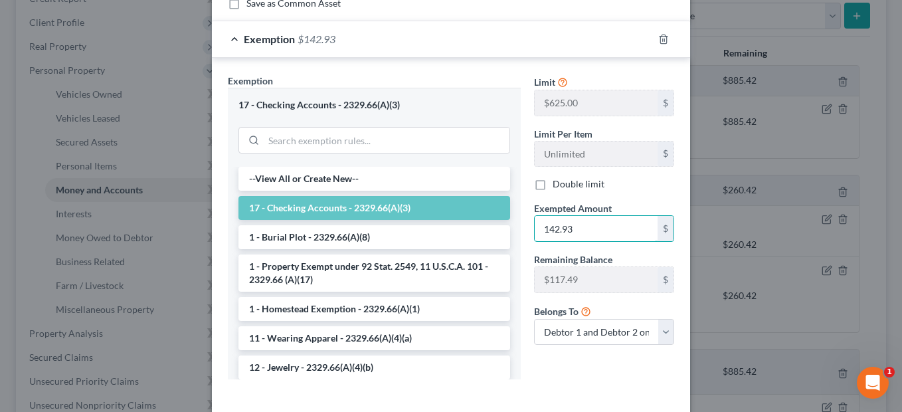
scroll to position [286, 0]
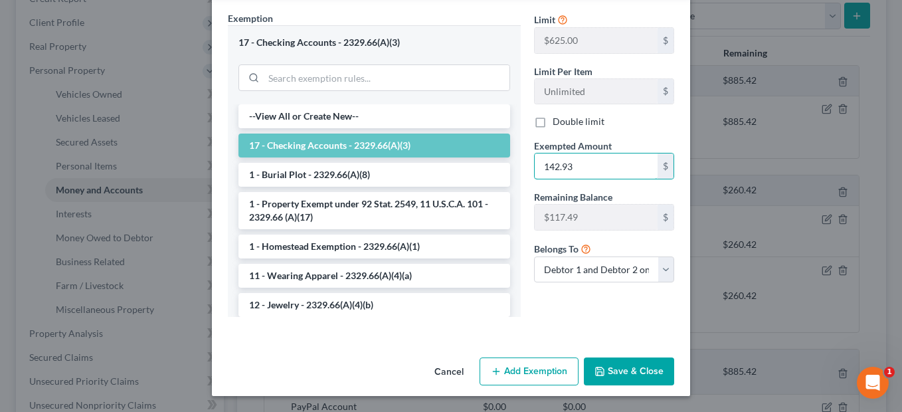
type input "142.93"
click at [635, 361] on button "Save & Close" at bounding box center [629, 371] width 90 height 28
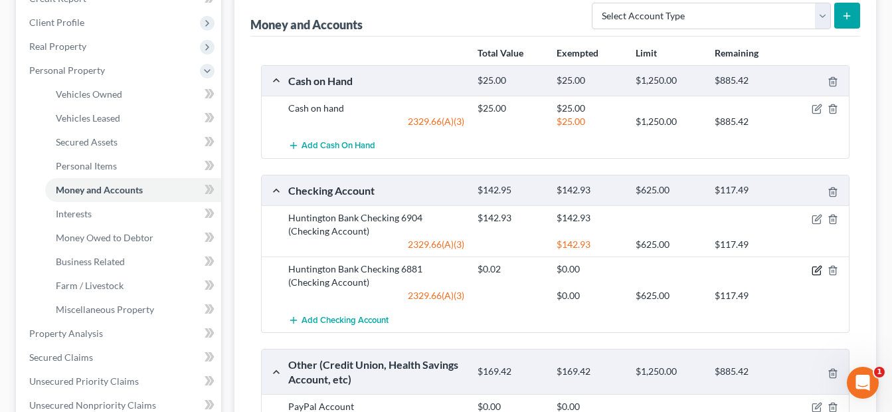
click at [815, 265] on icon "button" at bounding box center [817, 270] width 11 height 11
select select "2"
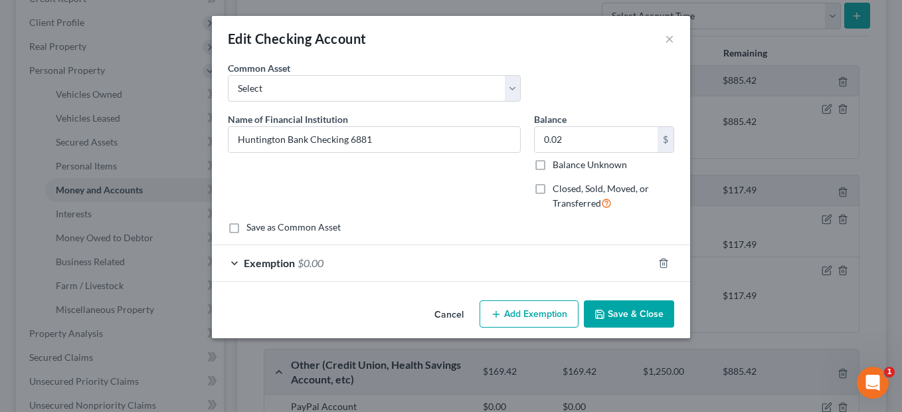
click at [548, 257] on div "Exemption $0.00" at bounding box center [432, 262] width 441 height 35
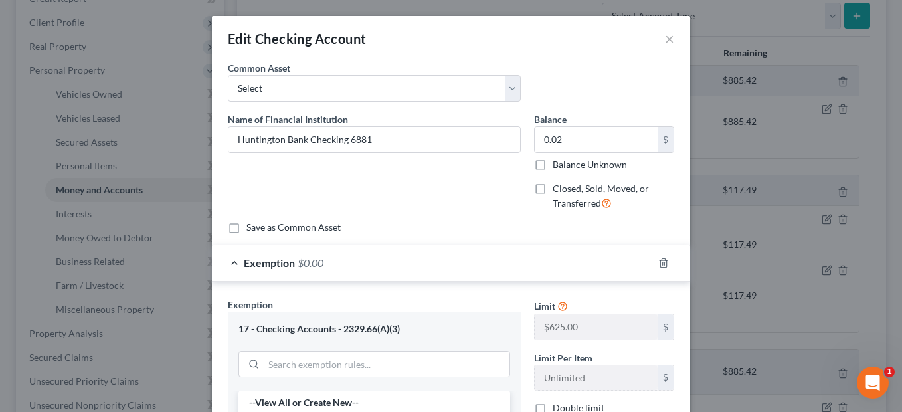
scroll to position [133, 0]
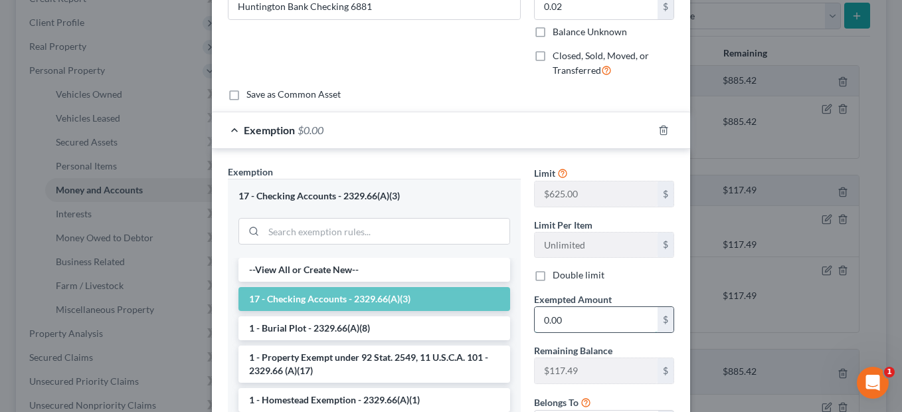
click at [540, 315] on input "0.00" at bounding box center [596, 319] width 123 height 25
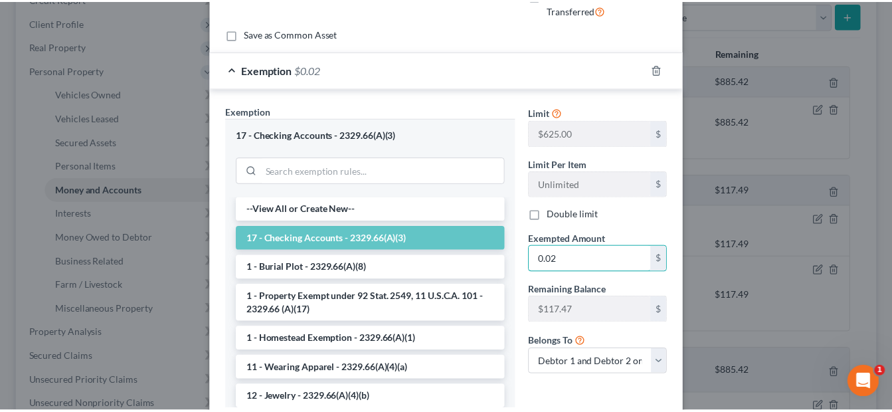
scroll to position [286, 0]
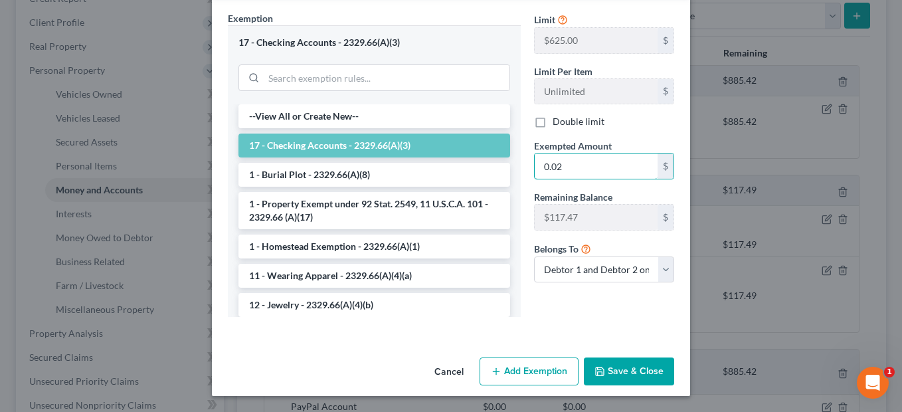
type input "0.02"
click at [652, 365] on button "Save & Close" at bounding box center [629, 371] width 90 height 28
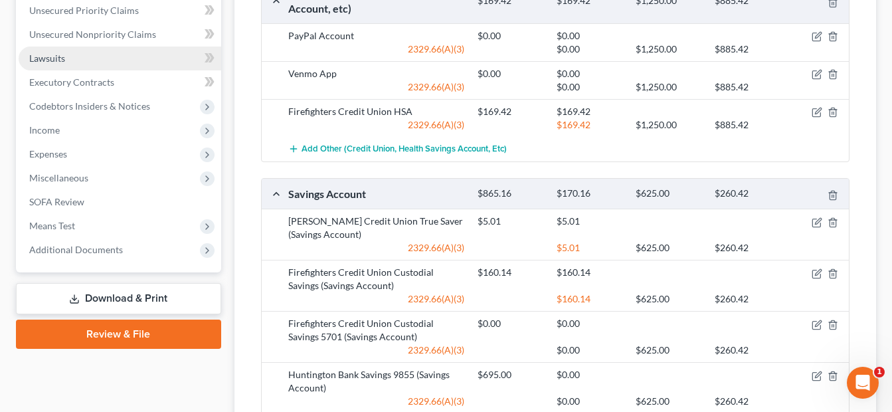
scroll to position [374, 0]
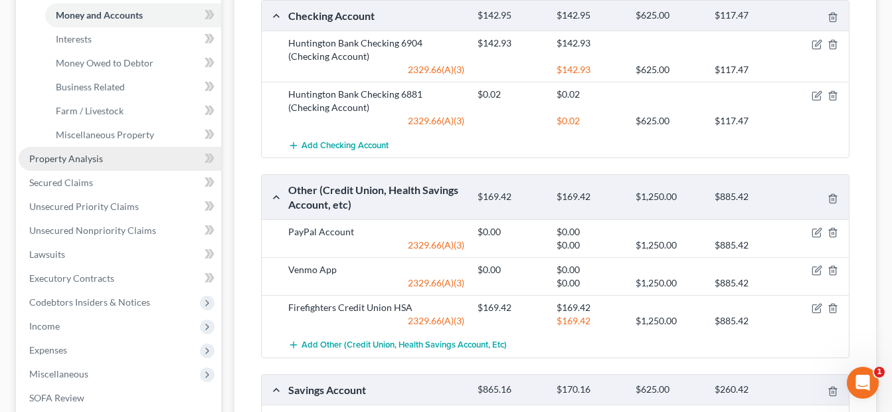
drag, startPoint x: 111, startPoint y: 162, endPoint x: 135, endPoint y: 163, distance: 23.9
click at [111, 162] on link "Property Analysis" at bounding box center [120, 159] width 203 height 24
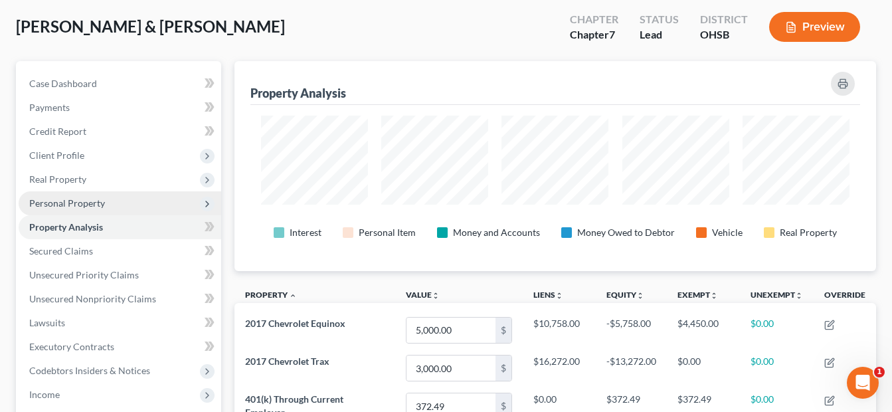
click at [86, 205] on span "Personal Property" at bounding box center [67, 202] width 76 height 11
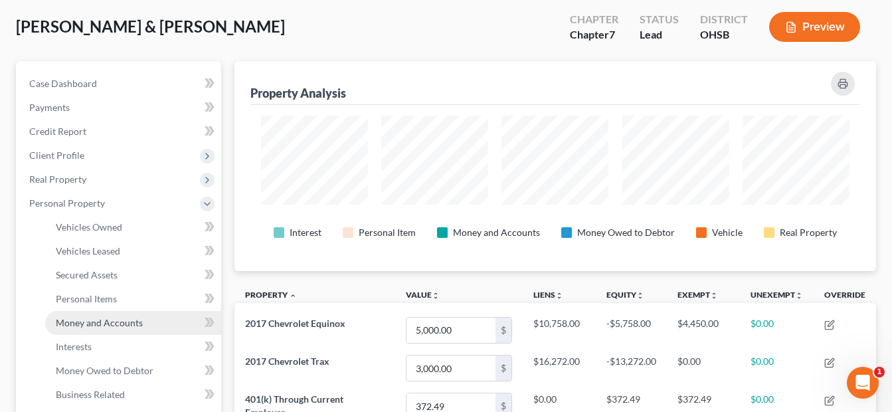
click at [128, 317] on span "Money and Accounts" at bounding box center [99, 322] width 87 height 11
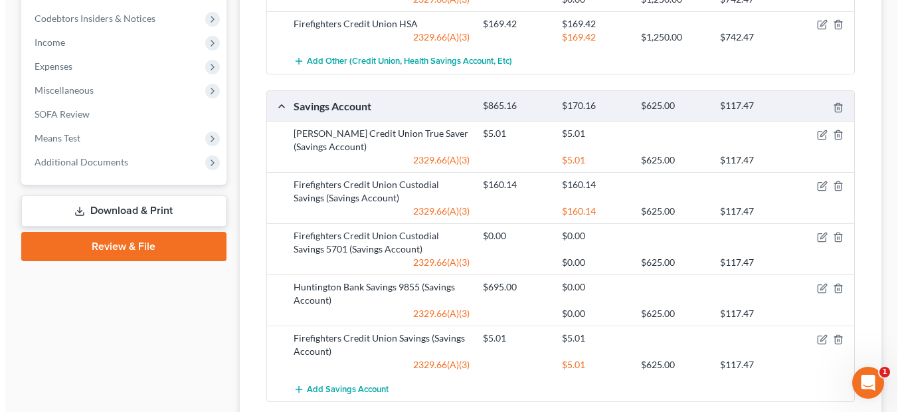
scroll to position [664, 0]
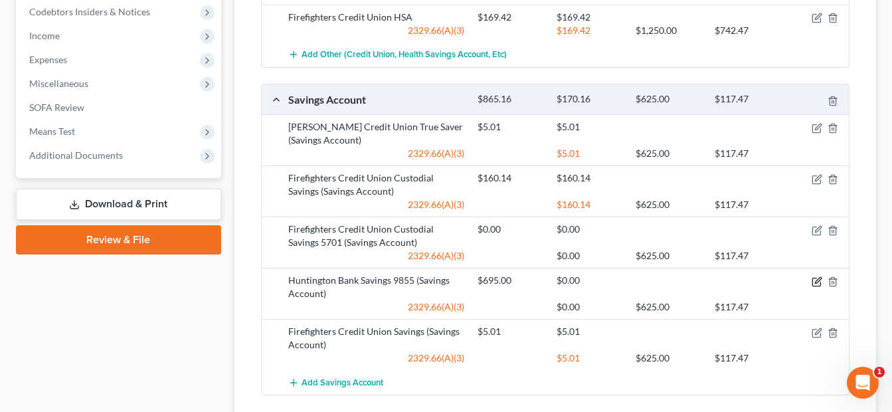
click at [816, 282] on icon "button" at bounding box center [818, 280] width 6 height 6
select select "2"
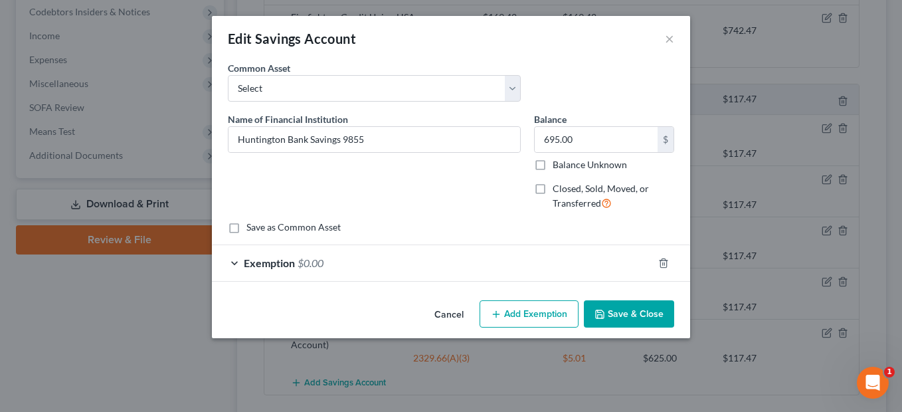
click at [581, 256] on div "Exemption $0.00" at bounding box center [432, 262] width 441 height 35
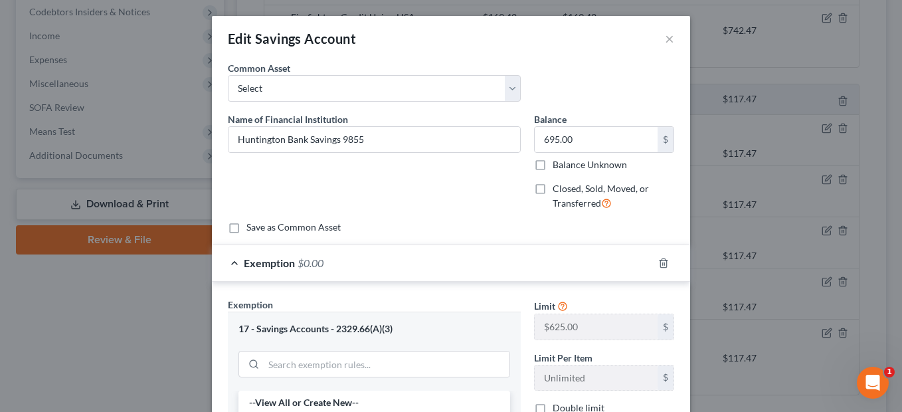
scroll to position [266, 0]
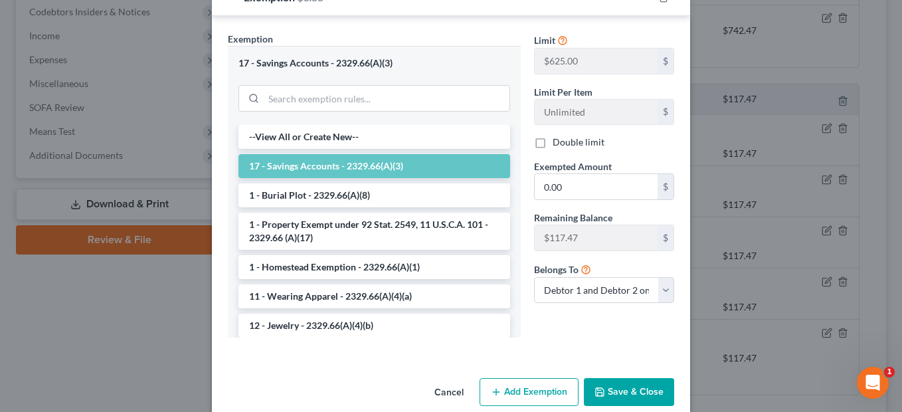
click at [553, 142] on label "Double limit" at bounding box center [579, 141] width 52 height 13
click at [558, 142] on input "Double limit" at bounding box center [562, 139] width 9 height 9
checkbox input "true"
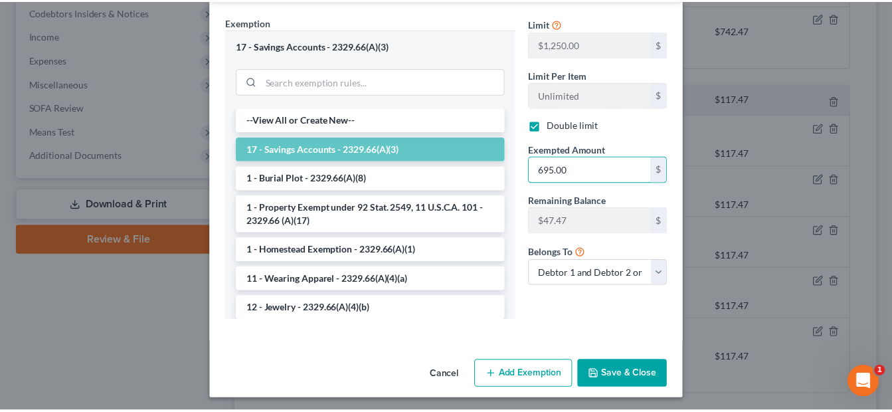
scroll to position [286, 0]
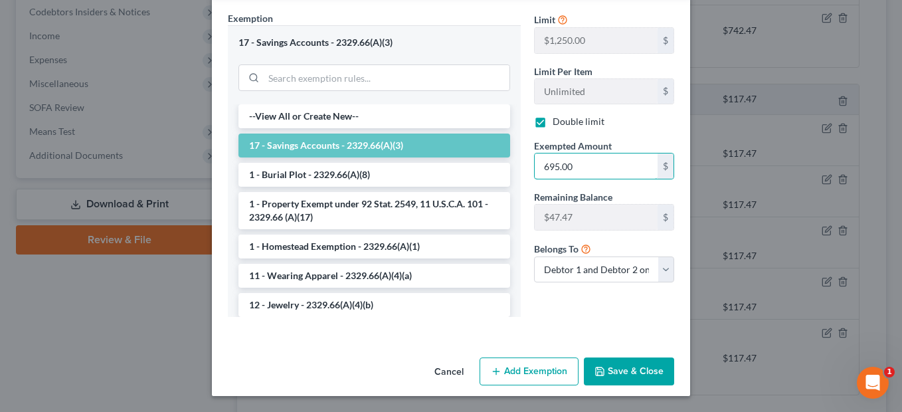
type input "695.00"
click at [629, 373] on button "Save & Close" at bounding box center [629, 371] width 90 height 28
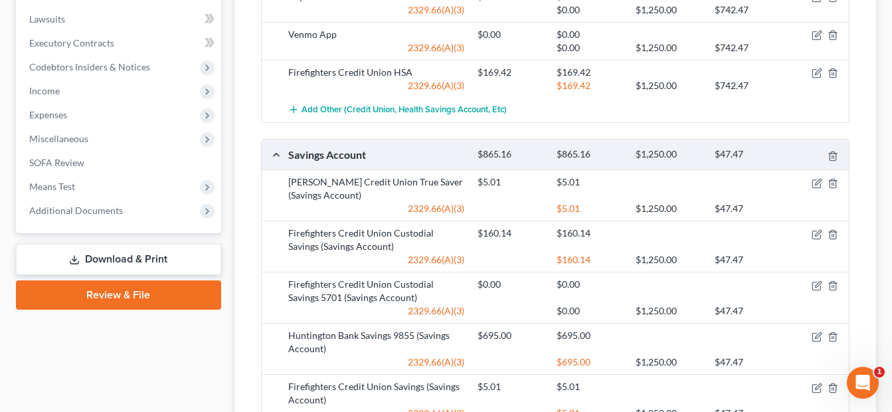
scroll to position [332, 0]
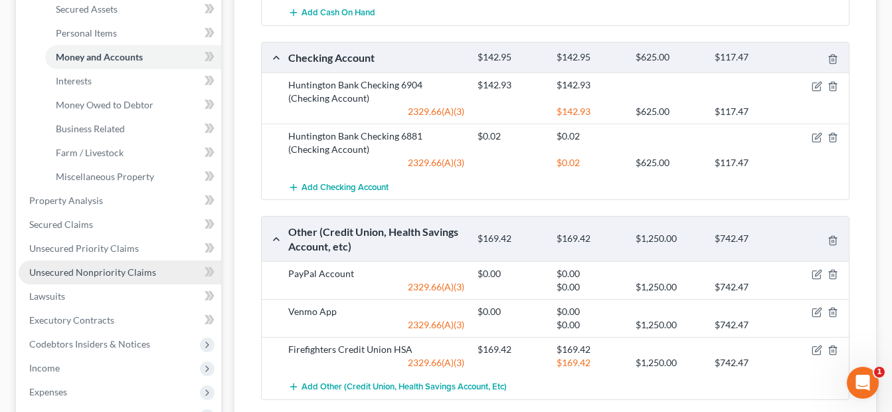
click at [117, 270] on span "Unsecured Nonpriority Claims" at bounding box center [92, 271] width 127 height 11
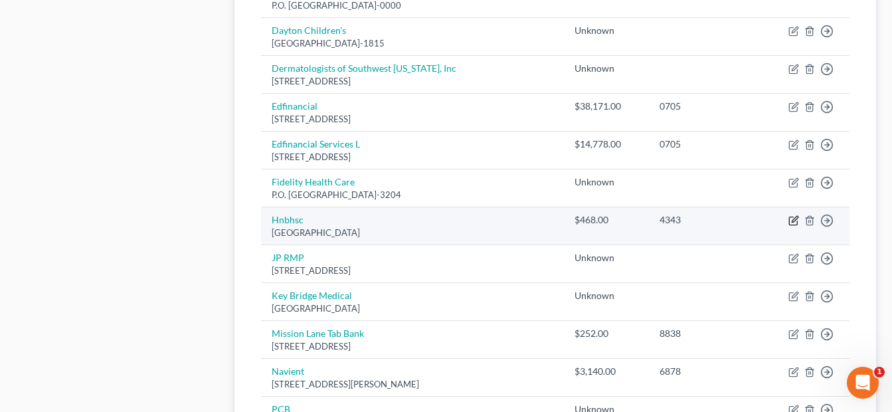
click at [790, 219] on icon "button" at bounding box center [793, 221] width 8 height 8
select select "36"
select select "2"
select select "1"
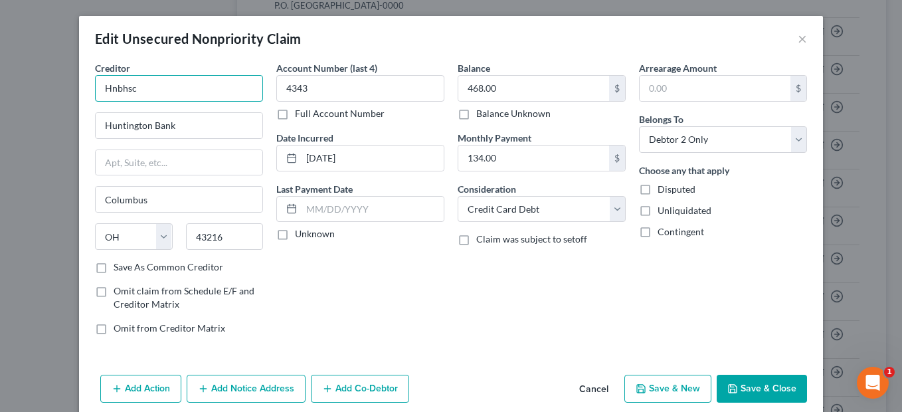
drag, startPoint x: 190, startPoint y: 91, endPoint x: 63, endPoint y: 90, distance: 126.9
click at [63, 90] on div "Edit Unsecured Nonpriority Claim × Creditor * Hnbhsc Huntington Bank Columbus S…" at bounding box center [451, 206] width 902 height 412
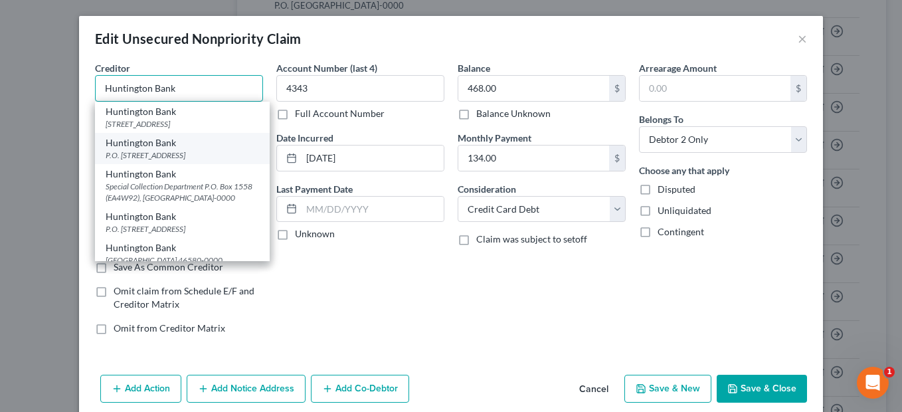
type input "Huntington Bank"
click at [164, 149] on div "Huntington Bank" at bounding box center [182, 142] width 153 height 13
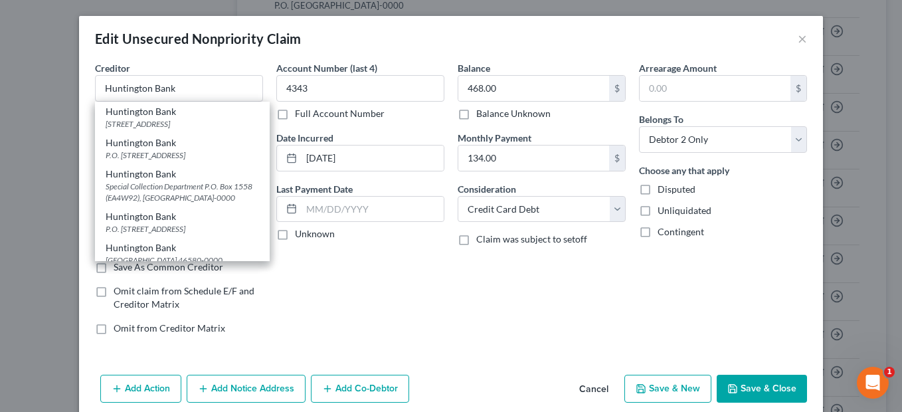
type input "P.O. Box 2059"
type input "43216-0000"
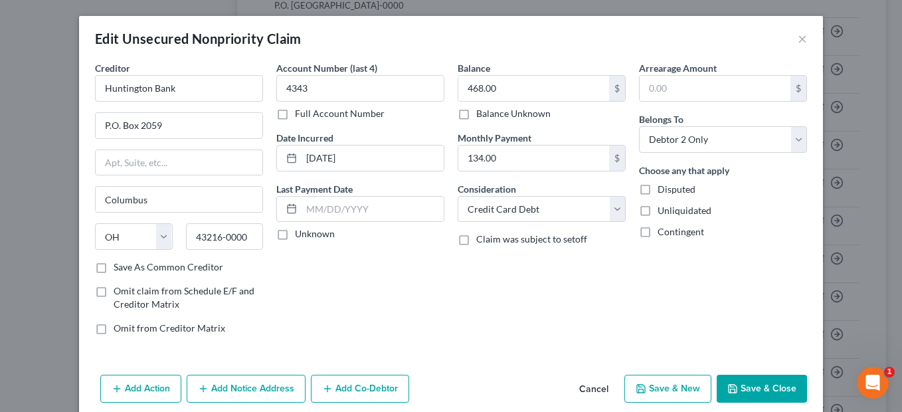
click at [751, 383] on button "Save & Close" at bounding box center [762, 389] width 90 height 28
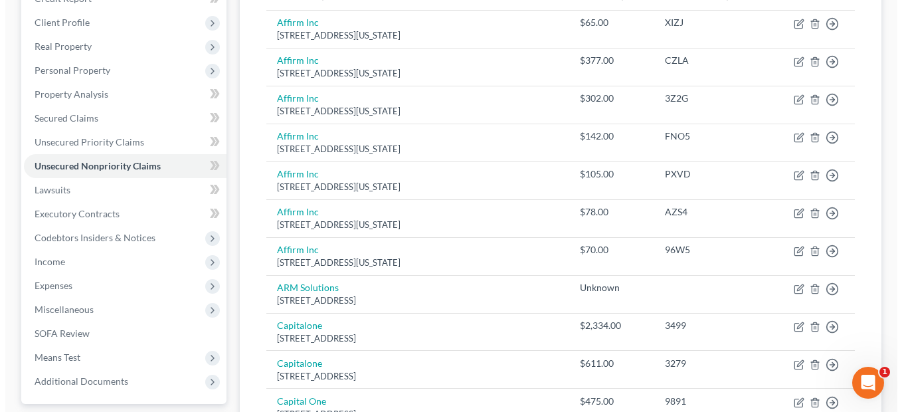
scroll to position [133, 0]
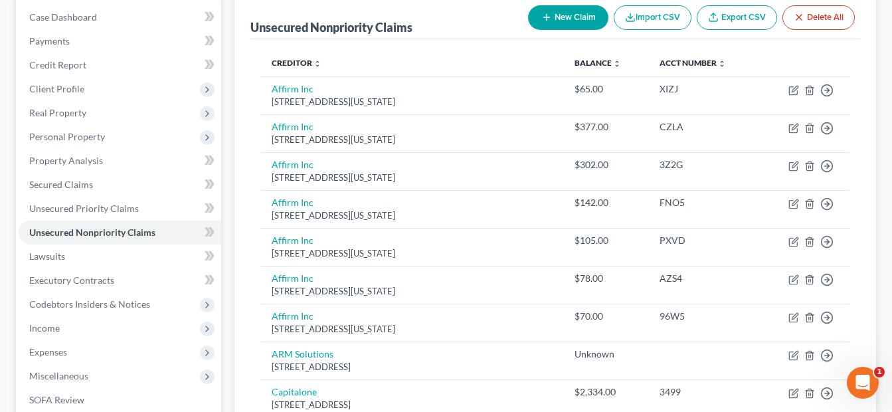
click at [549, 54] on th "Creditor expand_more expand_less unfold_more" at bounding box center [412, 63] width 303 height 27
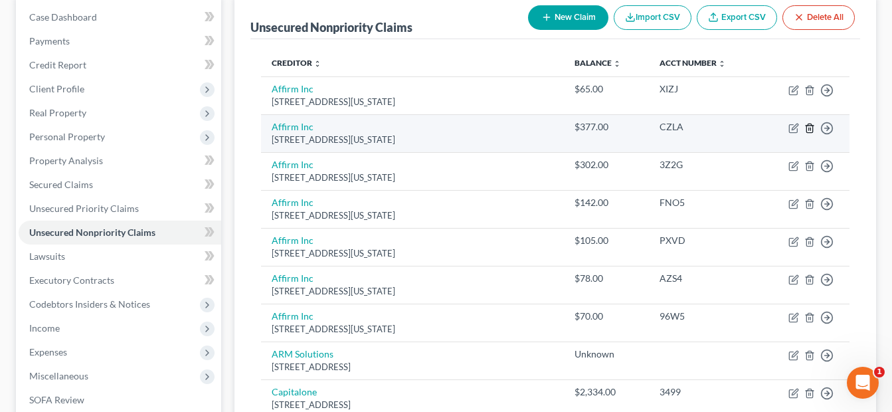
click at [811, 126] on icon "button" at bounding box center [809, 128] width 11 height 11
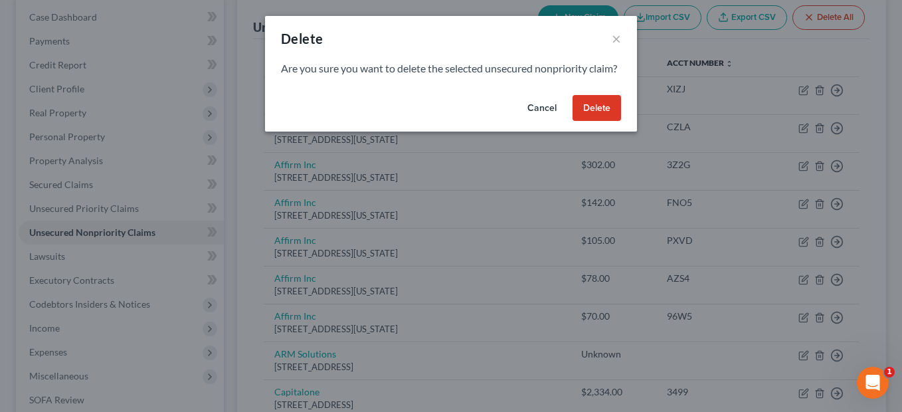
drag, startPoint x: 595, startPoint y: 122, endPoint x: 745, endPoint y: 121, distance: 149.4
click at [596, 122] on button "Delete" at bounding box center [597, 108] width 48 height 27
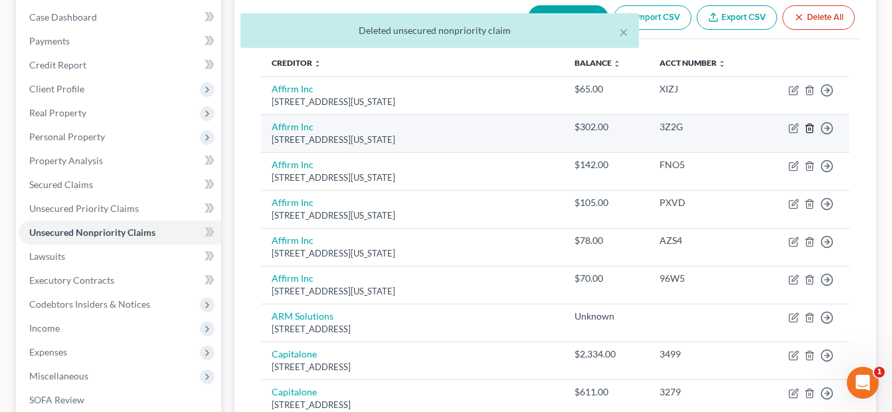
click at [811, 126] on polyline "button" at bounding box center [810, 126] width 8 height 0
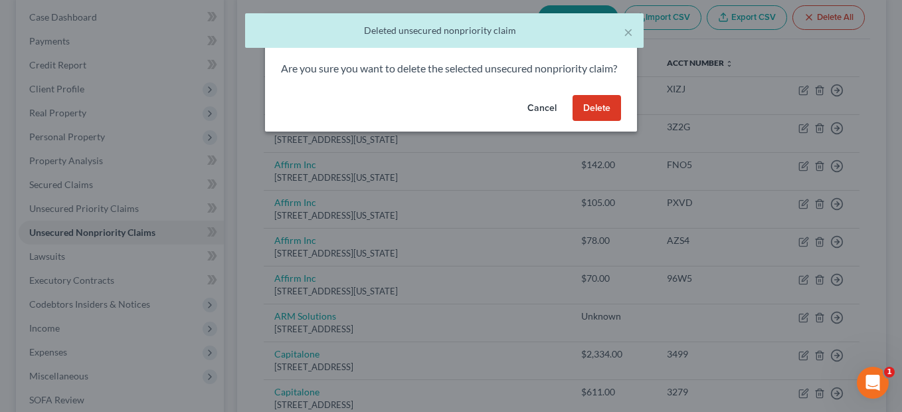
click at [608, 121] on button "Delete" at bounding box center [597, 108] width 48 height 27
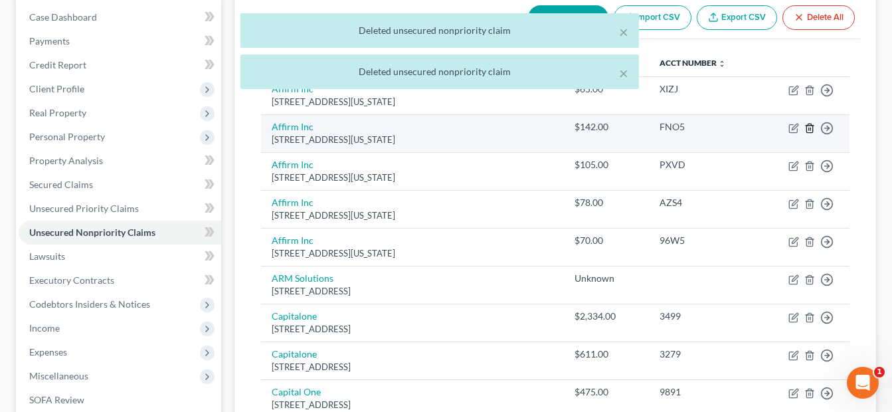
click at [808, 126] on icon "button" at bounding box center [809, 128] width 6 height 9
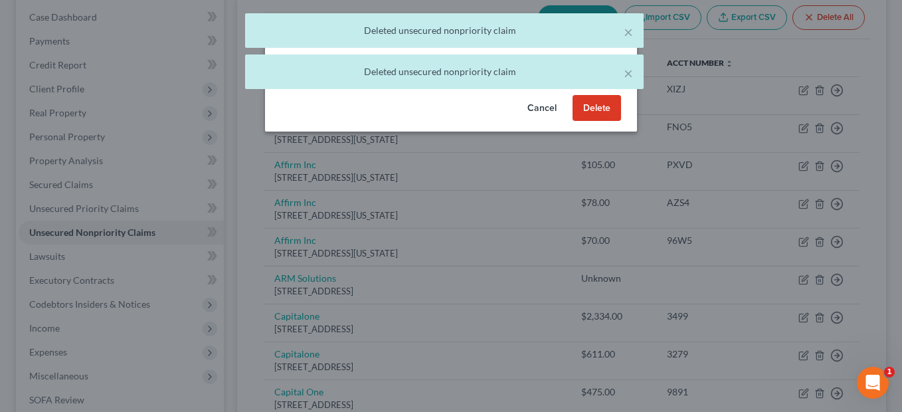
click at [616, 122] on button "Delete" at bounding box center [597, 108] width 48 height 27
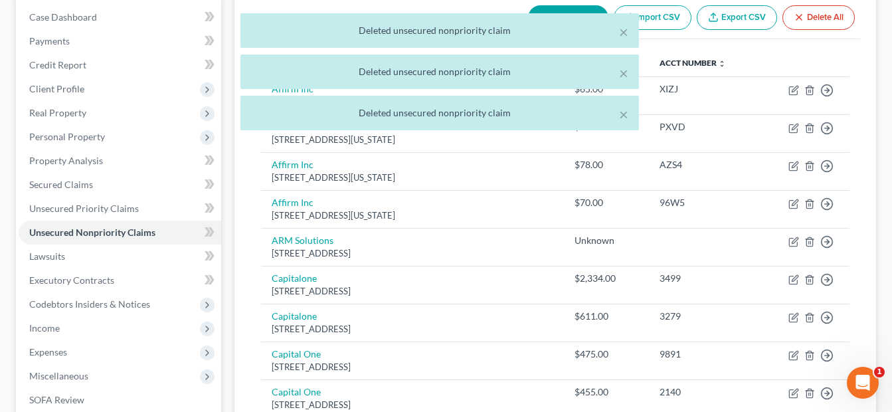
click at [808, 129] on div "× Deleted unsecured nonpriority claim × Deleted unsecured nonpriority claim × D…" at bounding box center [439, 75] width 892 height 124
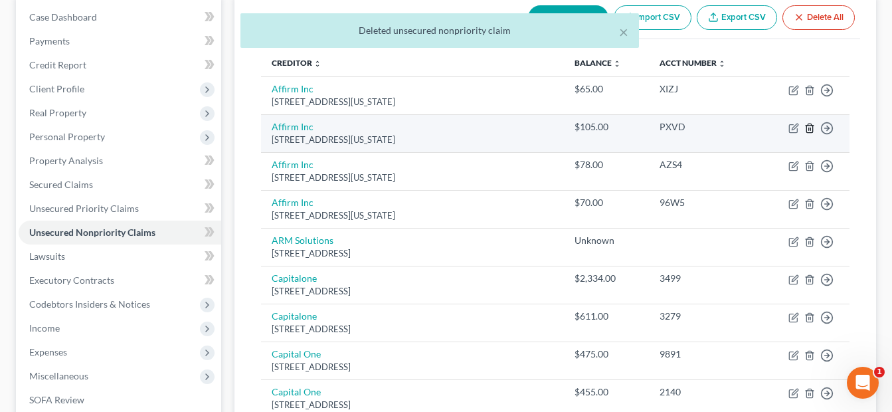
click at [808, 125] on icon "button" at bounding box center [809, 128] width 6 height 9
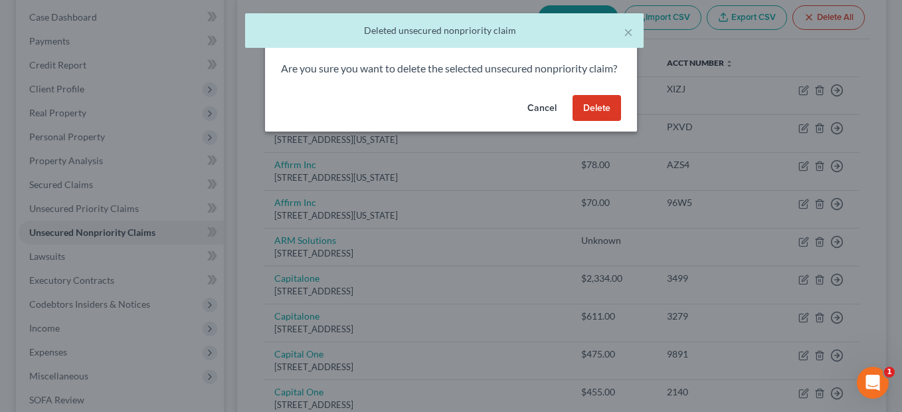
click at [600, 120] on button "Delete" at bounding box center [597, 108] width 48 height 27
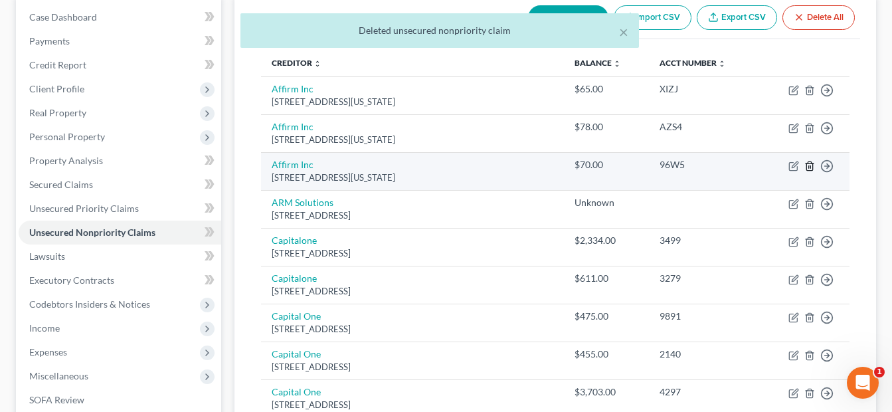
click at [809, 166] on line "button" at bounding box center [809, 166] width 0 height 3
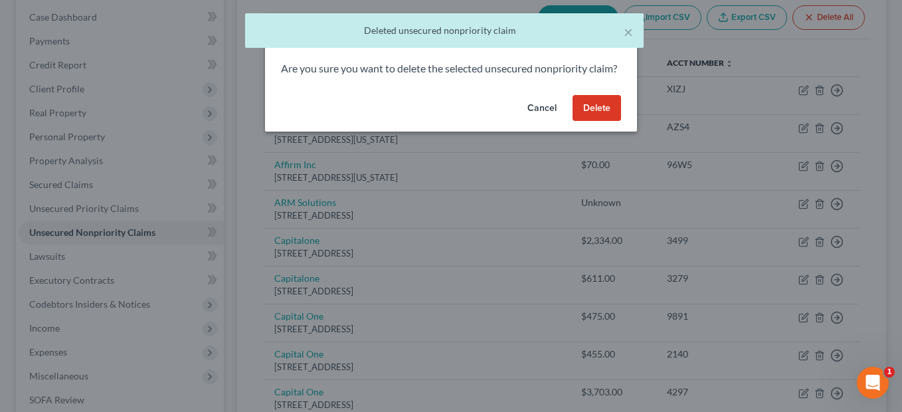
click at [607, 122] on button "Delete" at bounding box center [597, 108] width 48 height 27
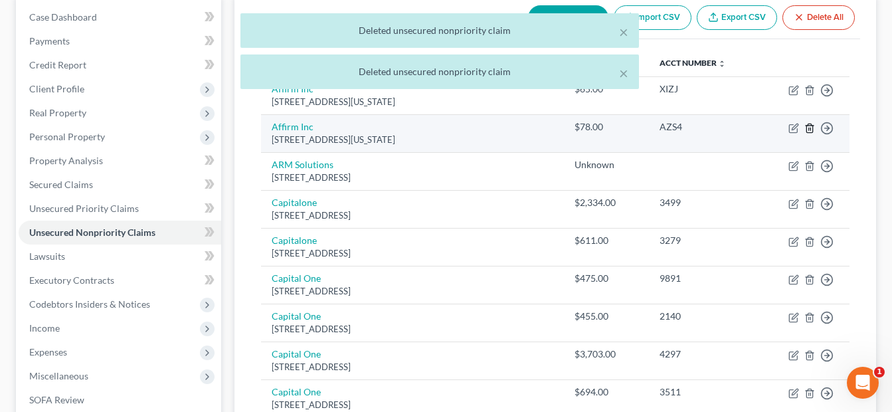
click at [810, 132] on icon "button" at bounding box center [809, 128] width 6 height 9
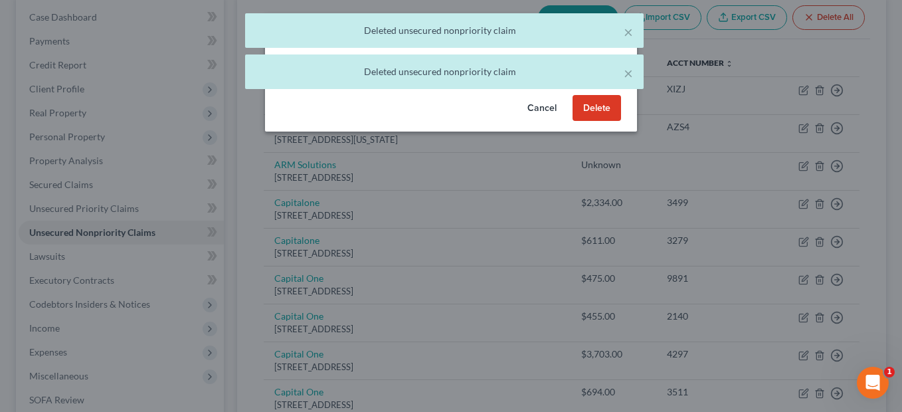
click at [606, 122] on button "Delete" at bounding box center [597, 108] width 48 height 27
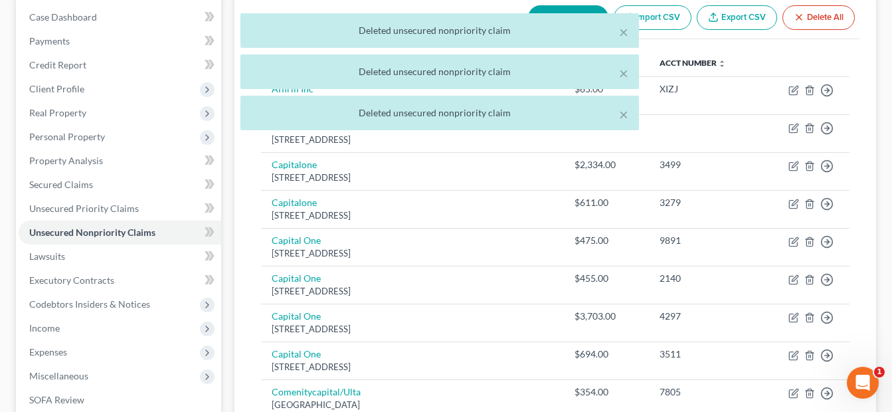
click at [794, 89] on div "× Deleted unsecured nonpriority claim × Deleted unsecured nonpriority claim × D…" at bounding box center [439, 75] width 892 height 124
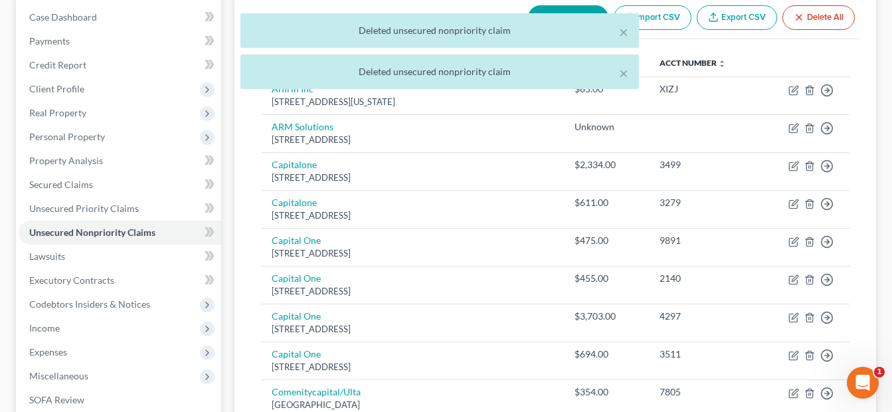
click at [790, 90] on div "× Deleted unsecured nonpriority claim × Deleted unsecured nonpriority claim" at bounding box center [439, 54] width 892 height 82
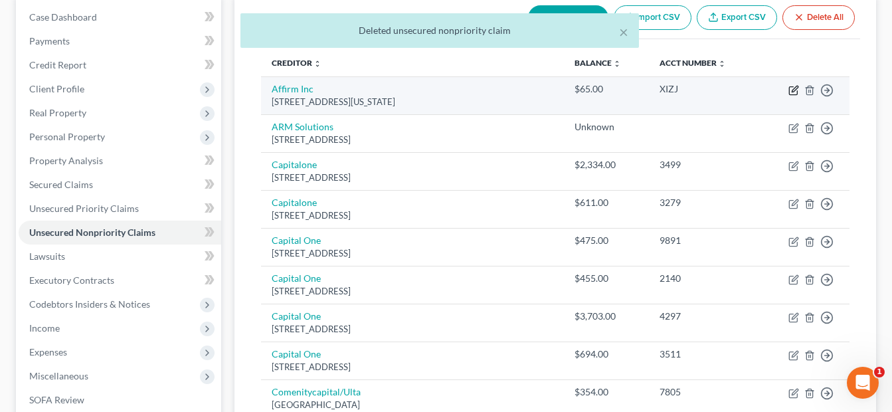
click at [791, 88] on icon "button" at bounding box center [793, 90] width 11 height 11
select select "4"
select select "0"
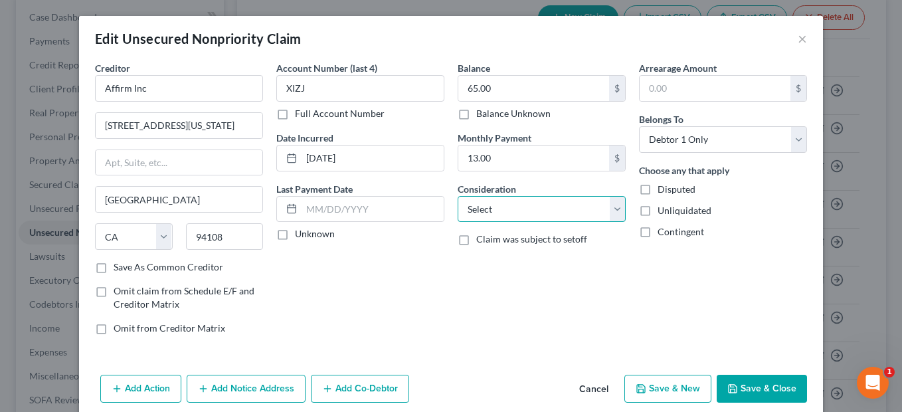
click at [608, 205] on select "Select Cable / Satellite Services Collection Agency Credit Card Debt Debt Couns…" at bounding box center [542, 209] width 168 height 27
select select "2"
click at [458, 196] on select "Select Cable / Satellite Services Collection Agency Credit Card Debt Debt Couns…" at bounding box center [542, 209] width 168 height 27
paste input "39,233.02"
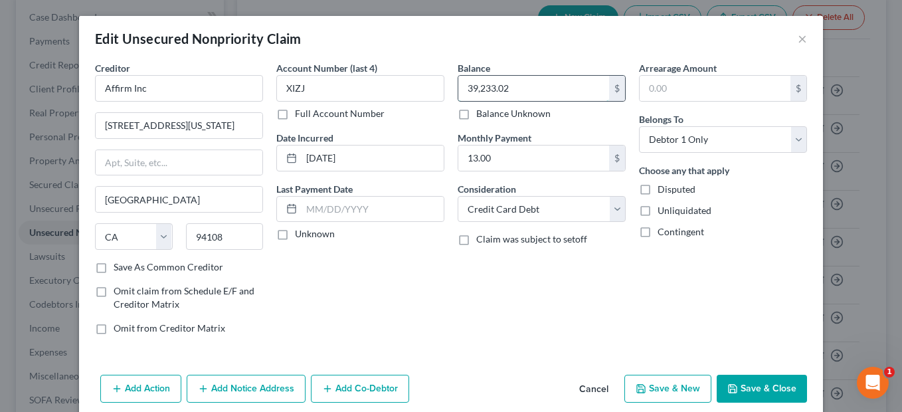
drag, startPoint x: 518, startPoint y: 82, endPoint x: 530, endPoint y: 82, distance: 12.0
click at [518, 82] on input "39,233.02" at bounding box center [533, 88] width 151 height 25
drag, startPoint x: 530, startPoint y: 82, endPoint x: 444, endPoint y: 88, distance: 86.5
click at [444, 88] on div "Creditor * Affirm Inc 650 California St Fl 12 San Francisco State AL AK AR AZ C…" at bounding box center [450, 203] width 725 height 284
type input "1,139.00"
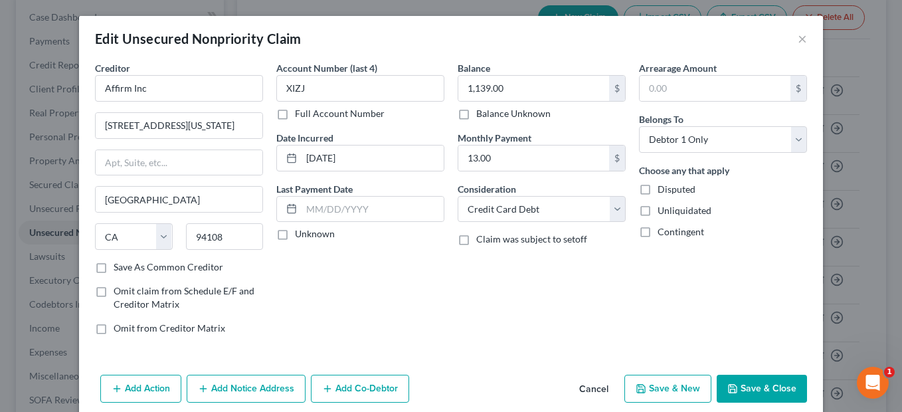
click at [758, 380] on button "Save & Close" at bounding box center [762, 389] width 90 height 28
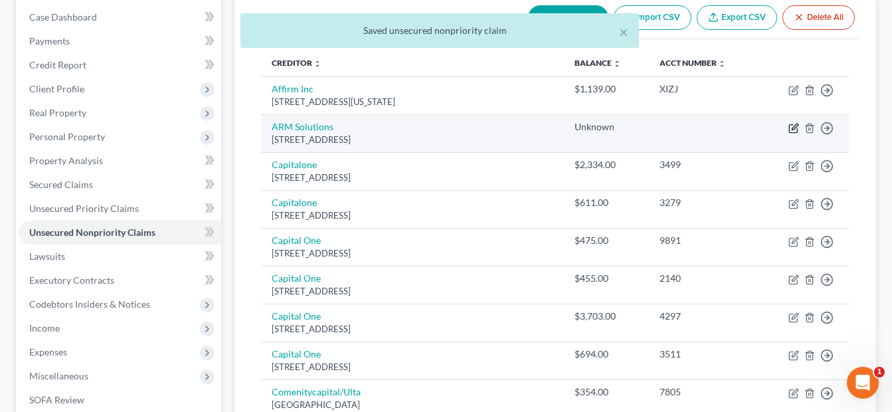
click at [790, 130] on icon "button" at bounding box center [793, 129] width 8 height 8
select select "4"
select select "9"
select select "2"
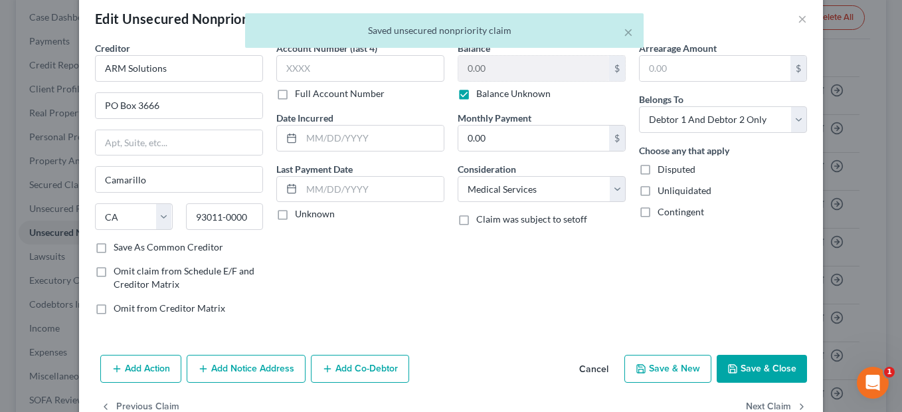
scroll to position [55, 0]
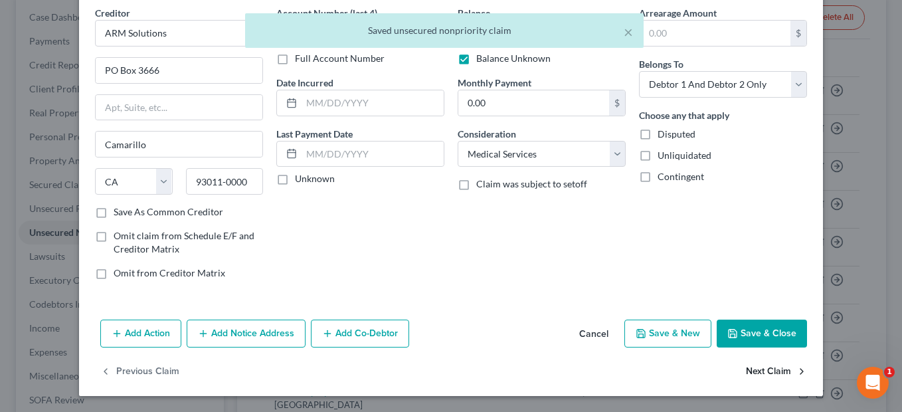
click at [768, 374] on button "Next Claim" at bounding box center [776, 372] width 61 height 28
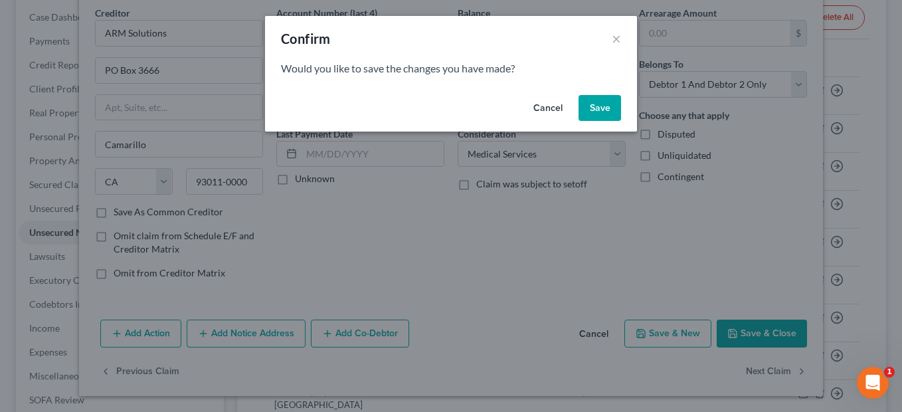
click at [599, 104] on button "Save" at bounding box center [600, 108] width 43 height 27
select select "46"
select select "2"
select select "0"
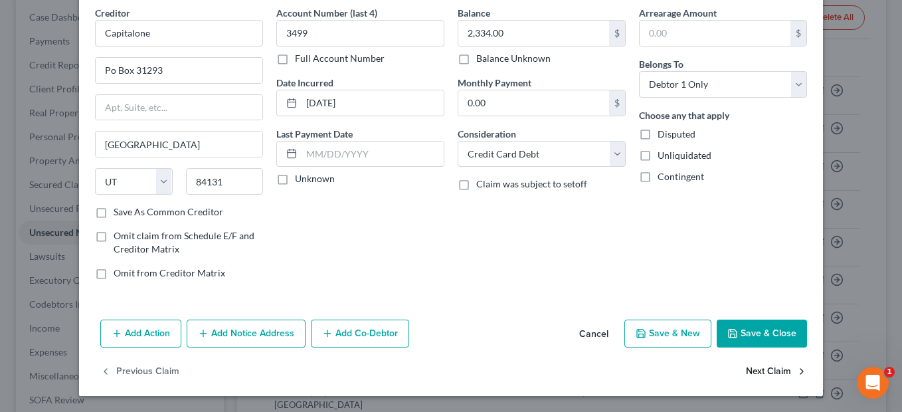
click at [759, 369] on button "Next Claim" at bounding box center [776, 372] width 61 height 28
select select "46"
select select "2"
select select "0"
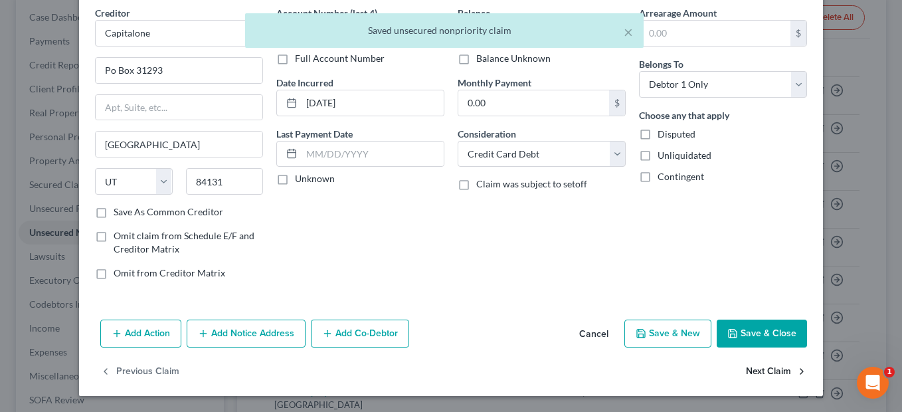
click at [763, 380] on button "Next Claim" at bounding box center [776, 372] width 61 height 28
select select "46"
select select "2"
select select "0"
click at [763, 377] on button "Next Claim" at bounding box center [776, 372] width 61 height 28
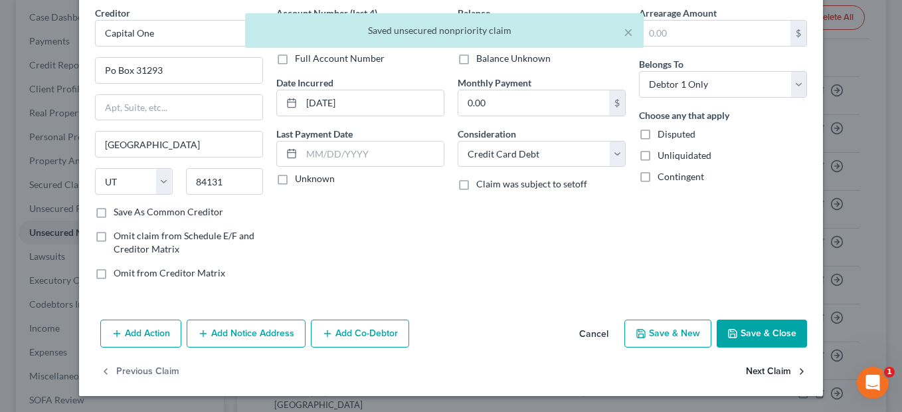
select select "46"
select select "2"
select select "1"
click at [763, 377] on button "Next Claim" at bounding box center [776, 372] width 61 height 28
select select "46"
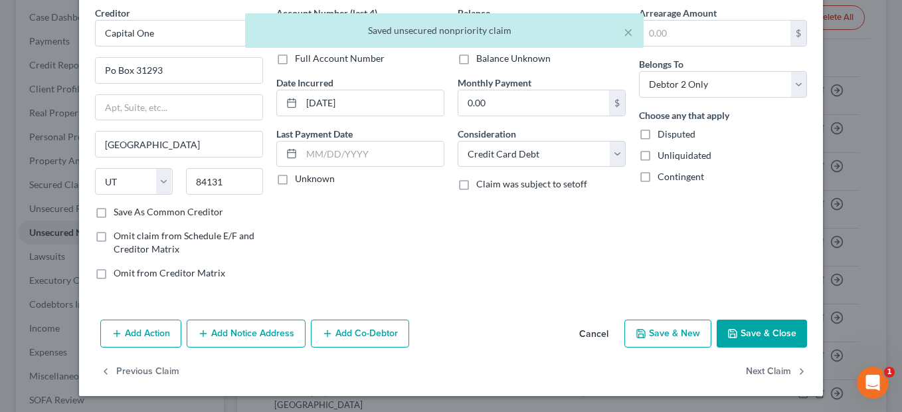
select select "2"
select select "1"
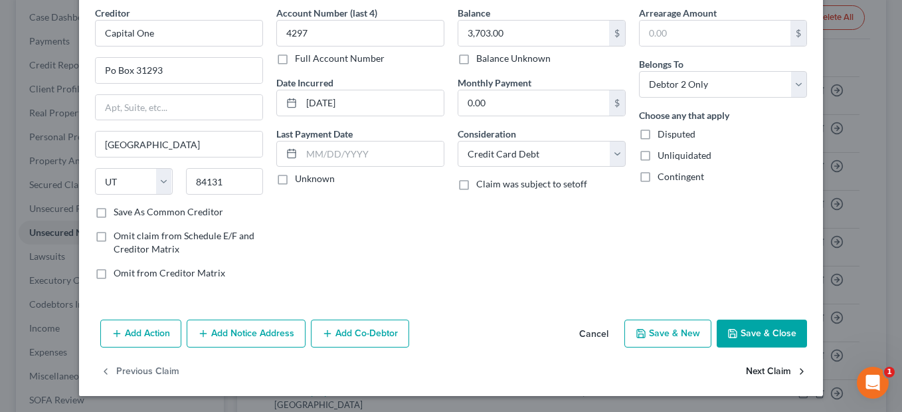
click at [768, 370] on button "Next Claim" at bounding box center [776, 372] width 61 height 28
select select "46"
select select "2"
select select "0"
click at [768, 370] on button "Next Claim" at bounding box center [776, 372] width 61 height 28
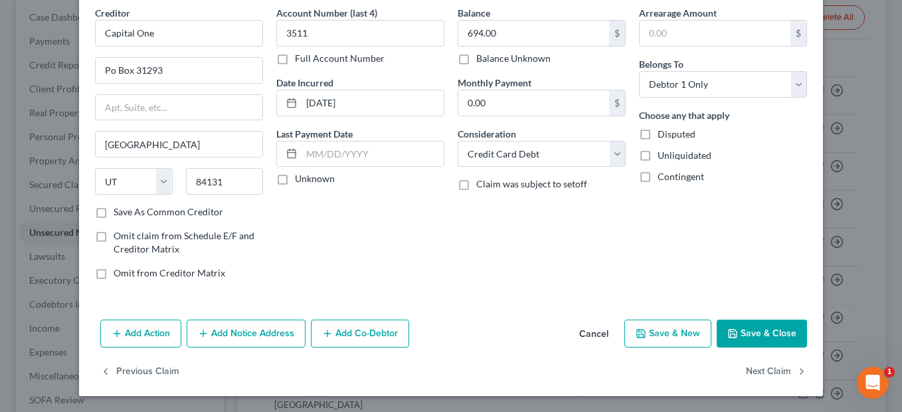
select select "36"
select select "1"
click at [768, 370] on button "Next Claim" at bounding box center [776, 372] width 61 height 28
select select "36"
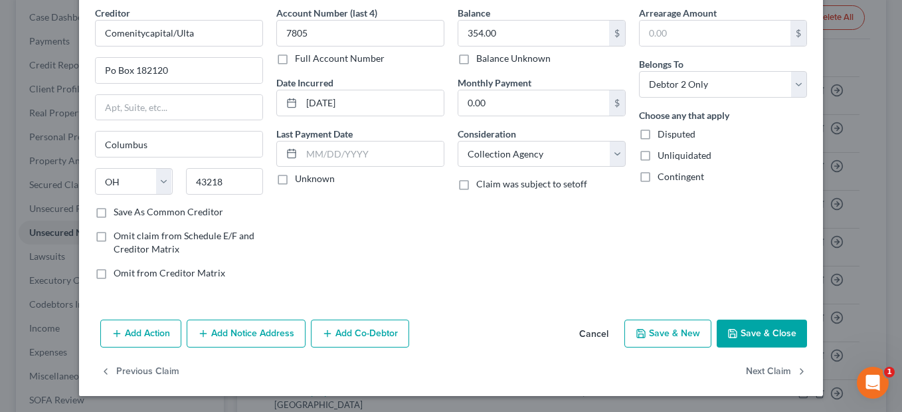
select select "9"
select select "2"
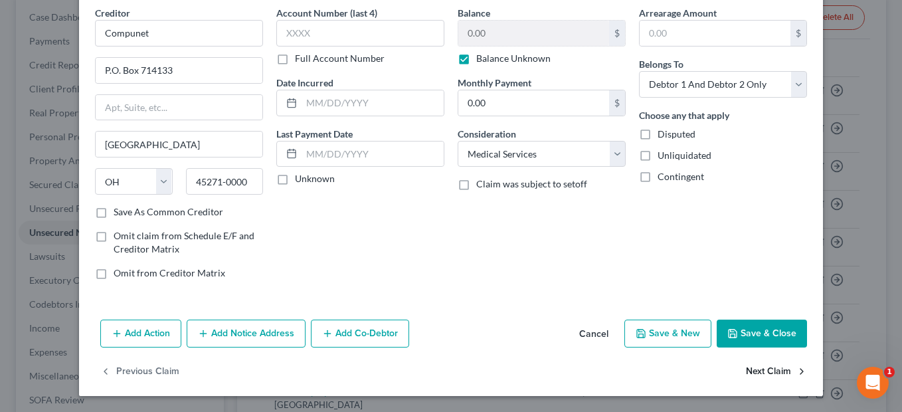
click at [768, 370] on button "Next Claim" at bounding box center [776, 372] width 61 height 28
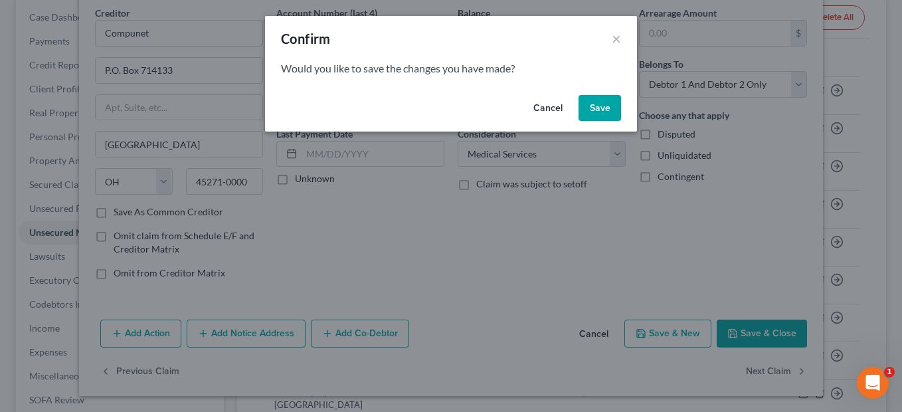
click at [605, 111] on button "Save" at bounding box center [600, 108] width 43 height 27
select select "36"
select select "9"
select select "2"
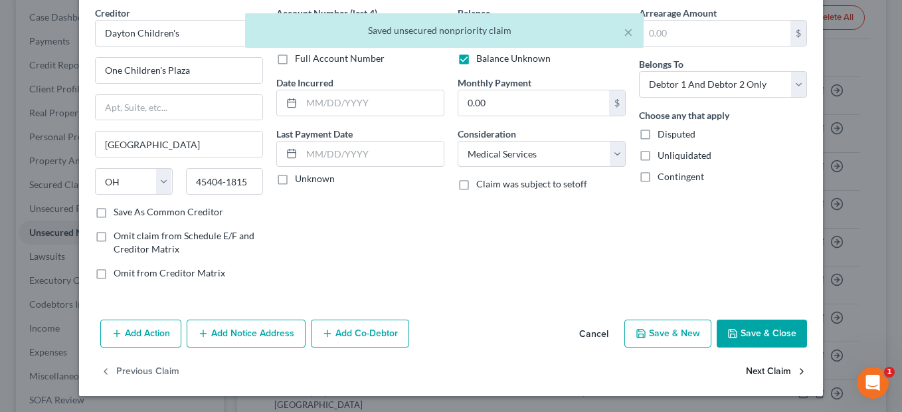
click at [764, 371] on button "Next Claim" at bounding box center [776, 372] width 61 height 28
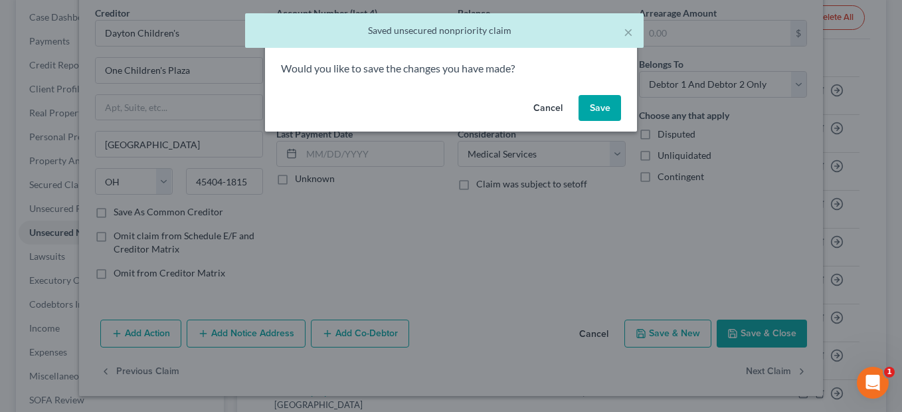
click at [601, 104] on button "Save" at bounding box center [600, 108] width 43 height 27
select select "36"
select select "9"
select select "2"
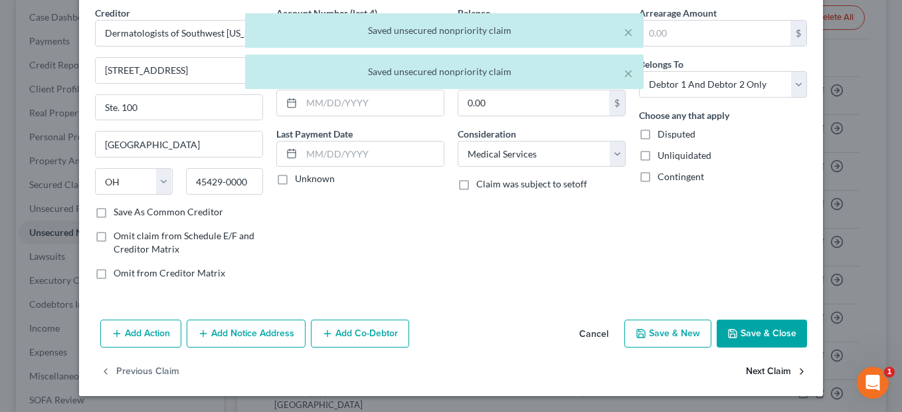
click at [767, 370] on button "Next Claim" at bounding box center [776, 372] width 61 height 28
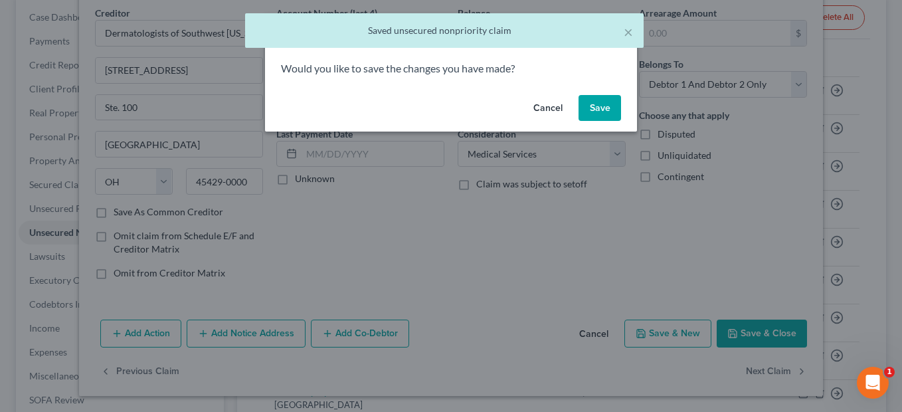
click at [608, 108] on button "Save" at bounding box center [600, 108] width 43 height 27
select select "44"
select select "17"
select select "0"
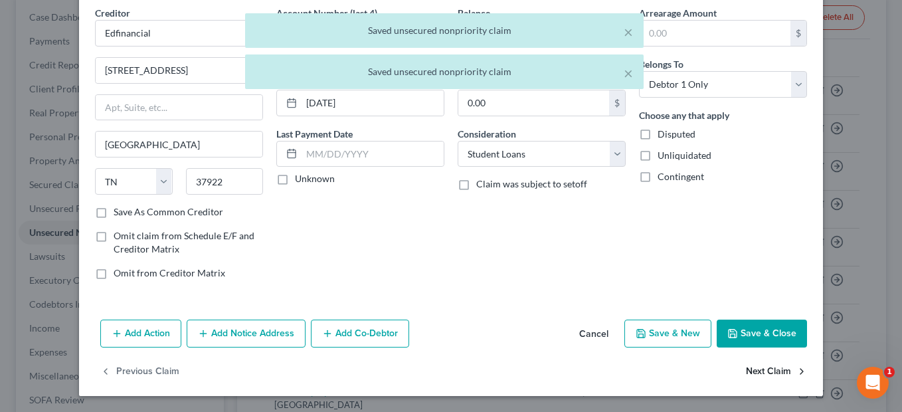
click at [760, 375] on button "Next Claim" at bounding box center [776, 372] width 61 height 28
select select "44"
select select "17"
select select "0"
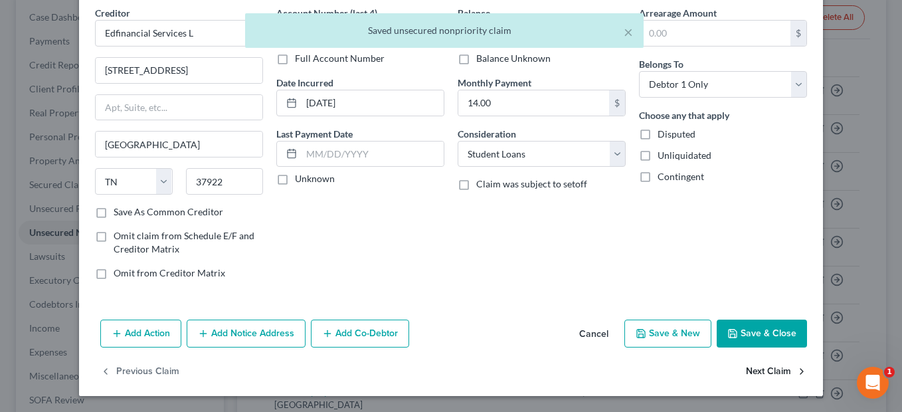
click at [755, 372] on button "Next Claim" at bounding box center [776, 372] width 61 height 28
select select "36"
select select "9"
select select "2"
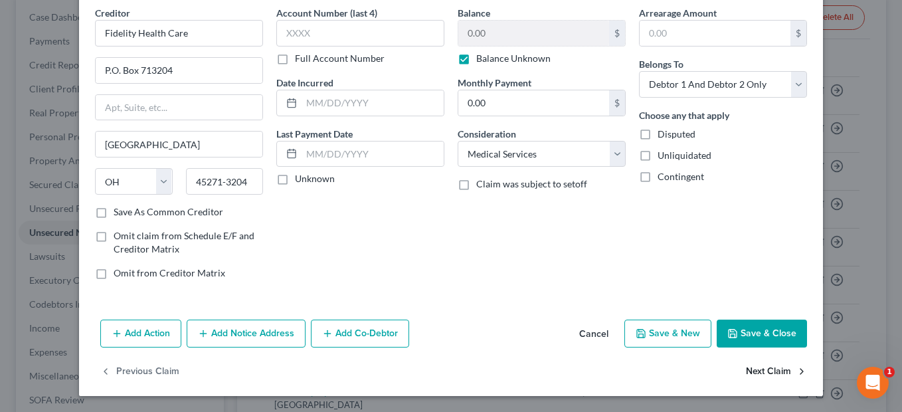
click at [755, 371] on button "Next Claim" at bounding box center [776, 372] width 61 height 28
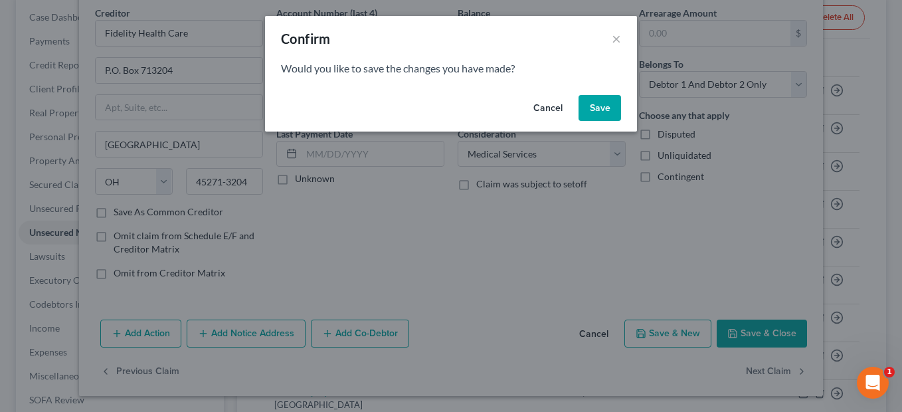
click at [597, 106] on button "Save" at bounding box center [600, 108] width 43 height 27
select select "36"
select select "2"
select select "1"
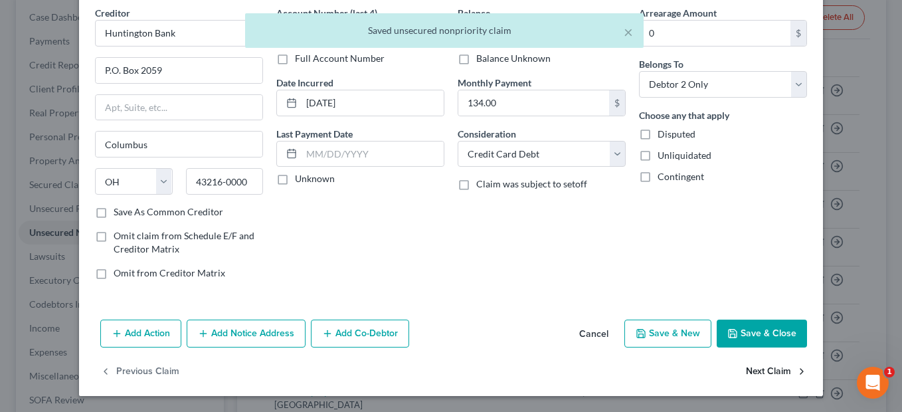
click at [770, 367] on button "Next Claim" at bounding box center [776, 372] width 61 height 28
select select "36"
select select "1"
select select "2"
click at [754, 371] on button "Next Claim" at bounding box center [776, 372] width 61 height 28
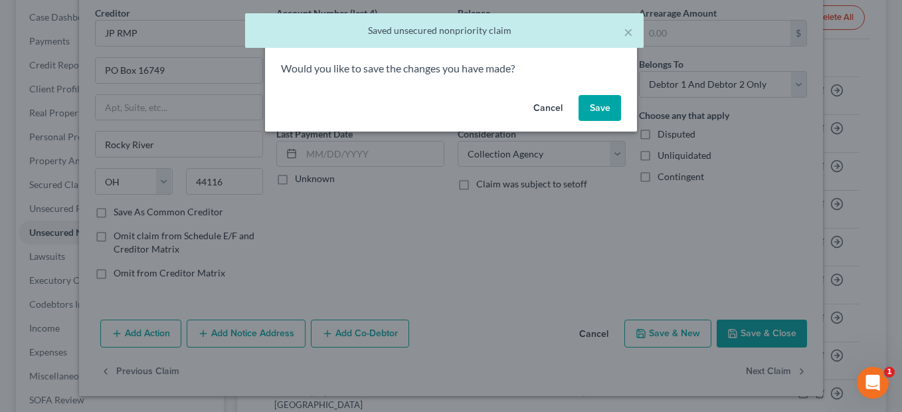
click at [604, 104] on button "Save" at bounding box center [600, 108] width 43 height 27
select select "36"
select select "9"
select select "2"
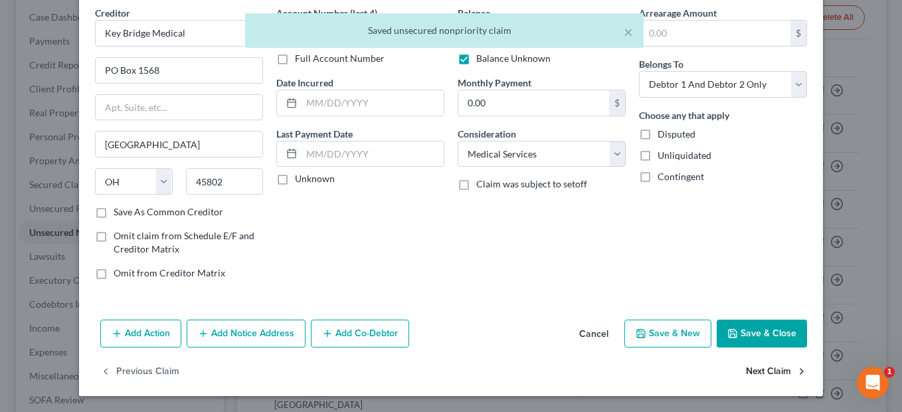
click at [751, 372] on button "Next Claim" at bounding box center [776, 372] width 61 height 28
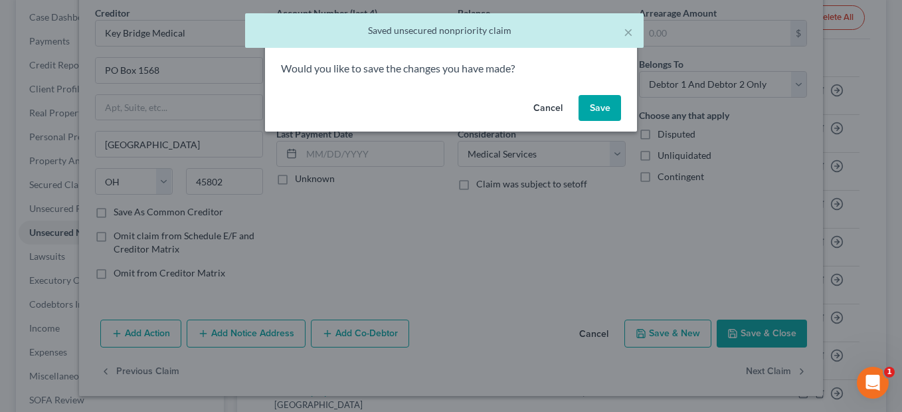
click at [597, 113] on button "Save" at bounding box center [600, 108] width 43 height 27
select select "48"
select select "2"
select select "0"
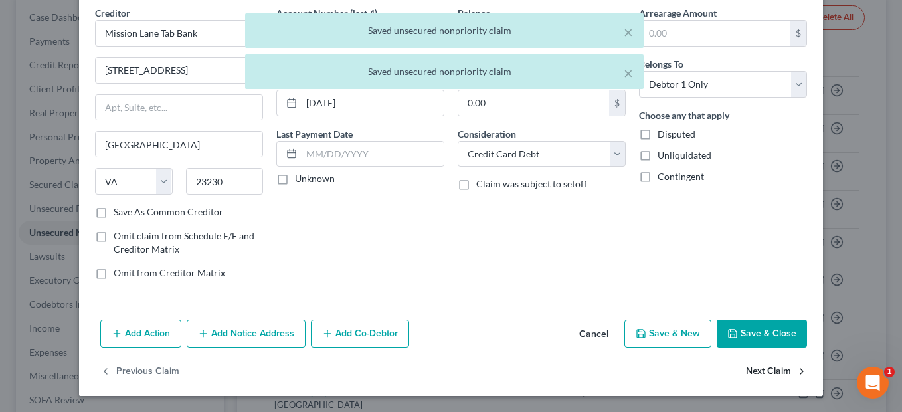
click at [766, 373] on button "Next Claim" at bounding box center [776, 372] width 61 height 28
select select "39"
select select "17"
select select "1"
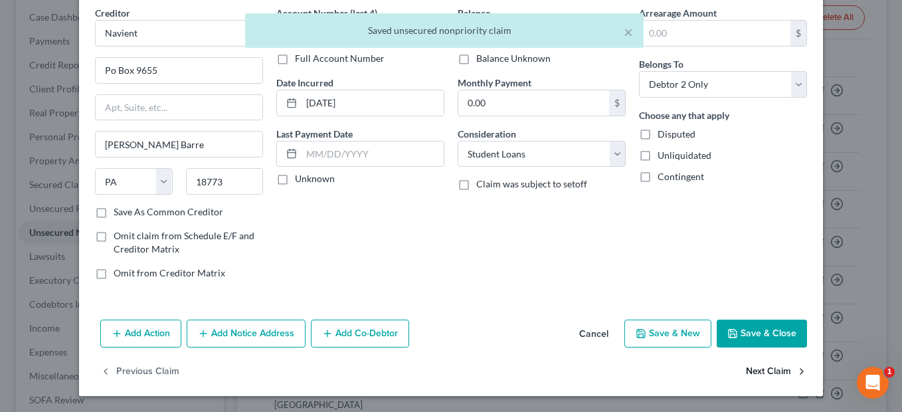
click at [766, 375] on button "Next Claim" at bounding box center [776, 372] width 61 height 28
select select "36"
select select "1"
select select "2"
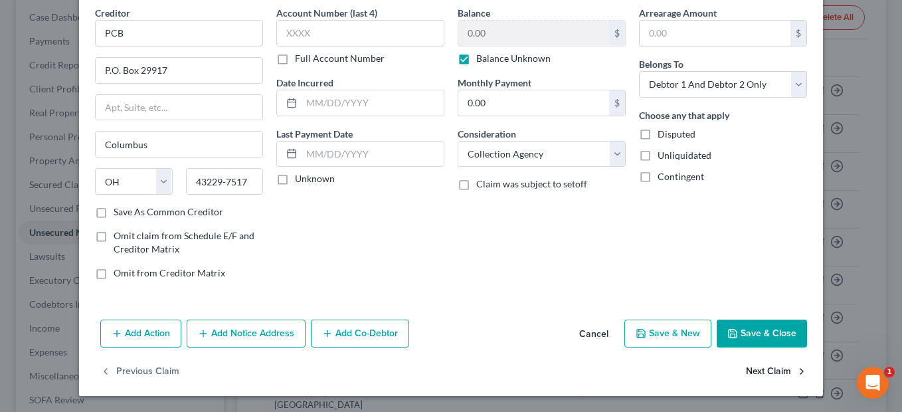
click at [766, 375] on button "Next Claim" at bounding box center [776, 372] width 61 height 28
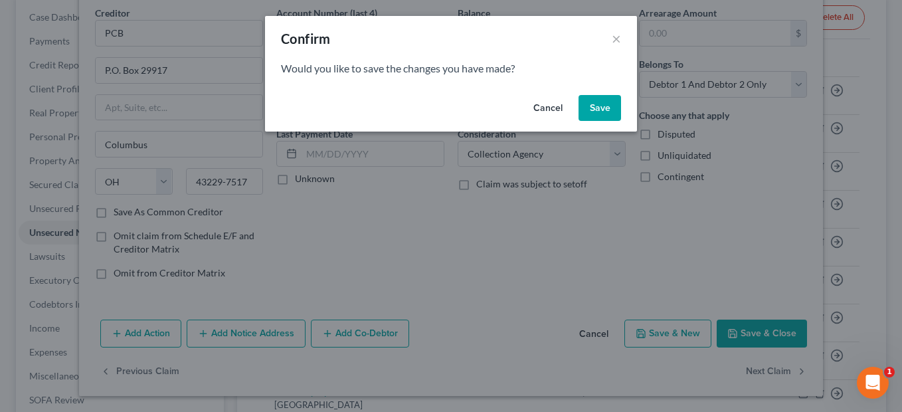
click at [605, 111] on button "Save" at bounding box center [600, 108] width 43 height 27
select select "36"
select select "9"
select select "2"
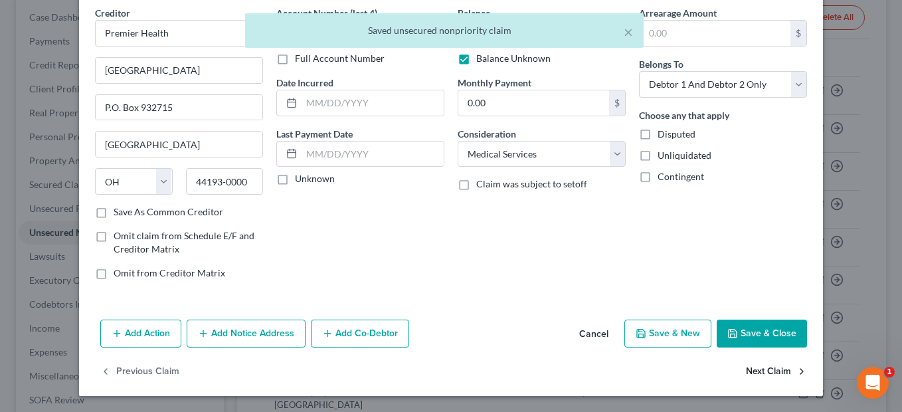
click at [759, 367] on button "Next Claim" at bounding box center [776, 372] width 61 height 28
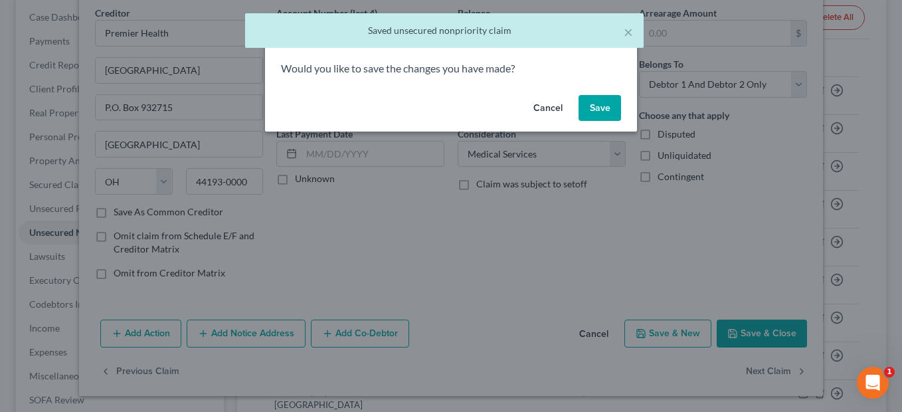
click at [593, 109] on button "Save" at bounding box center [600, 108] width 43 height 27
select select "36"
select select "9"
select select "2"
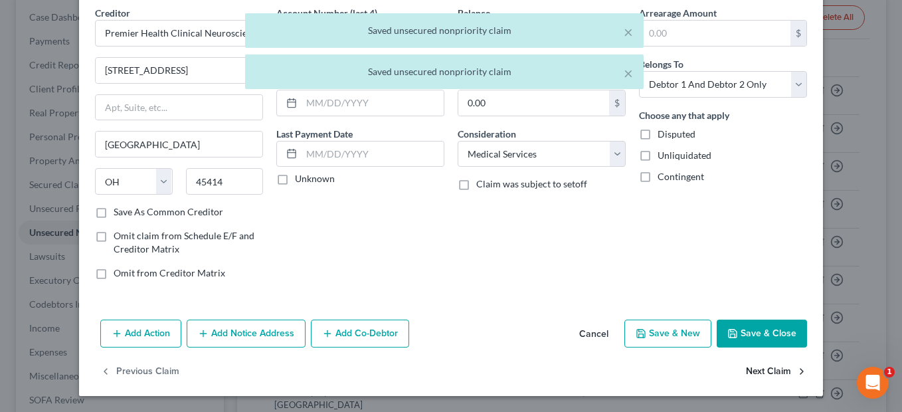
click at [770, 372] on button "Next Claim" at bounding box center [776, 372] width 61 height 28
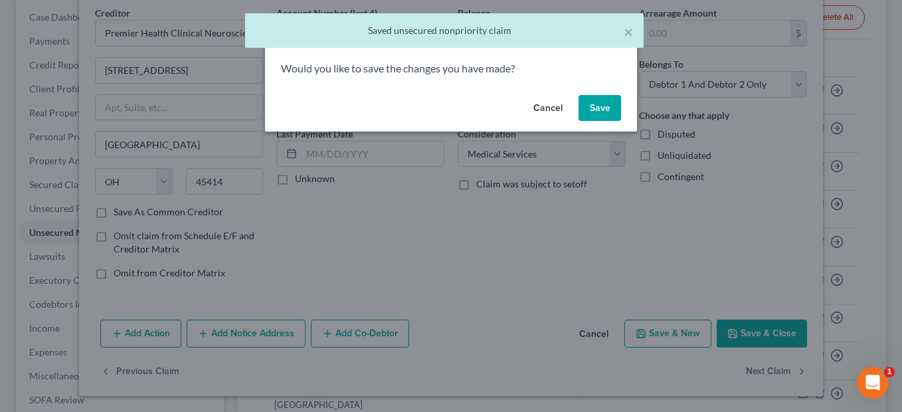
click at [600, 105] on button "Save" at bounding box center [600, 108] width 43 height 27
select select "36"
select select "9"
select select "2"
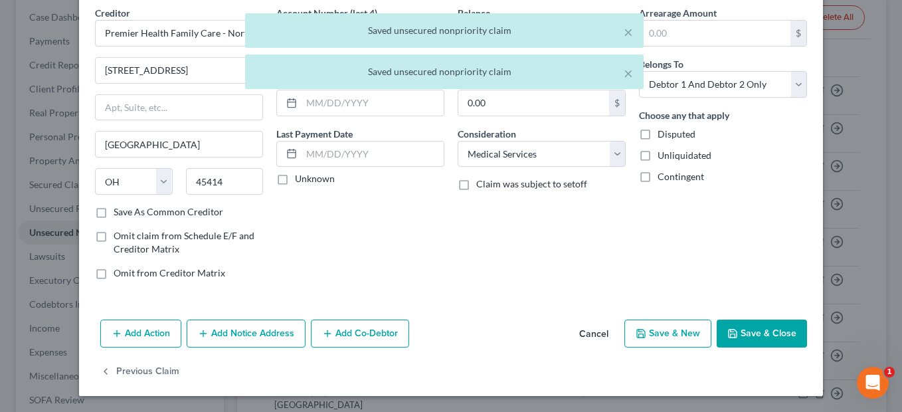
click at [755, 334] on button "Save & Close" at bounding box center [762, 333] width 90 height 28
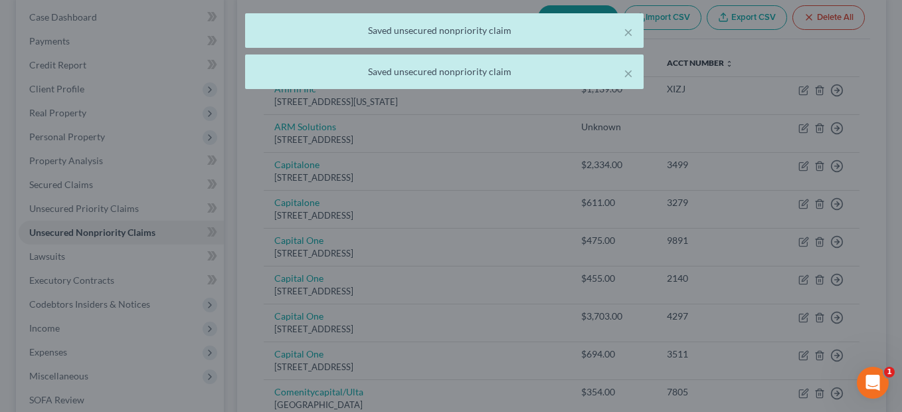
type input "0"
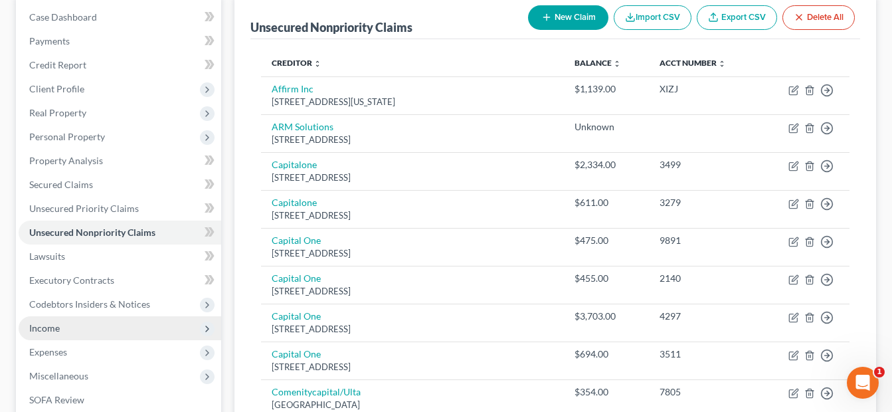
click at [63, 319] on span "Income" at bounding box center [120, 328] width 203 height 24
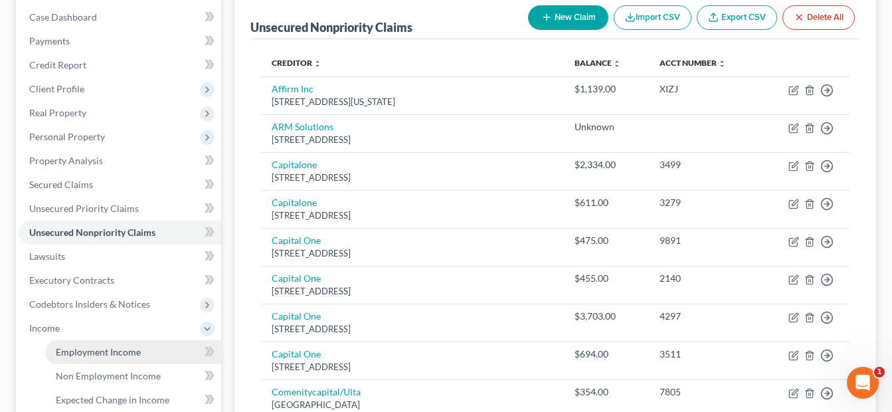
click at [116, 349] on span "Employment Income" at bounding box center [98, 351] width 85 height 11
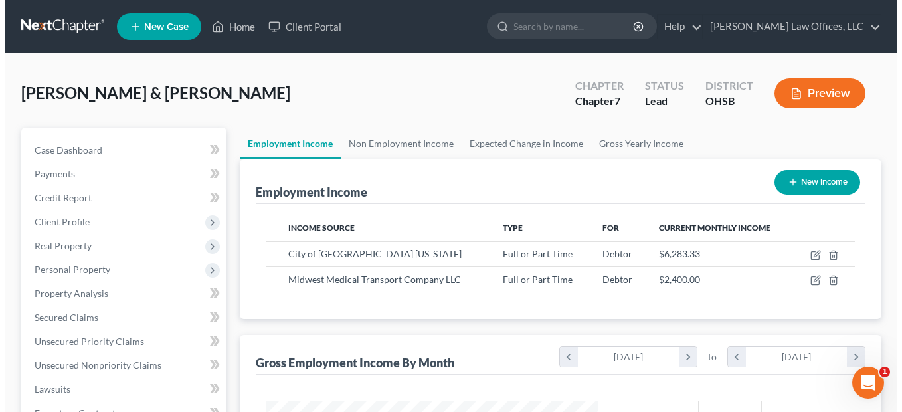
scroll to position [238, 359]
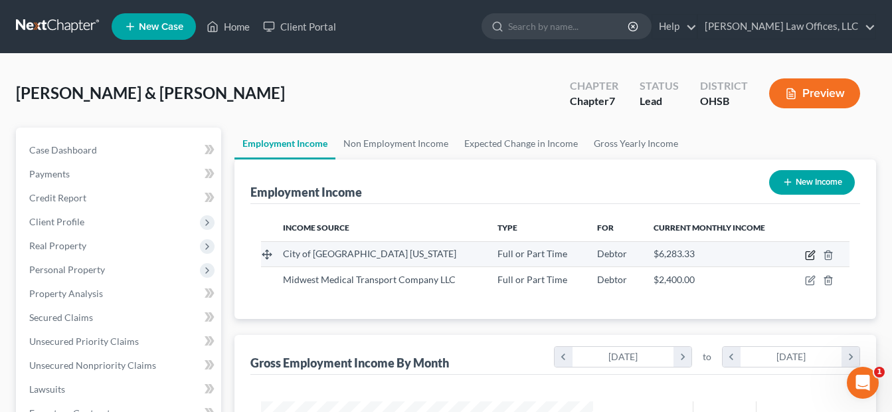
click at [811, 256] on icon "button" at bounding box center [811, 253] width 6 height 6
select select "0"
select select "2"
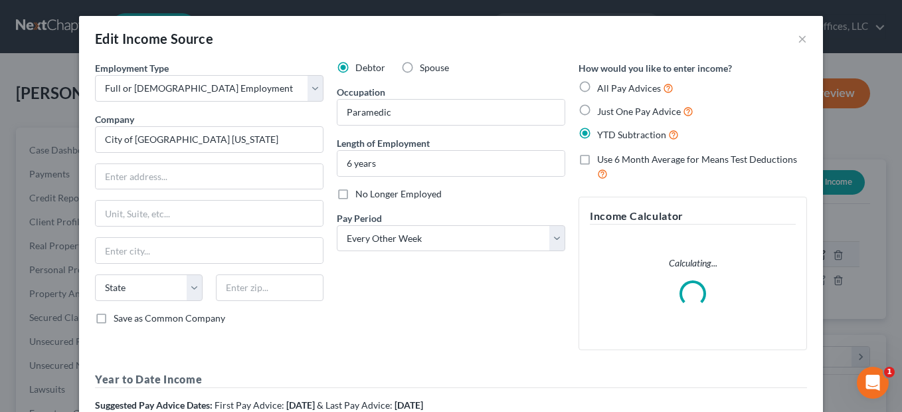
scroll to position [238, 363]
click at [188, 244] on input "text" at bounding box center [209, 250] width 227 height 25
type input "d"
type input "Dayton"
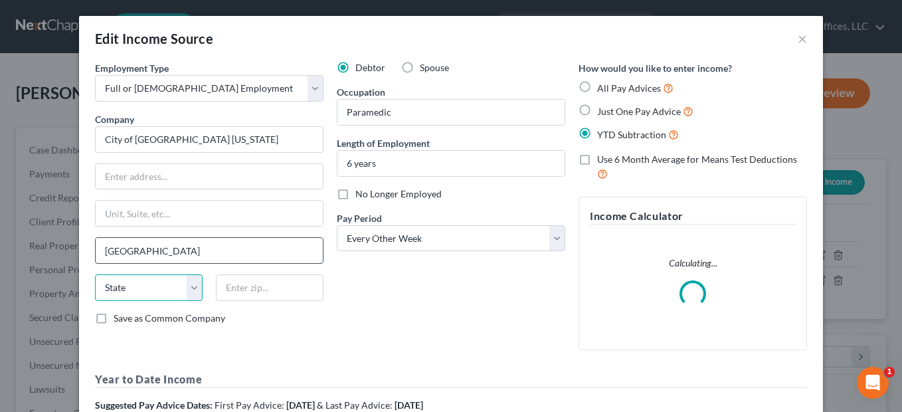
select select "36"
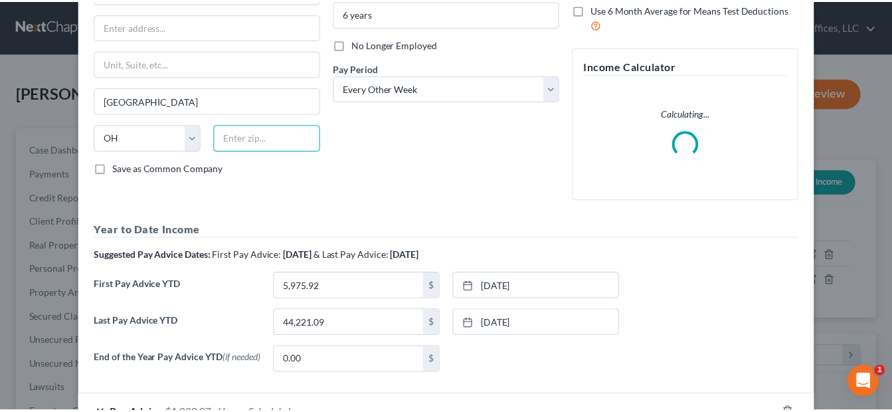
scroll to position [245, 0]
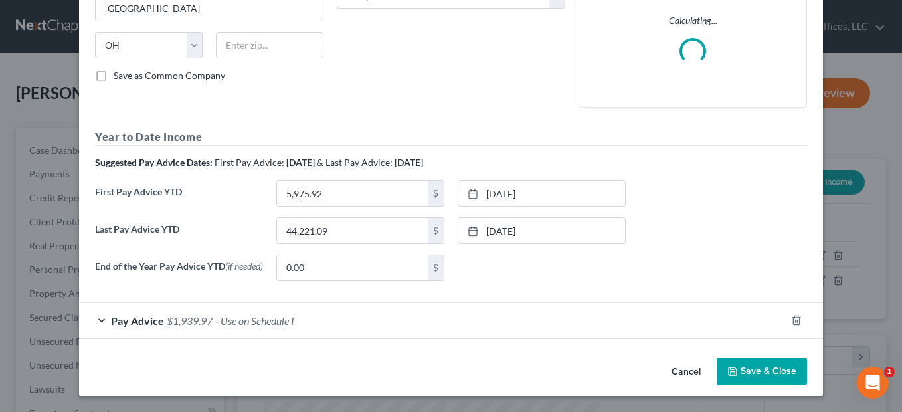
click at [729, 367] on icon "button" at bounding box center [733, 371] width 8 height 8
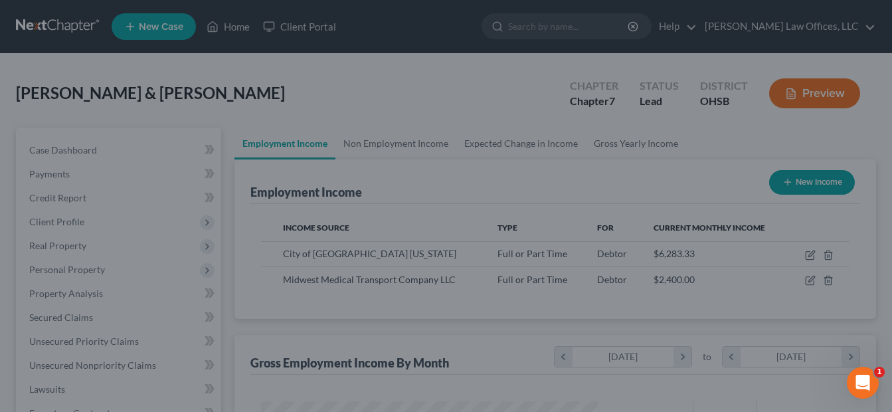
scroll to position [663965, 663844]
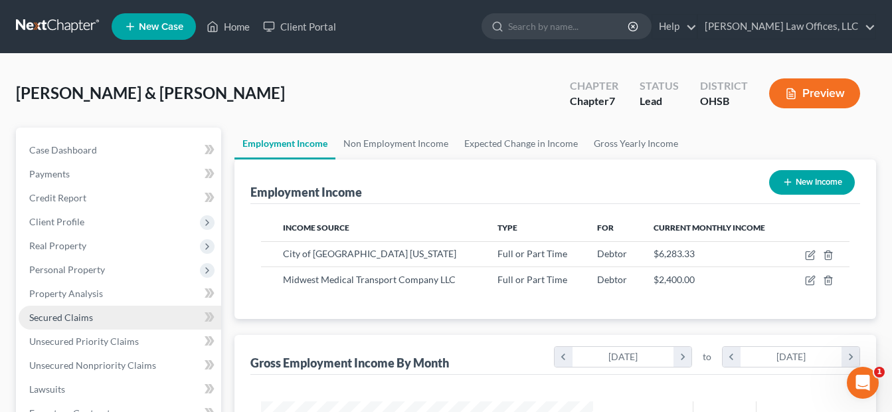
click at [77, 317] on span "Secured Claims" at bounding box center [61, 317] width 64 height 11
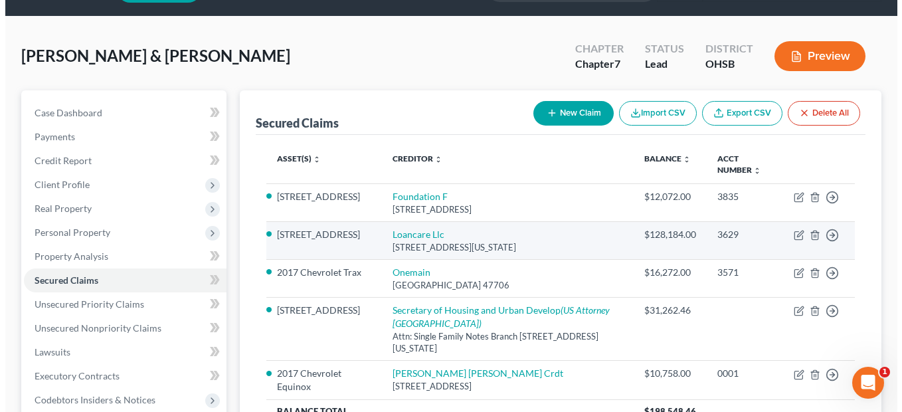
scroll to position [66, 0]
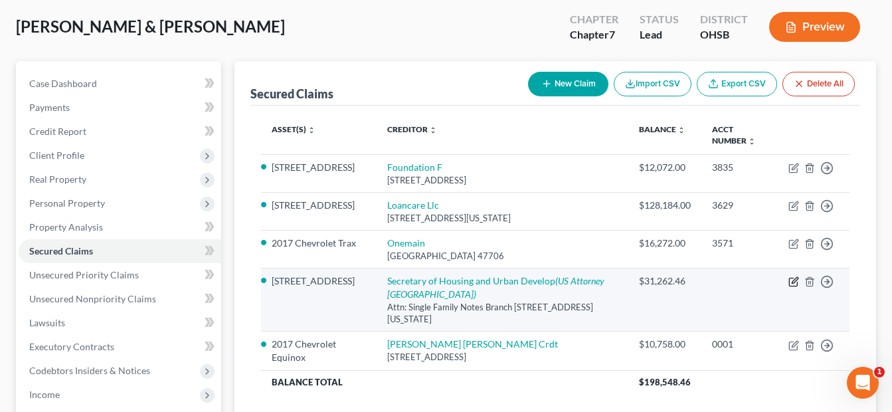
click at [795, 283] on icon "button" at bounding box center [795, 280] width 6 height 6
select select "8"
select select "2"
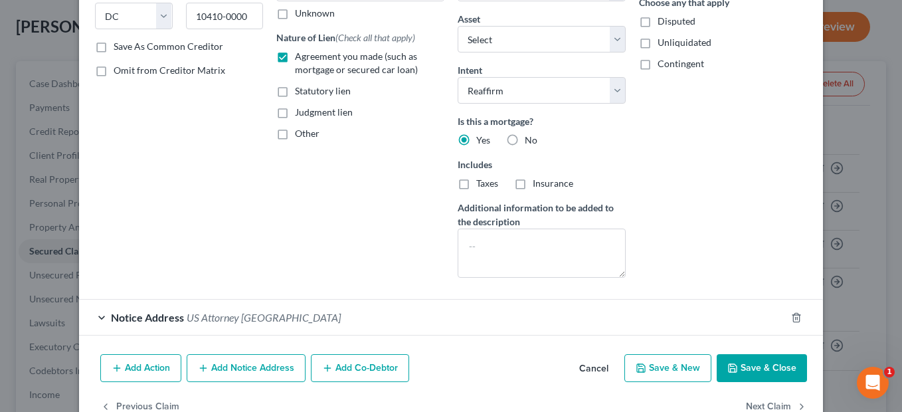
scroll to position [255, 0]
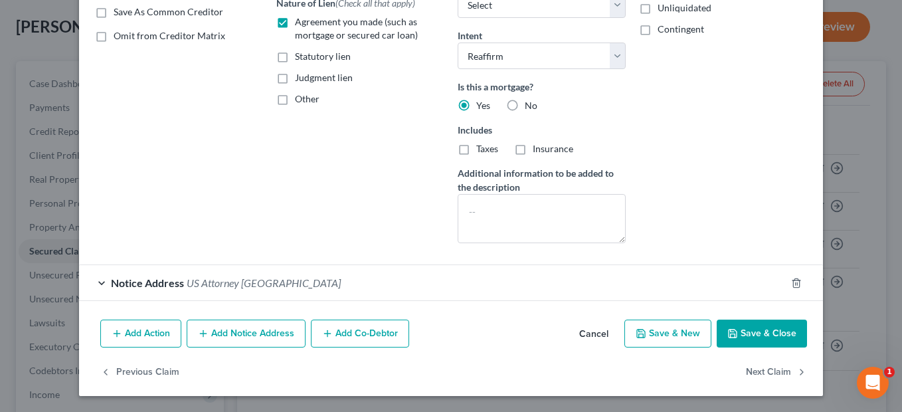
click at [246, 343] on button "Add Notice Address" at bounding box center [246, 333] width 119 height 28
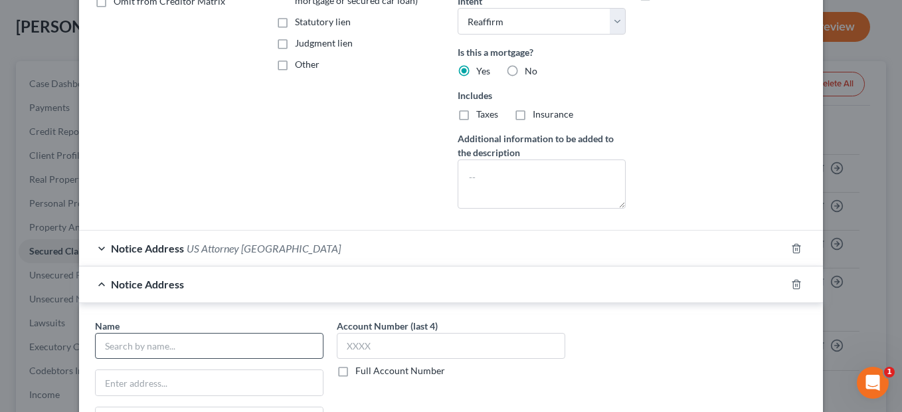
scroll to position [321, 0]
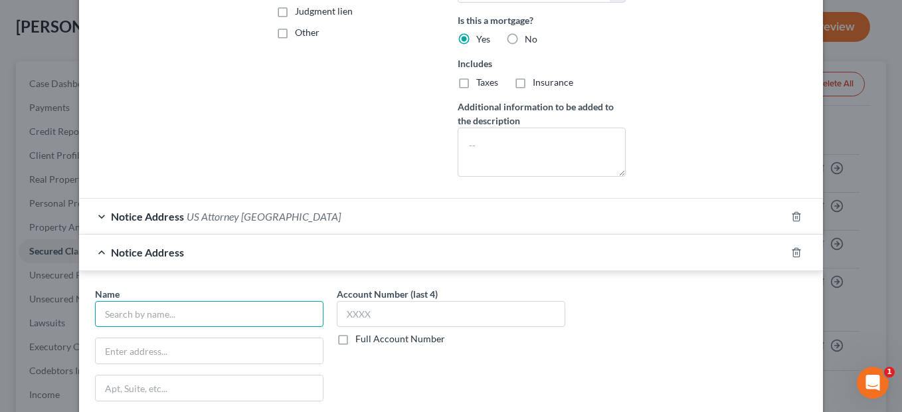
click at [171, 306] on input "text" at bounding box center [209, 314] width 228 height 27
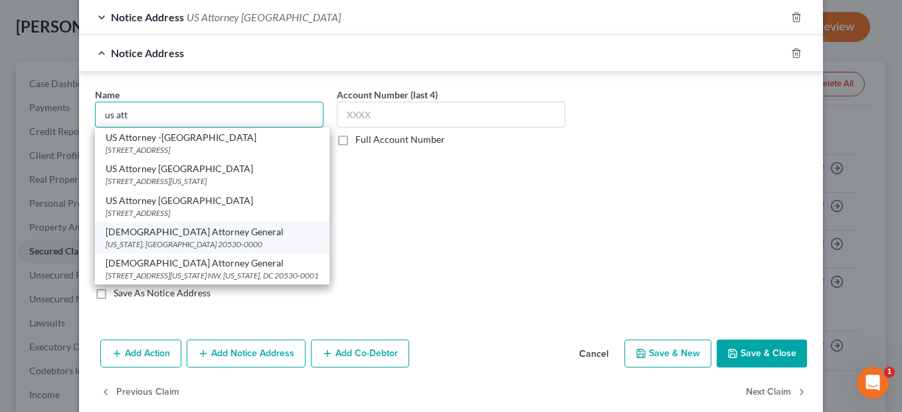
scroll to position [9, 0]
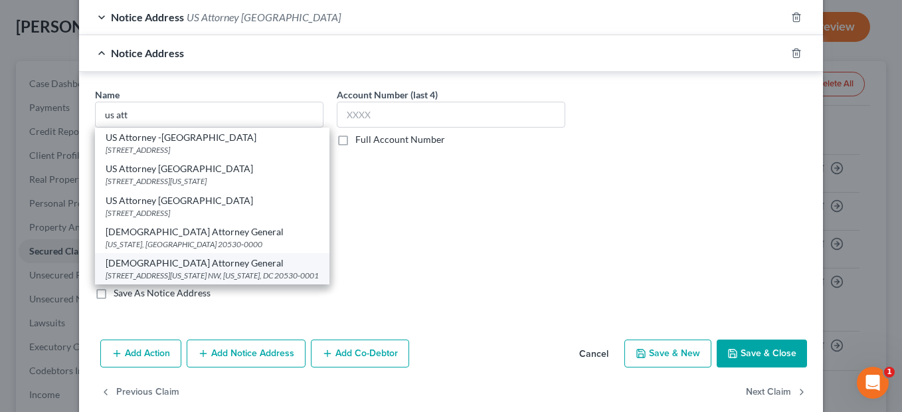
click at [206, 268] on div "US Attorney General" at bounding box center [212, 262] width 213 height 13
type input "US Attorney General"
type input "950 Pennsylvania Ave. NW"
type input "Washington"
select select "8"
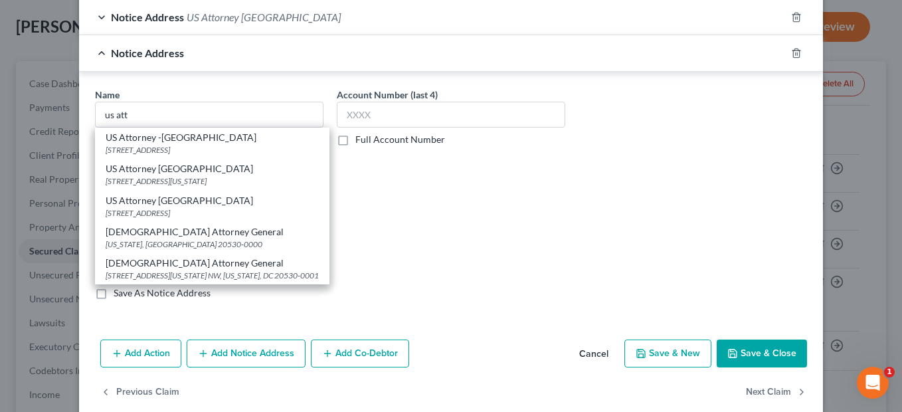
type input "20530-0001"
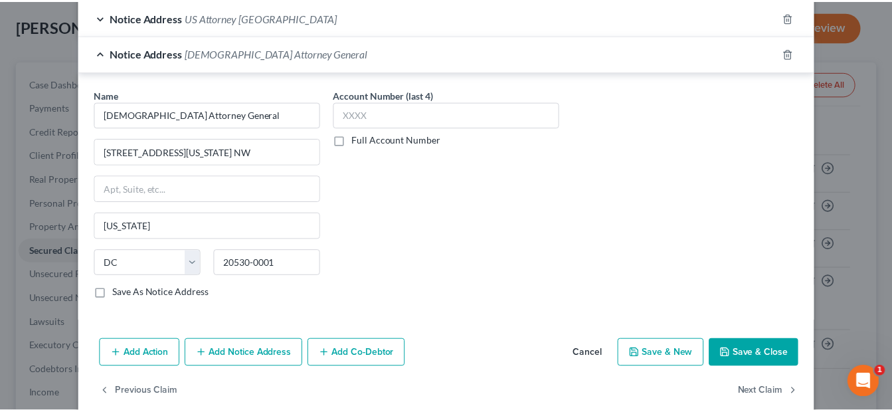
scroll to position [0, 0]
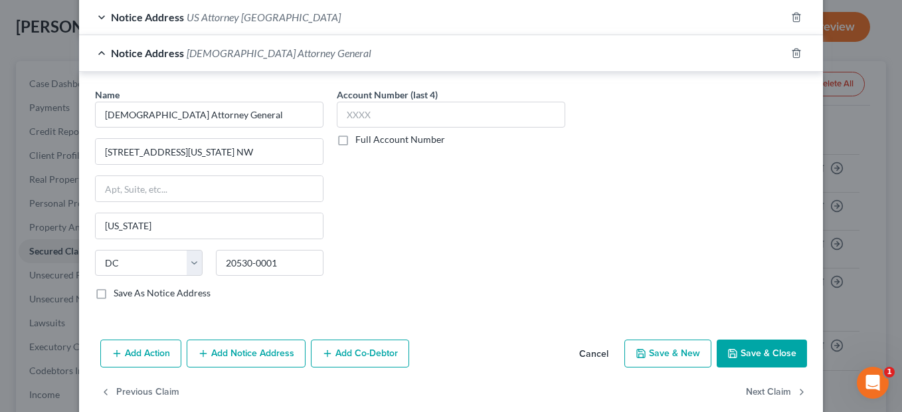
click at [744, 348] on button "Save & Close" at bounding box center [762, 353] width 90 height 28
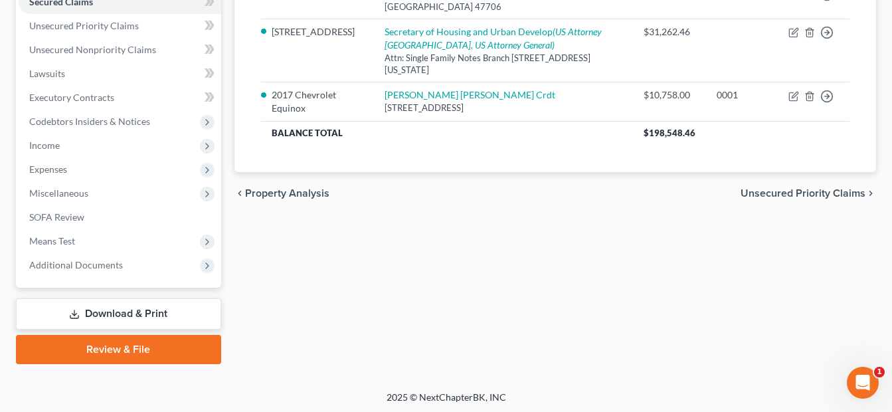
scroll to position [318, 0]
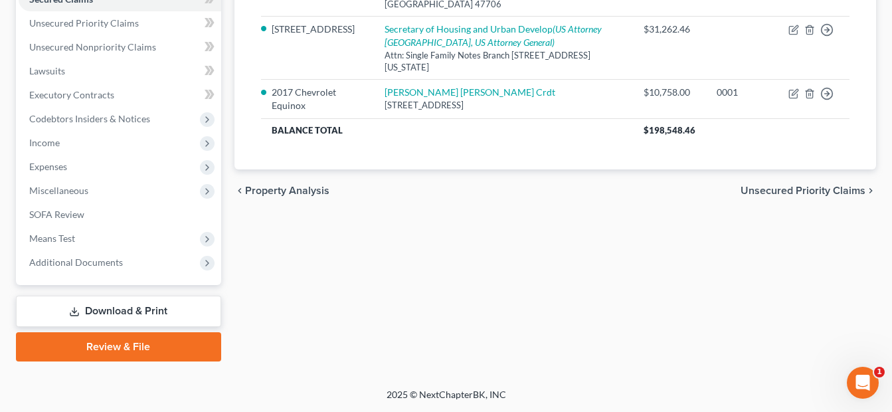
click at [127, 333] on link "Review & File" at bounding box center [118, 346] width 205 height 29
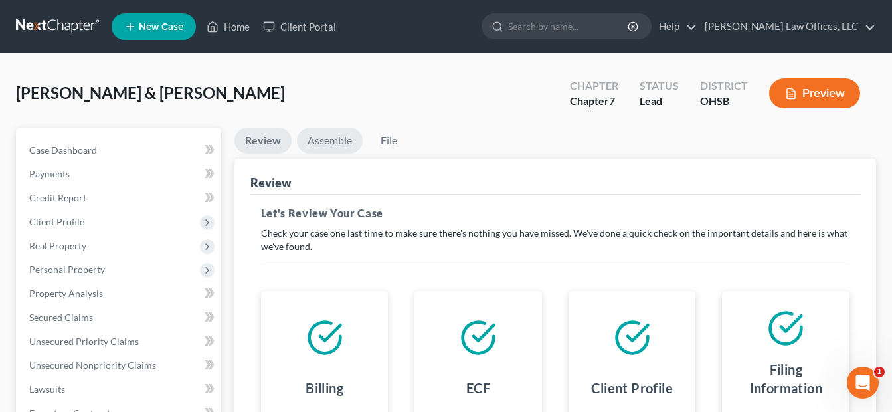
click at [326, 143] on link "Assemble" at bounding box center [330, 141] width 66 height 26
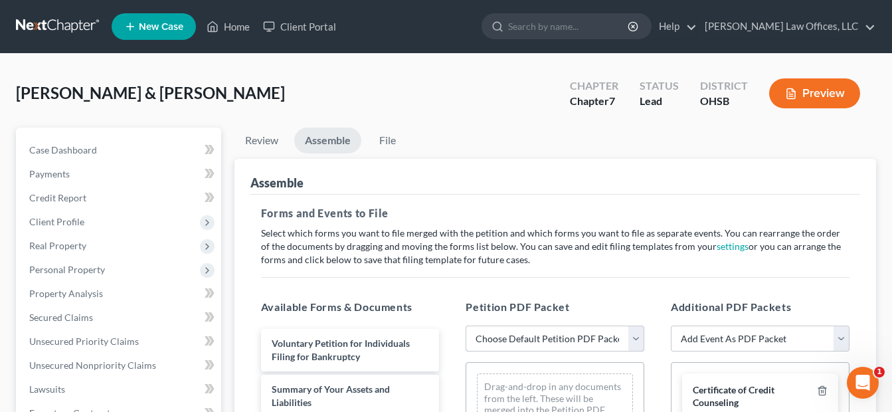
click at [638, 340] on select "Choose Default Petition PDF Packet Emergency Filing (Voluntary Petition and Cre…" at bounding box center [555, 338] width 179 height 27
select select "4"
click at [466, 325] on select "Choose Default Petition PDF Packet Emergency Filing (Voluntary Petition and Cre…" at bounding box center [555, 338] width 179 height 27
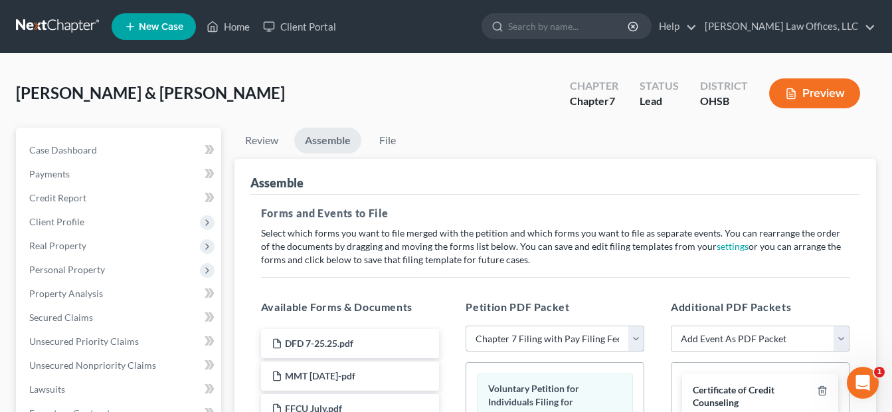
scroll to position [332, 0]
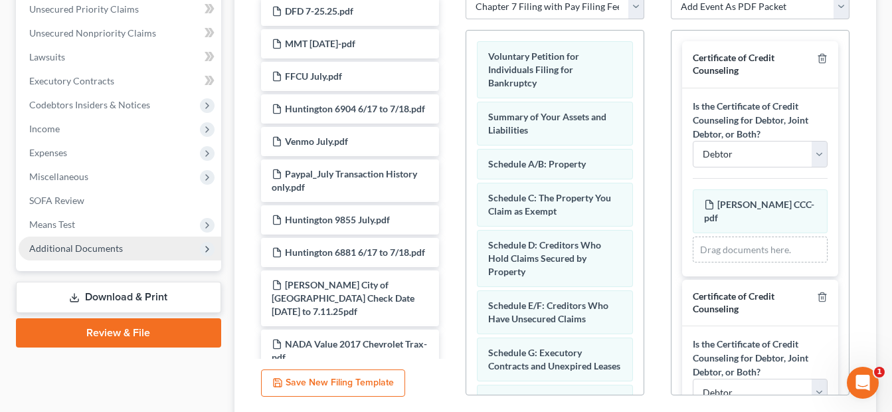
click at [132, 246] on span "Additional Documents" at bounding box center [120, 248] width 203 height 24
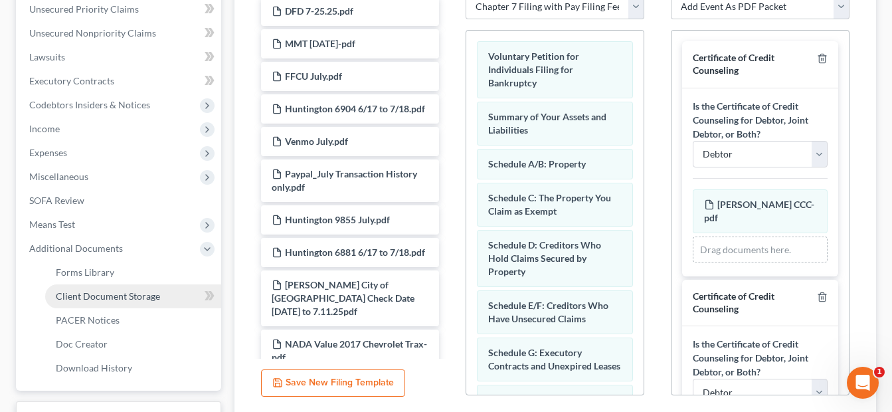
click at [141, 296] on span "Client Document Storage" at bounding box center [108, 295] width 104 height 11
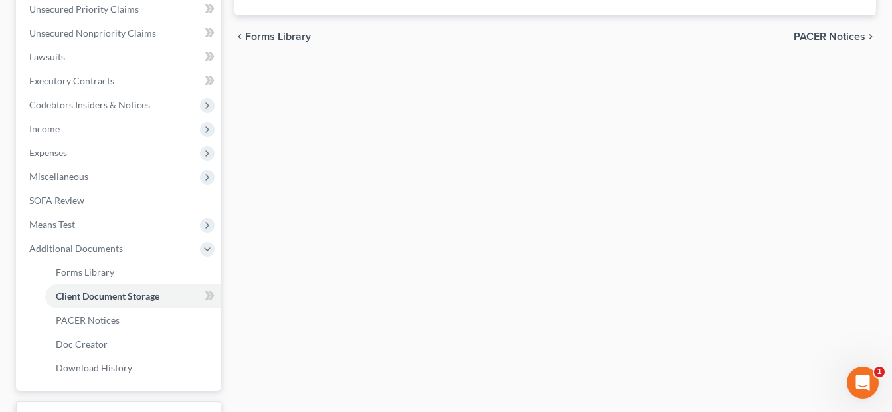
scroll to position [264, 0]
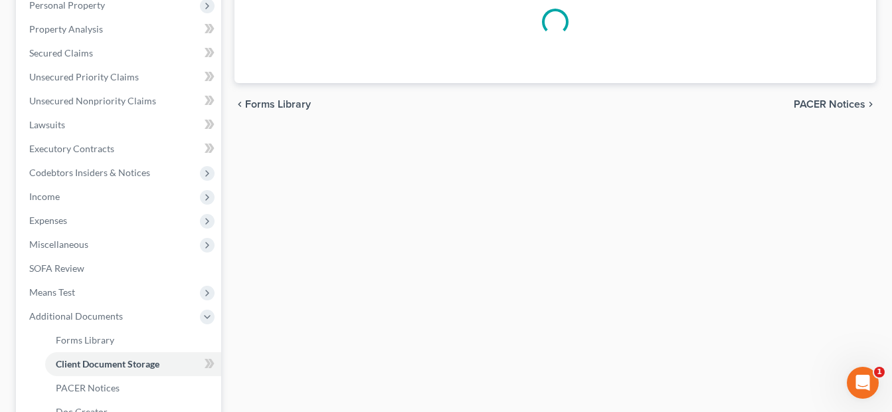
select select "7"
select select "52"
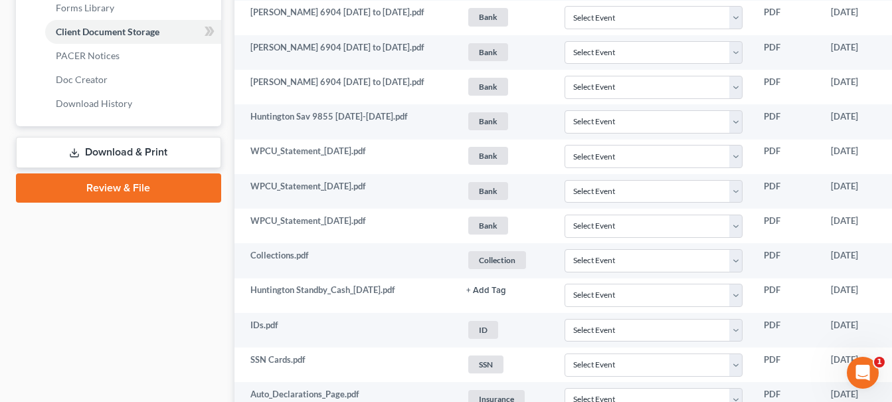
scroll to position [598, 0]
drag, startPoint x: 128, startPoint y: 191, endPoint x: 486, endPoint y: 240, distance: 361.3
click at [128, 191] on link "Review & File" at bounding box center [118, 186] width 205 height 29
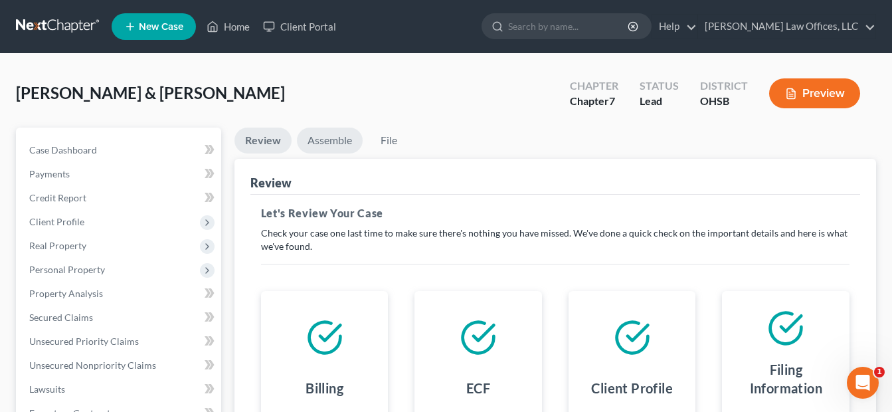
click at [341, 137] on link "Assemble" at bounding box center [330, 141] width 66 height 26
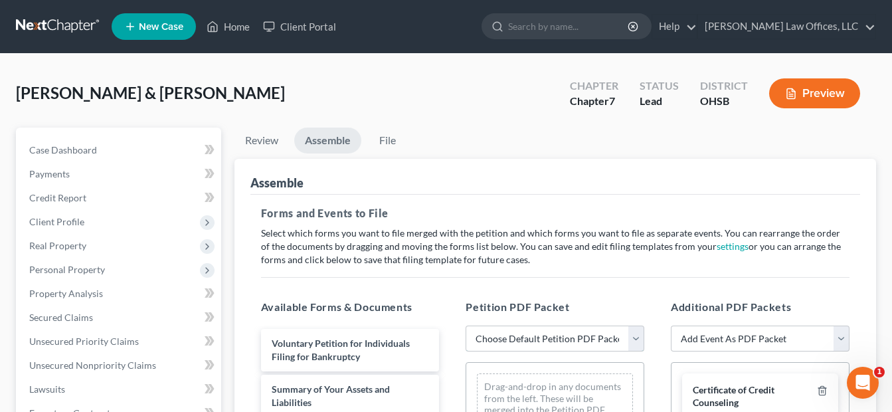
drag, startPoint x: 635, startPoint y: 338, endPoint x: 622, endPoint y: 343, distance: 13.7
click at [635, 338] on select "Choose Default Petition PDF Packet Emergency Filing (Voluntary Petition and Cre…" at bounding box center [555, 338] width 179 height 27
select select "4"
click at [466, 325] on select "Choose Default Petition PDF Packet Emergency Filing (Voluntary Petition and Cre…" at bounding box center [555, 338] width 179 height 27
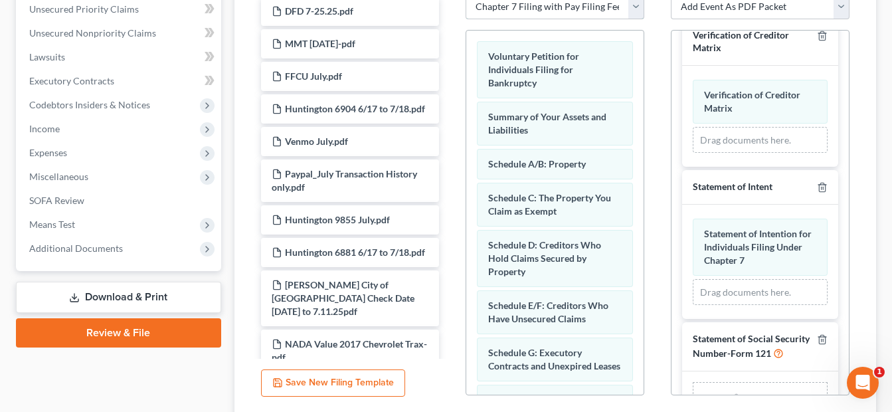
scroll to position [676, 0]
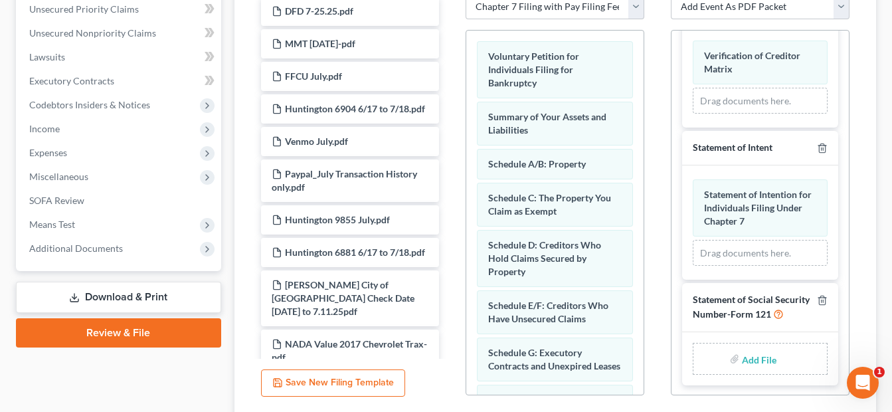
click at [759, 356] on input "file" at bounding box center [758, 359] width 32 height 24
type input "C:\fakepath\Farmer.SSN.pdf"
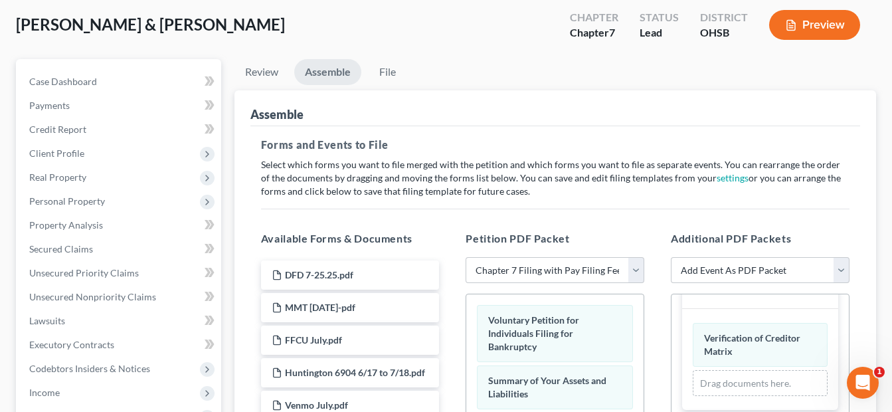
scroll to position [66, 0]
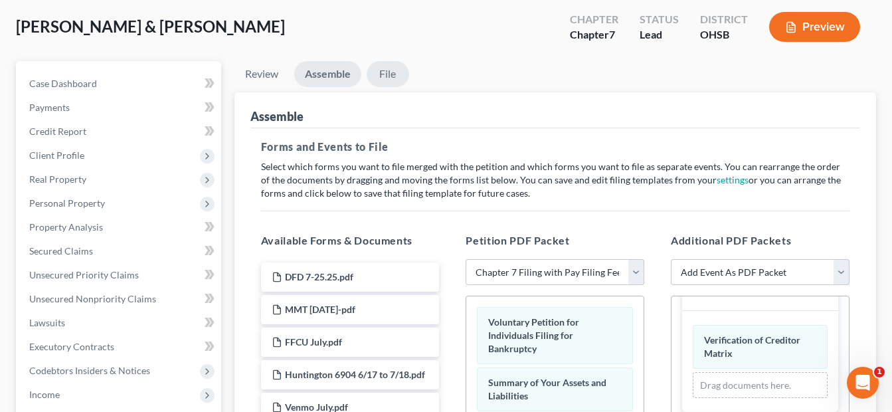
click at [395, 70] on link "File" at bounding box center [388, 74] width 43 height 26
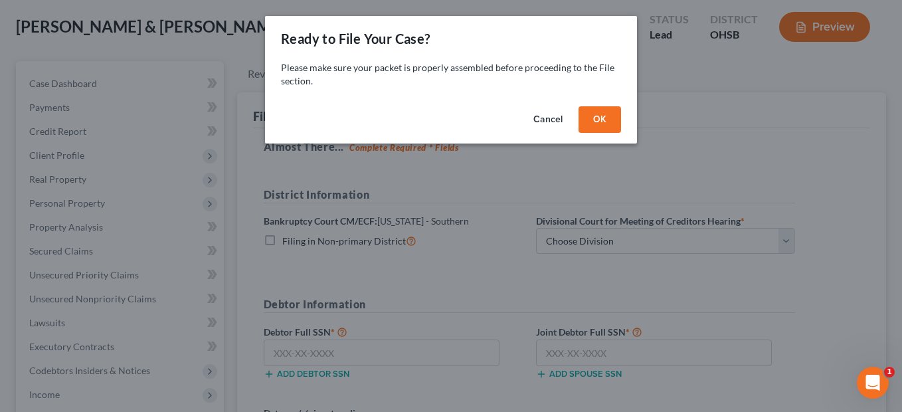
click at [596, 124] on button "OK" at bounding box center [600, 119] width 43 height 27
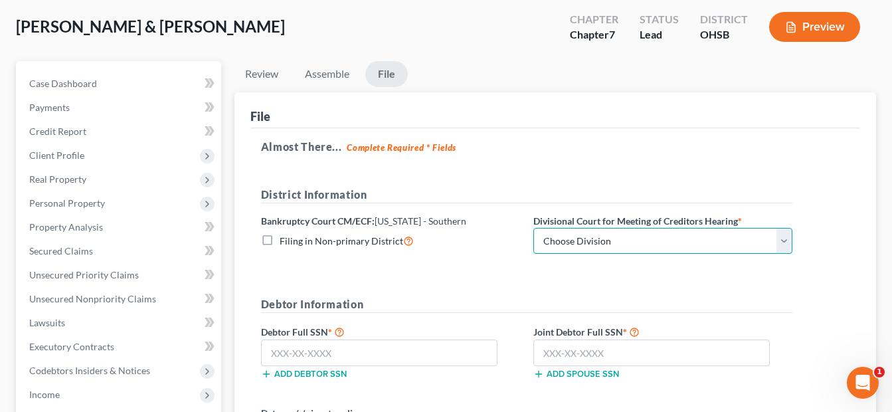
drag, startPoint x: 780, startPoint y: 242, endPoint x: 772, endPoint y: 244, distance: 8.4
click at [780, 242] on select "Choose Division Cincinnati Columbus Dayton" at bounding box center [662, 241] width 259 height 27
select select "2"
click at [533, 228] on select "Choose Division Cincinnati Columbus Dayton" at bounding box center [662, 241] width 259 height 27
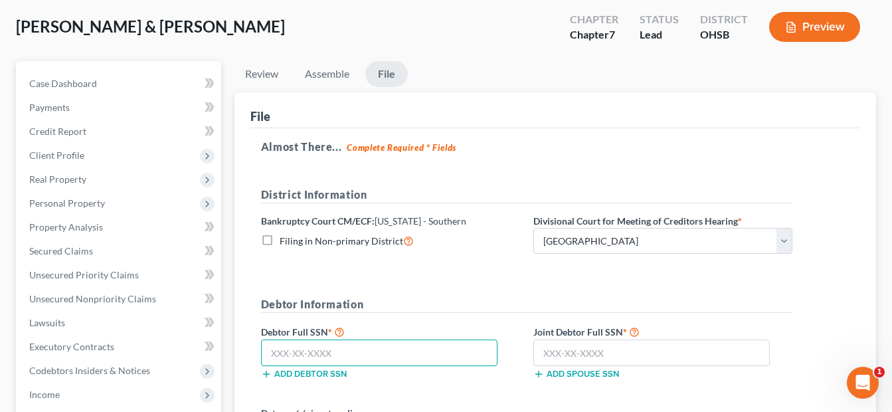
click at [369, 352] on input "text" at bounding box center [379, 352] width 236 height 27
type input "591-62-5837"
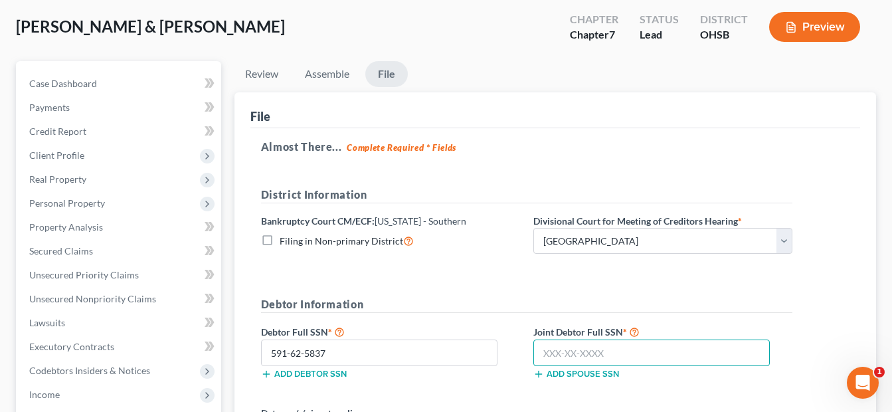
click at [575, 360] on input "text" at bounding box center [651, 352] width 236 height 27
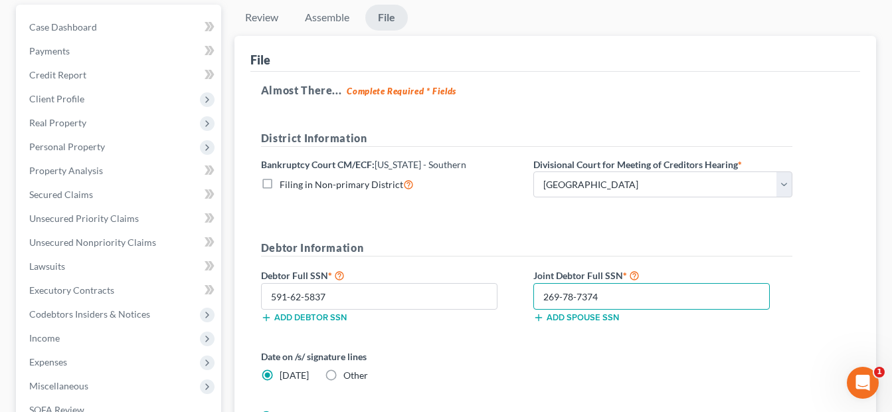
scroll to position [199, 0]
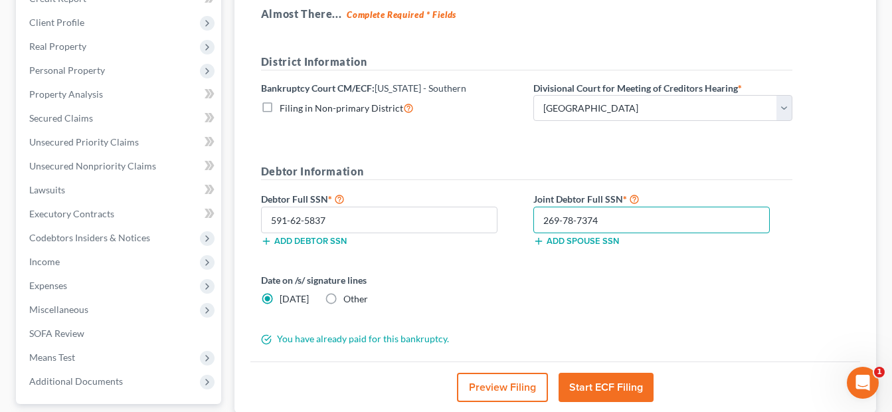
type input "269-78-7374"
click at [589, 385] on button "Start ECF Filing" at bounding box center [606, 387] width 95 height 29
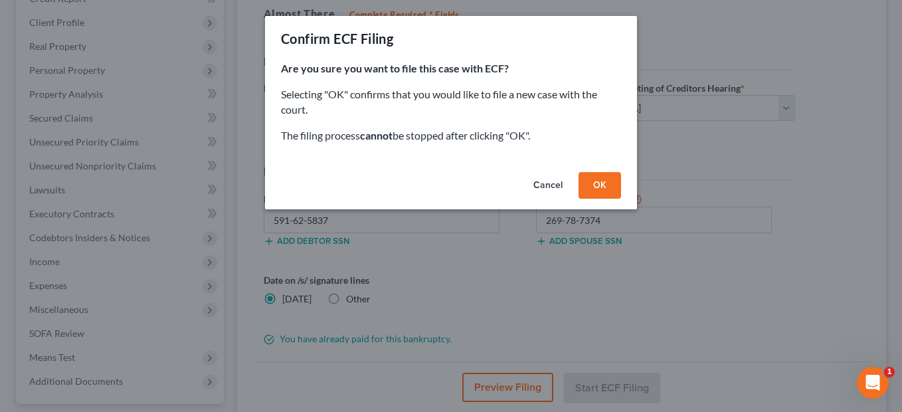
click at [601, 184] on button "OK" at bounding box center [600, 185] width 43 height 27
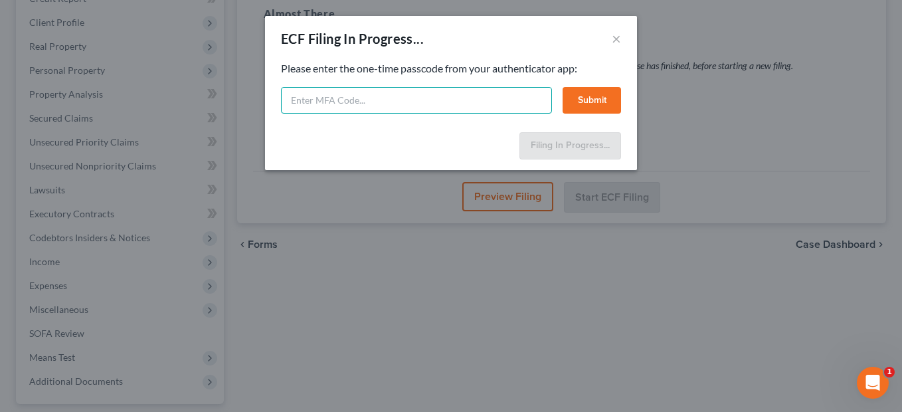
click at [387, 99] on input "text" at bounding box center [416, 100] width 271 height 27
type input "952653"
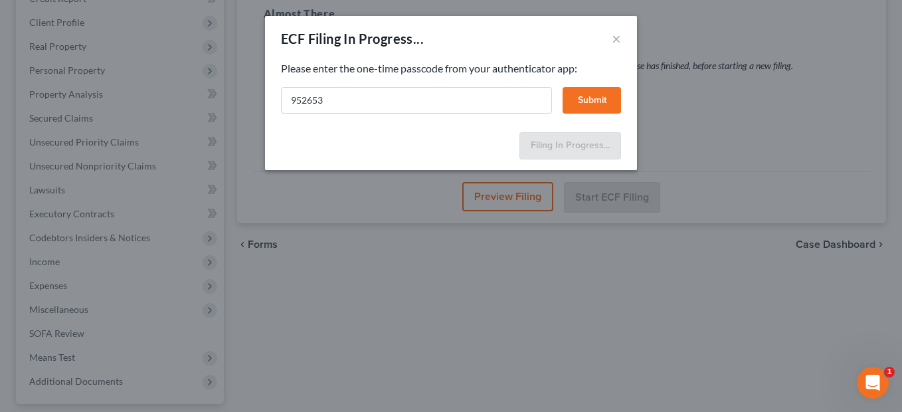
click at [598, 100] on button "Submit" at bounding box center [592, 100] width 58 height 27
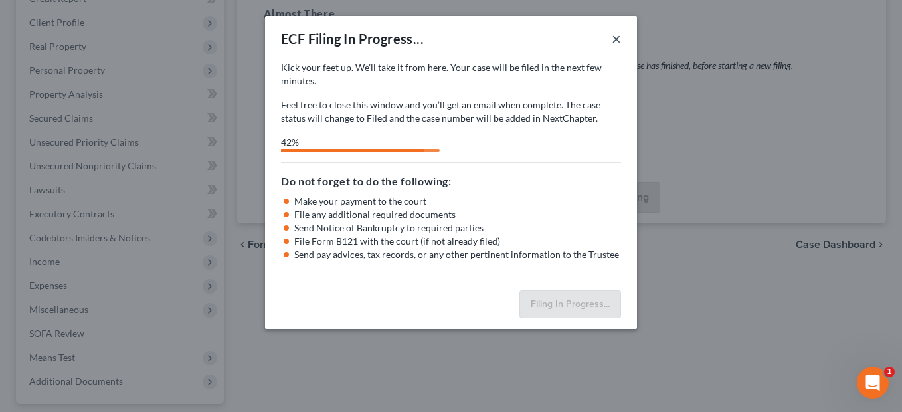
drag, startPoint x: 614, startPoint y: 37, endPoint x: 606, endPoint y: 40, distance: 9.0
click at [614, 37] on button "×" at bounding box center [616, 39] width 9 height 16
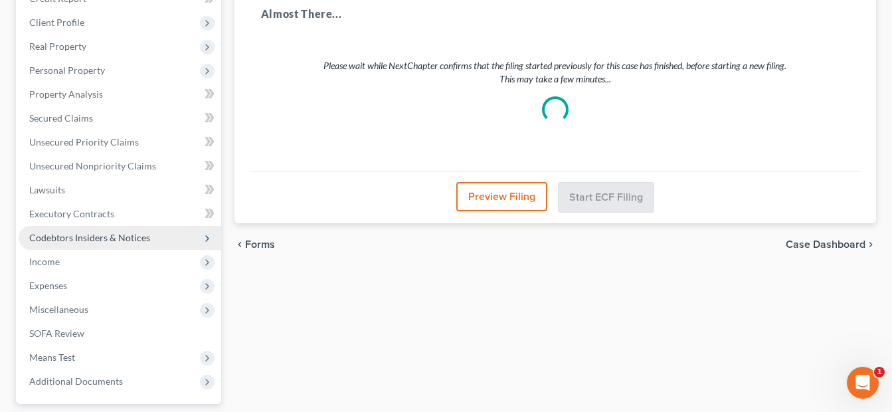
scroll to position [0, 0]
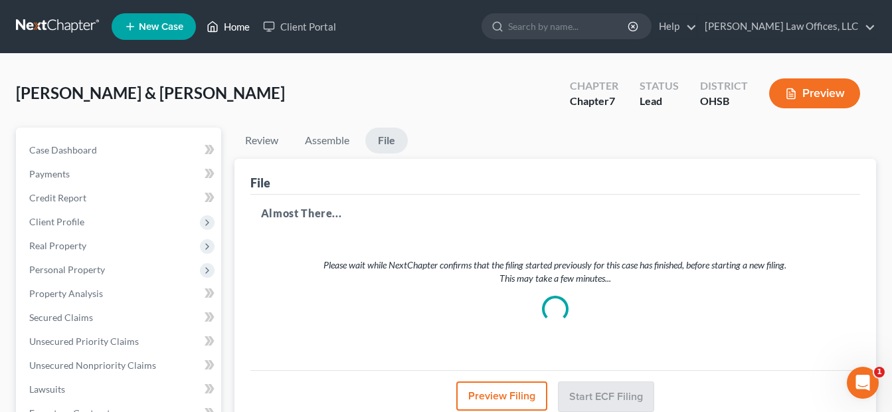
click at [244, 29] on link "Home" at bounding box center [228, 27] width 56 height 24
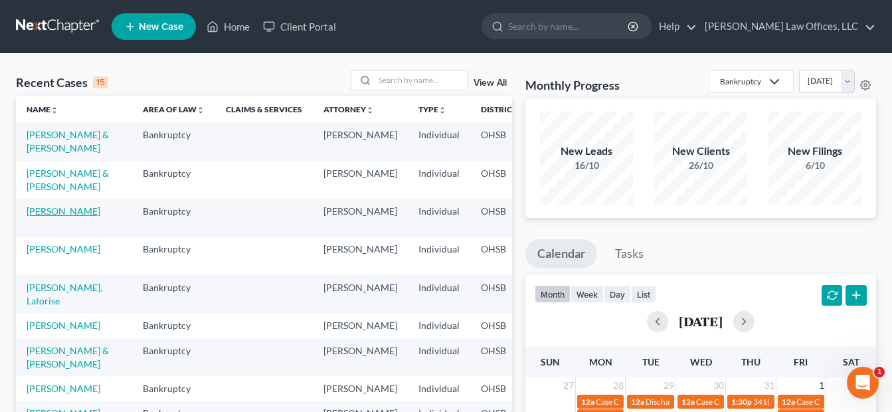
click at [45, 217] on link "Koepnick, Deborah" at bounding box center [64, 210] width 74 height 11
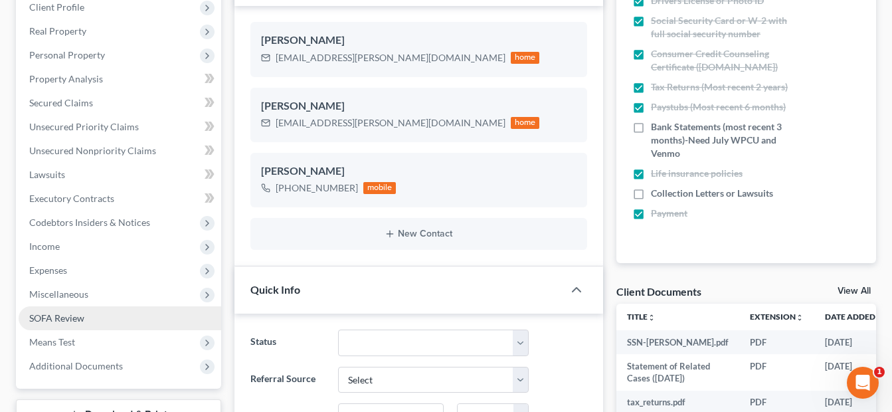
scroll to position [266, 0]
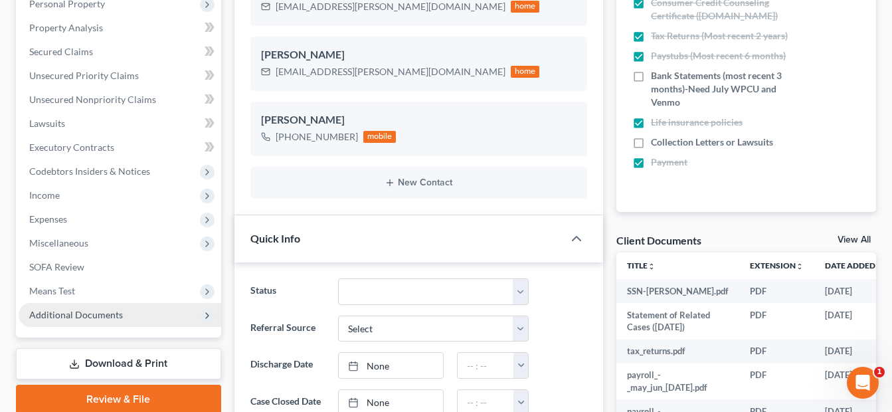
click at [80, 324] on span "Additional Documents" at bounding box center [120, 315] width 203 height 24
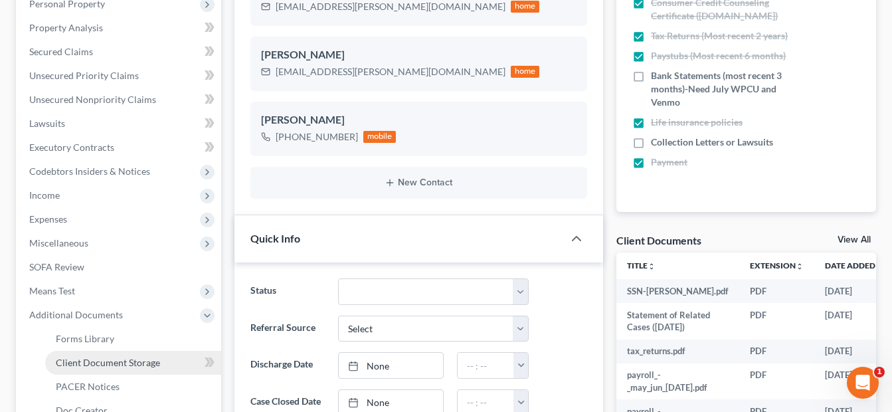
click at [139, 354] on link "Client Document Storage" at bounding box center [133, 363] width 176 height 24
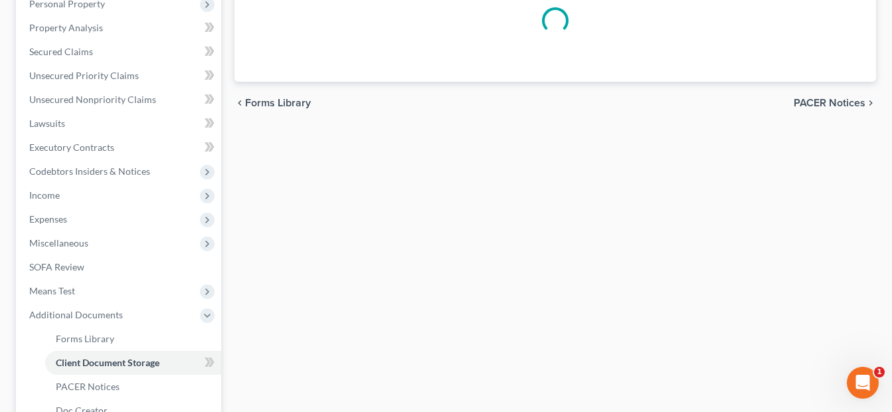
scroll to position [260, 0]
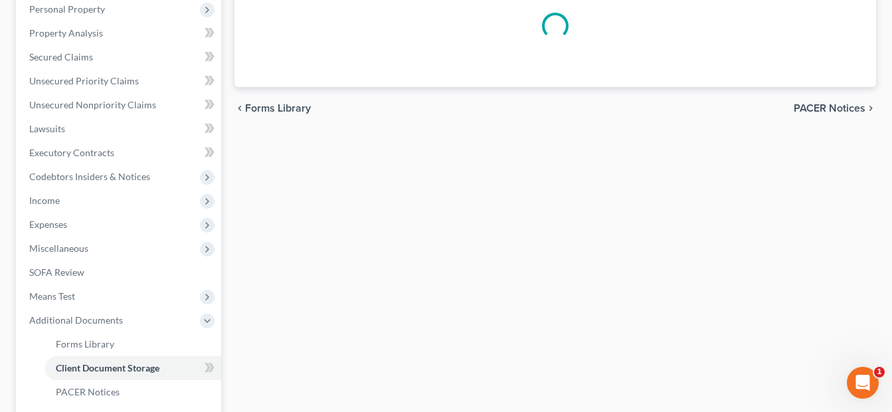
select select "7"
select select "52"
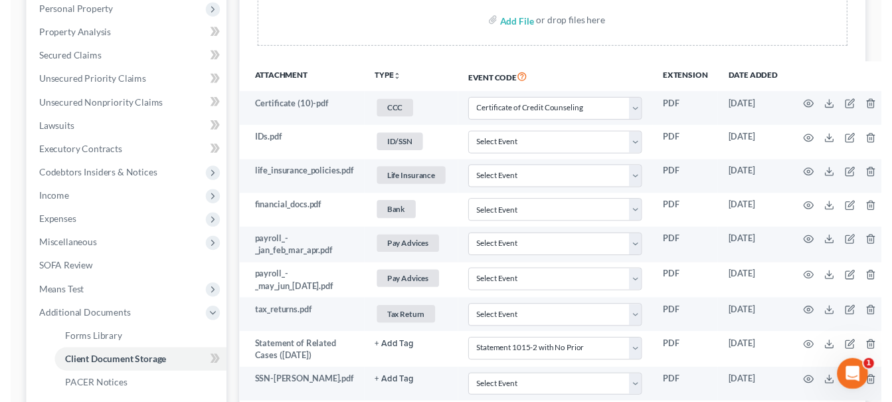
scroll to position [0, 0]
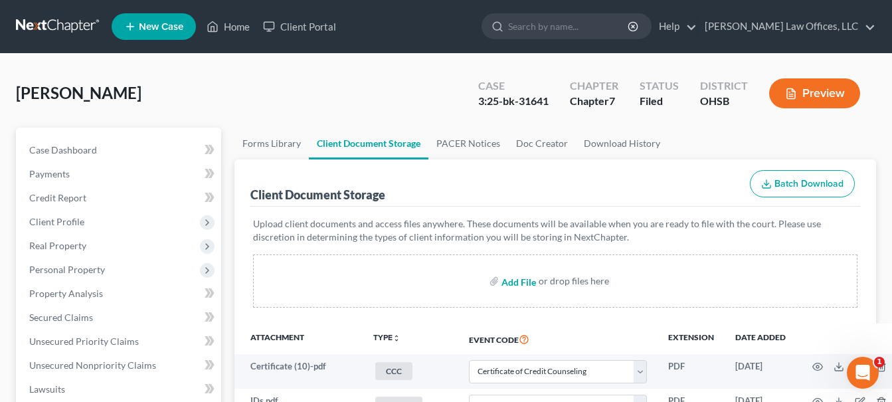
click at [521, 288] on input "file" at bounding box center [517, 281] width 32 height 24
type input "C:\fakepath\Koepnick.Deborah.pdf"
select select "7"
select select "52"
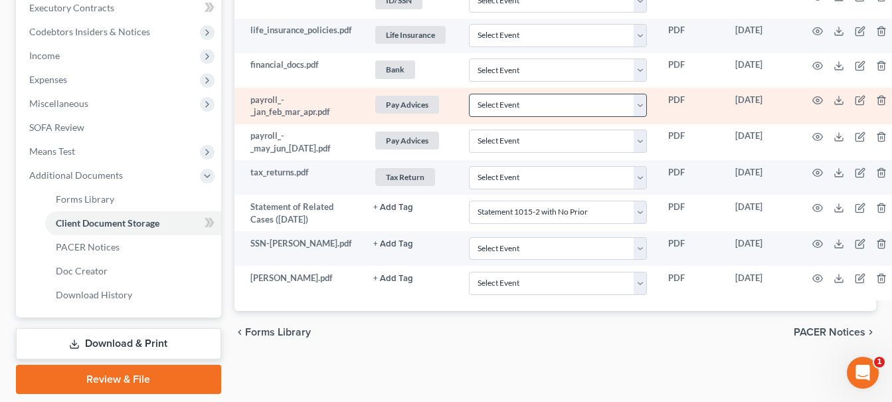
scroll to position [448, 0]
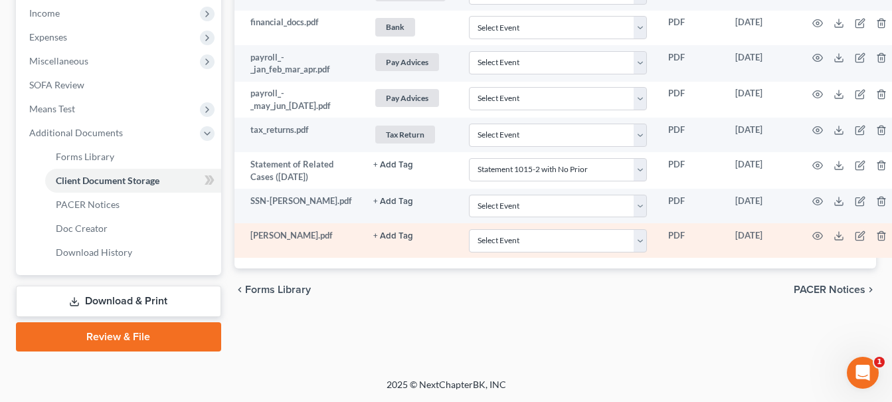
click at [383, 169] on button "+ Add Tag" at bounding box center [393, 165] width 40 height 9
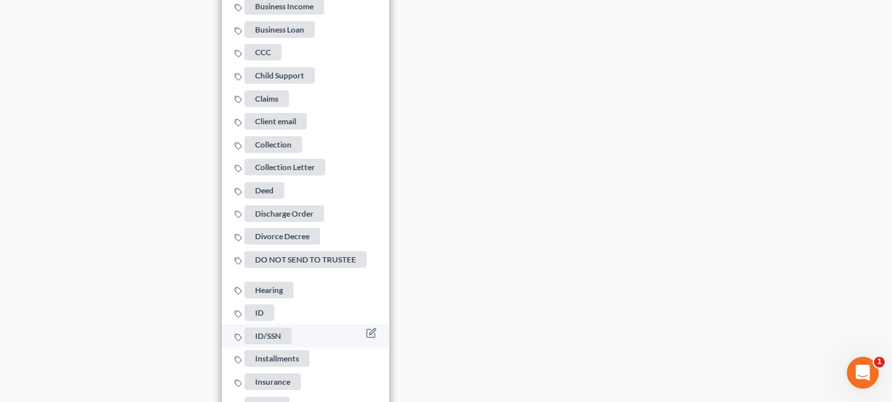
scroll to position [1112, 0]
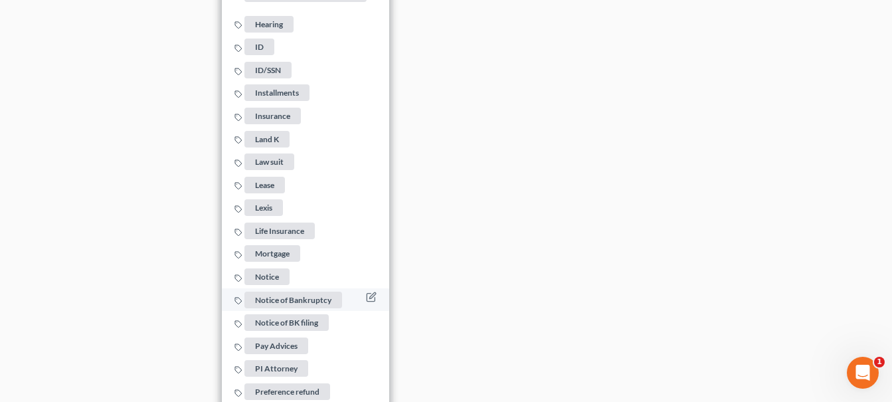
click at [272, 292] on span "Notice of Bankruptcy" at bounding box center [293, 299] width 98 height 17
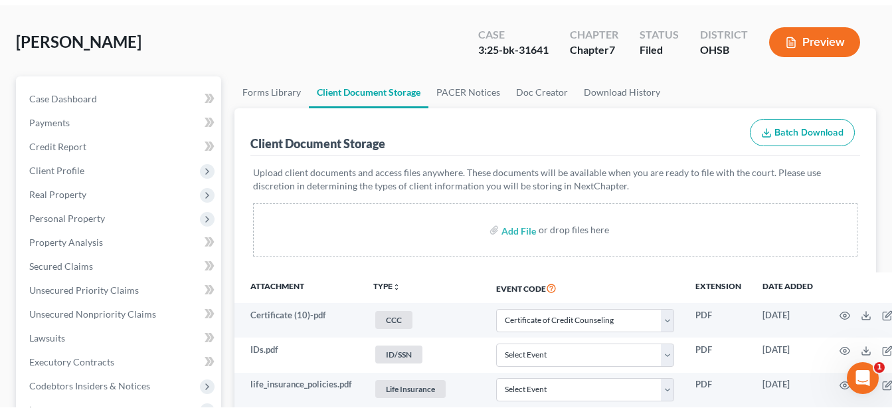
scroll to position [0, 0]
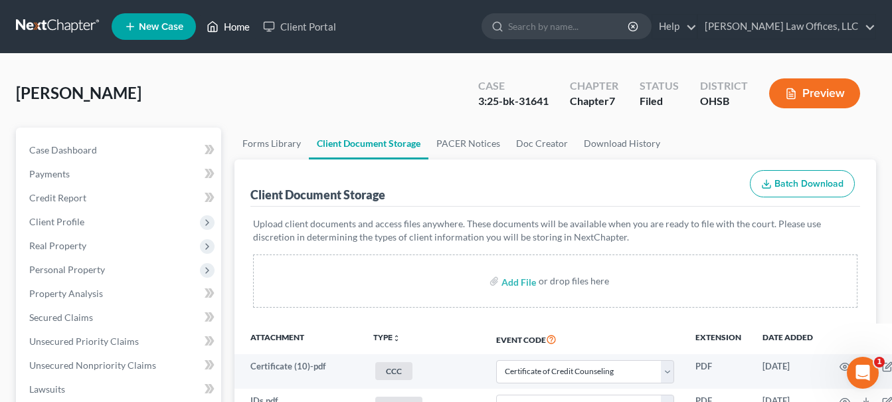
click at [239, 27] on link "Home" at bounding box center [228, 27] width 56 height 24
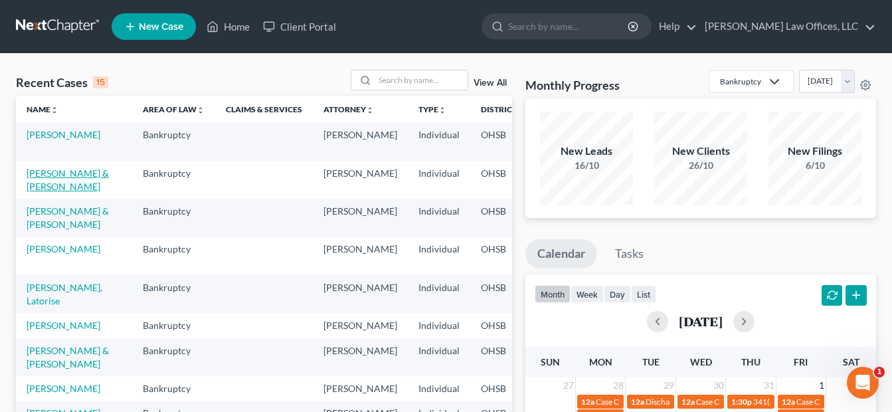
click at [47, 185] on link "[PERSON_NAME] & [PERSON_NAME]" at bounding box center [68, 179] width 82 height 25
select select "3"
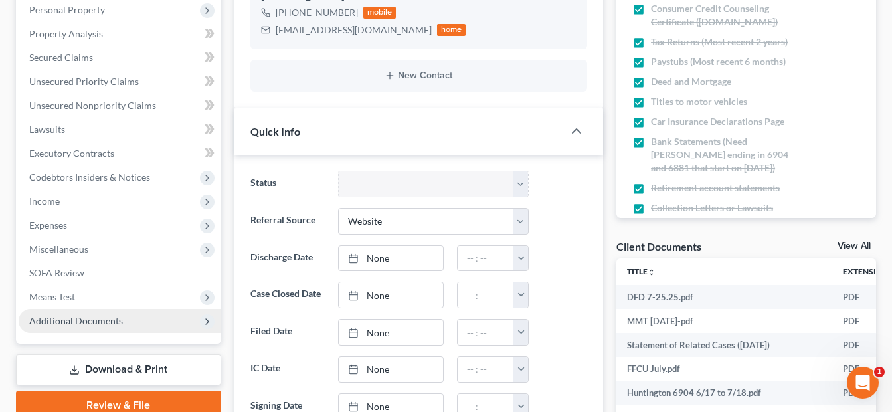
scroll to position [266, 0]
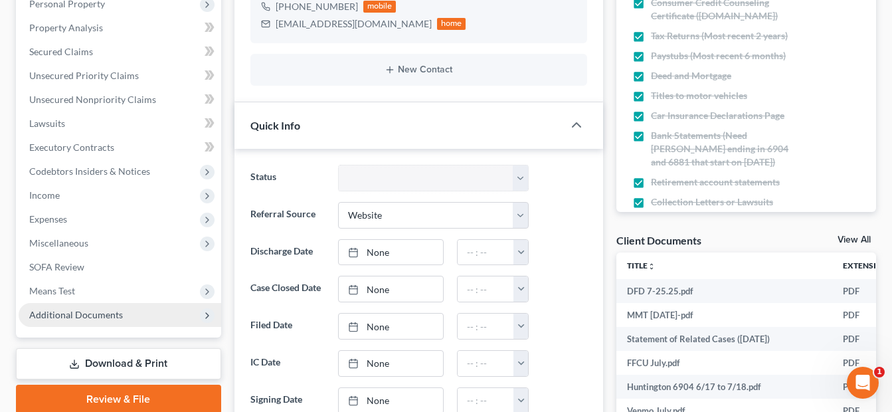
click at [78, 316] on span "Additional Documents" at bounding box center [76, 314] width 94 height 11
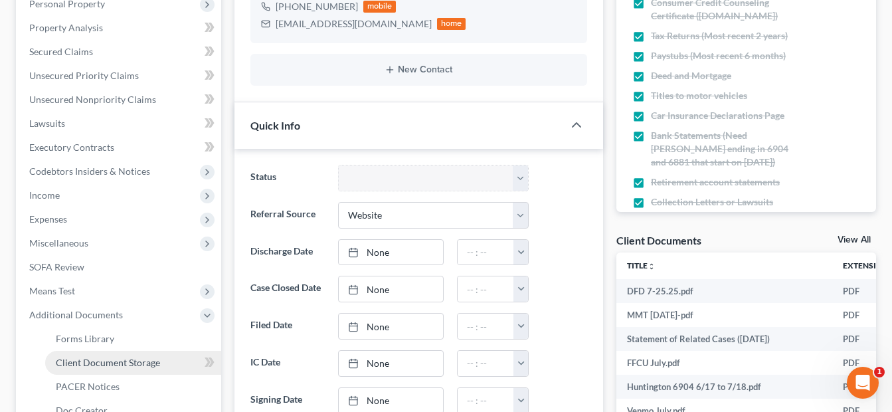
click at [124, 361] on span "Client Document Storage" at bounding box center [108, 362] width 104 height 11
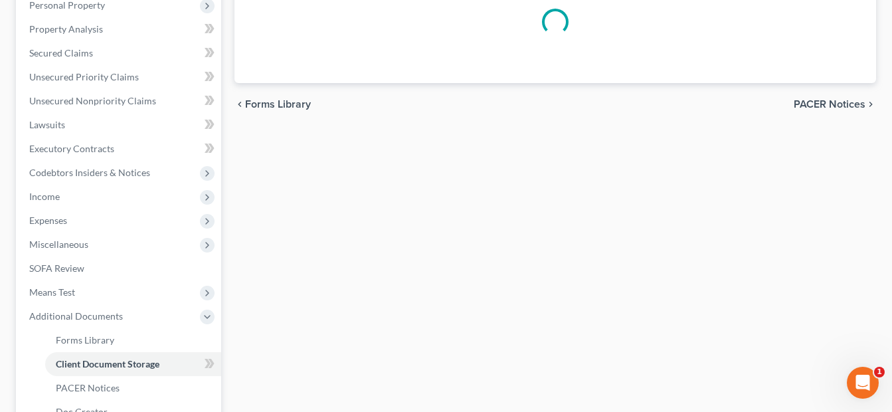
scroll to position [177, 0]
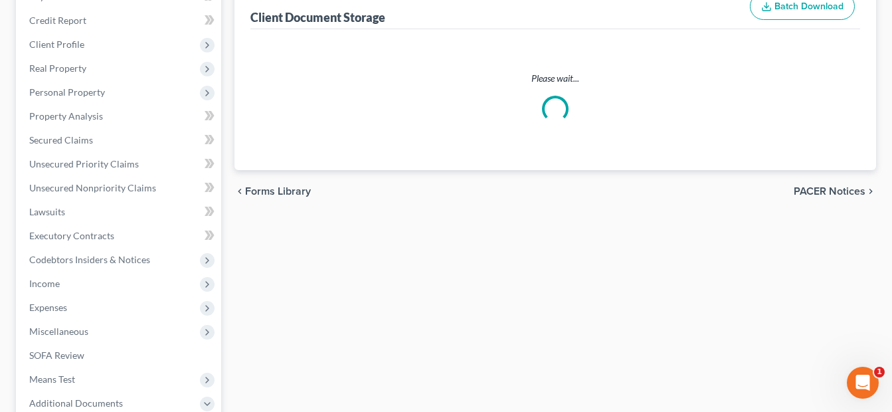
select select "7"
select select "52"
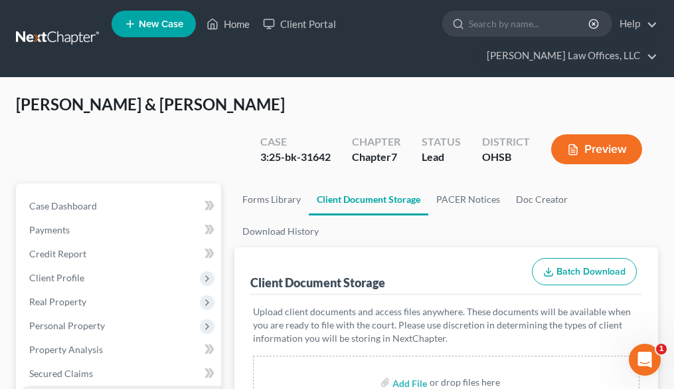
scroll to position [66, 0]
select select "7"
select select "52"
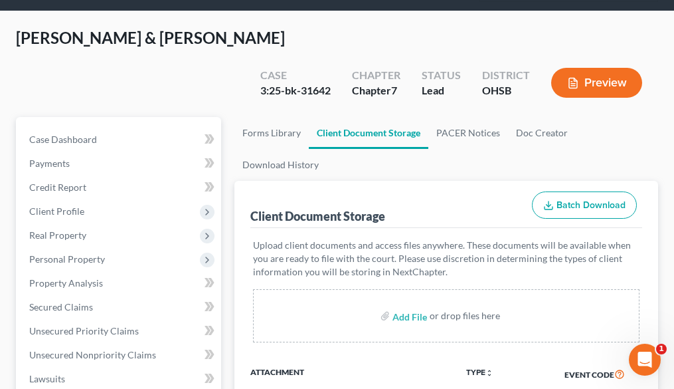
select select "7"
select select "52"
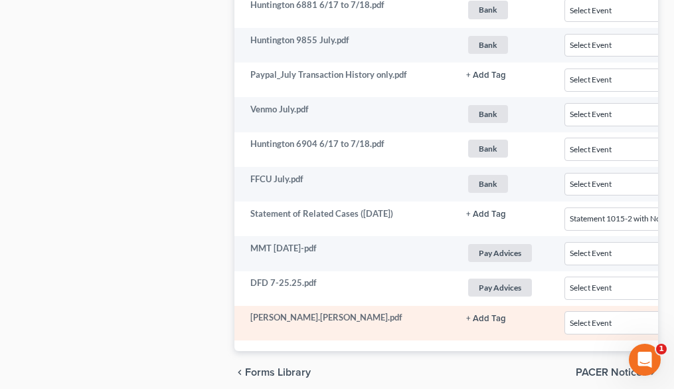
drag, startPoint x: 490, startPoint y: 292, endPoint x: 481, endPoint y: 278, distance: 17.0
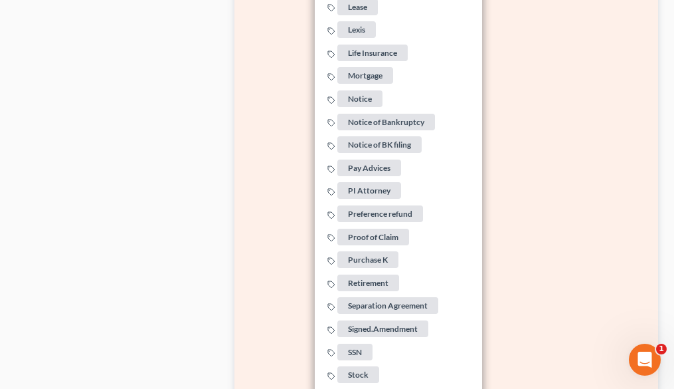
scroll to position [2959, 0]
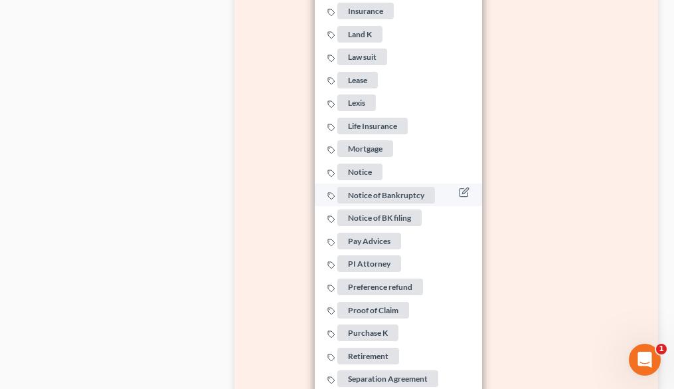
click at [387, 187] on span "Notice of Bankruptcy" at bounding box center [386, 195] width 98 height 17
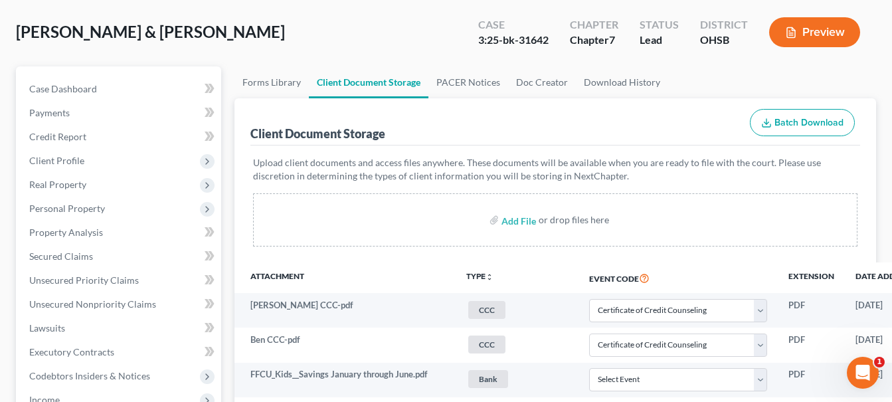
scroll to position [0, 0]
